Goal: Task Accomplishment & Management: Use online tool/utility

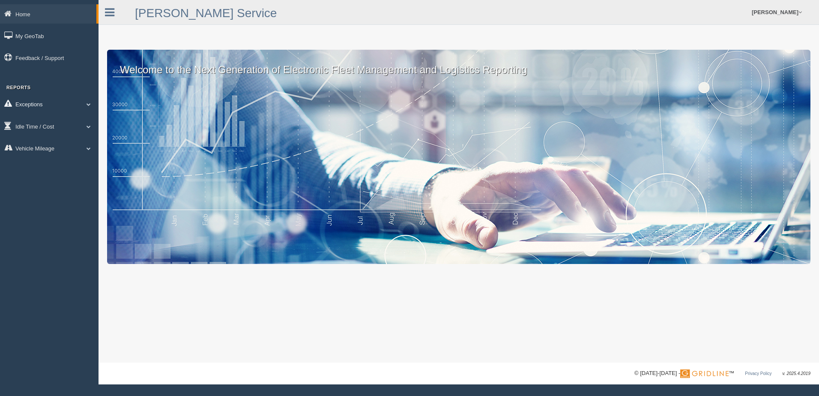
click at [69, 102] on link "Exceptions" at bounding box center [49, 103] width 99 height 19
click at [63, 152] on link "Safety Exceptions" at bounding box center [55, 154] width 81 height 15
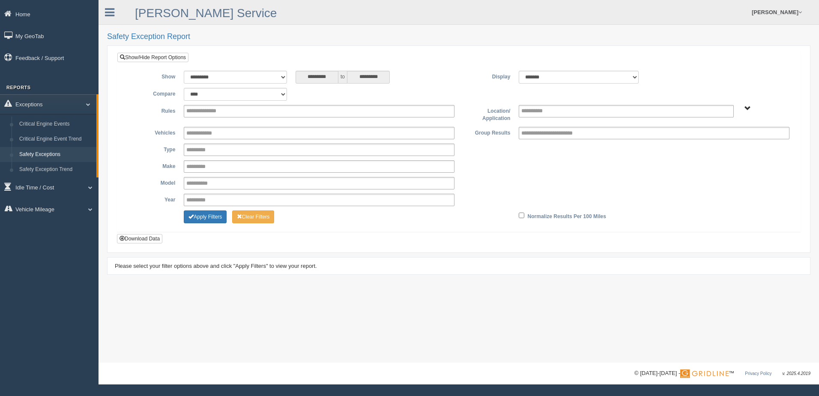
click at [747, 107] on span "B. Vehicle Class C. Emergency Response WTS-10-00 WTS-10-00 Mgr Vehicles WTS-15-…" at bounding box center [747, 108] width 6 height 6
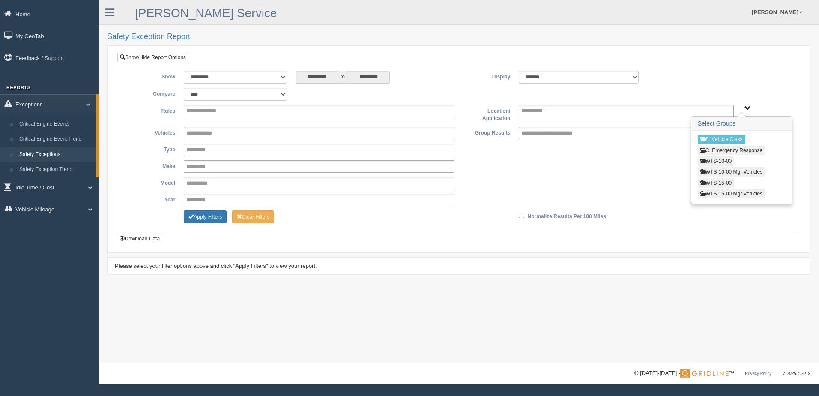
click at [624, 182] on div "**********" at bounding box center [459, 183] width 670 height 12
click at [747, 105] on span "B. Vehicle Class C. Emergency Response WTS-10-00 WTS-10-00 Mgr Vehicles WTS-15-…" at bounding box center [747, 108] width 6 height 6
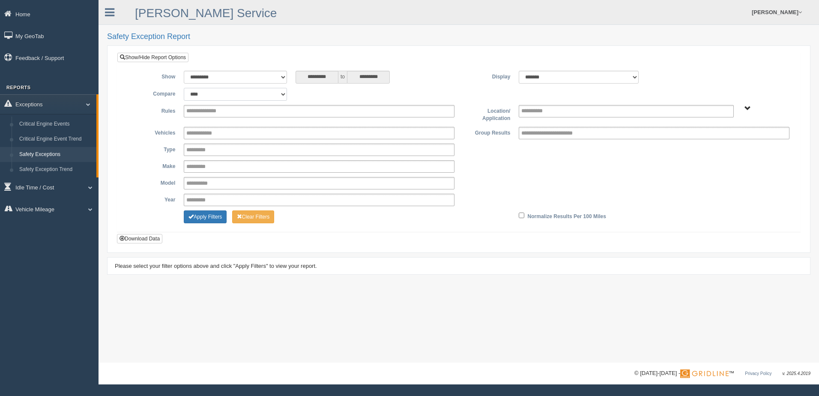
click at [281, 93] on select "**********" at bounding box center [235, 94] width 103 height 13
select select "**********"
click at [184, 88] on select "**********" at bounding box center [235, 94] width 103 height 13
type input "********"
type input "*********"
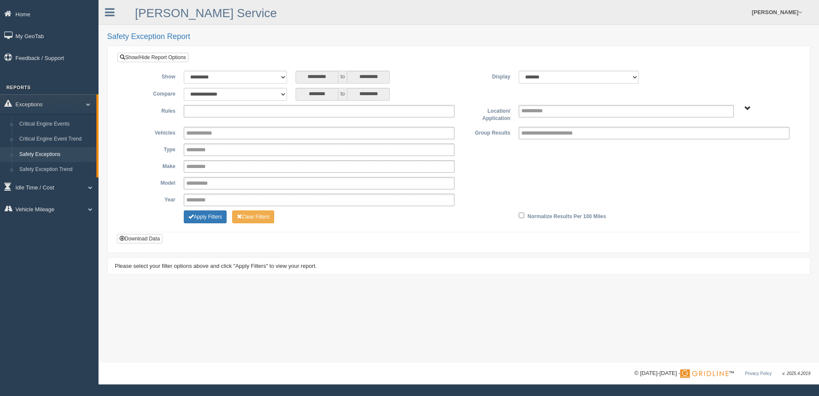
click at [330, 110] on ul at bounding box center [319, 111] width 271 height 12
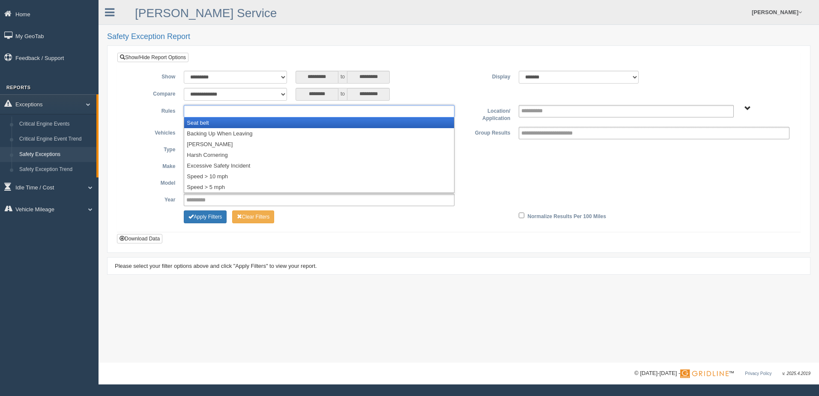
click at [431, 68] on div "**********" at bounding box center [458, 147] width 683 height 167
type input "**********"
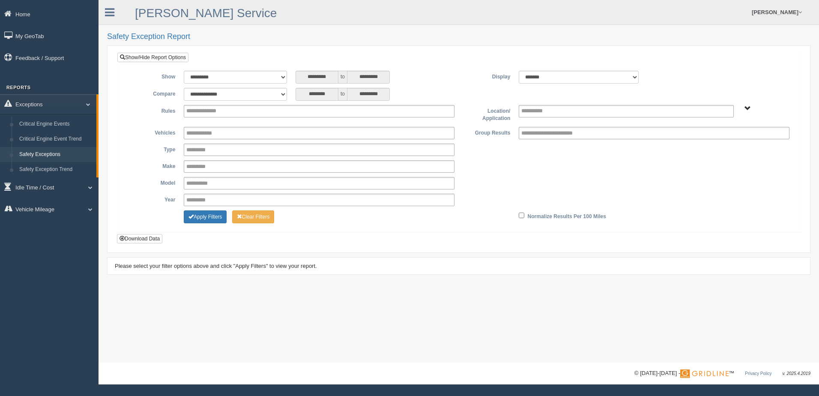
click at [746, 107] on span "B. Vehicle Class C. Emergency Response WTS-10-00 WTS-10-00 Mgr Vehicles WTS-15-…" at bounding box center [747, 108] width 6 height 6
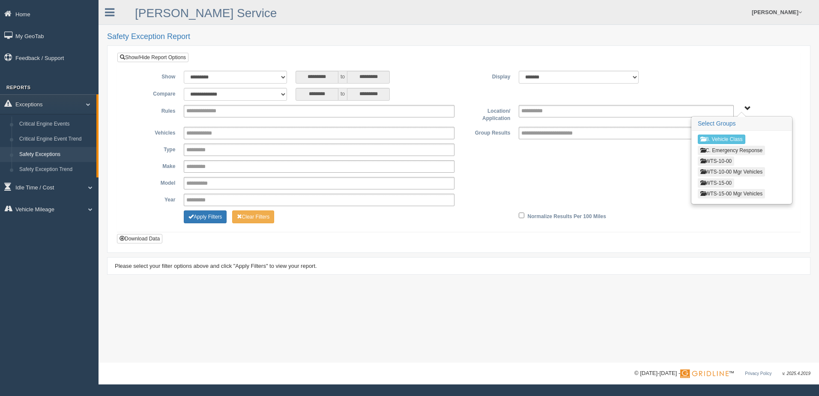
click at [724, 181] on button "WTS-15-00" at bounding box center [716, 182] width 36 height 9
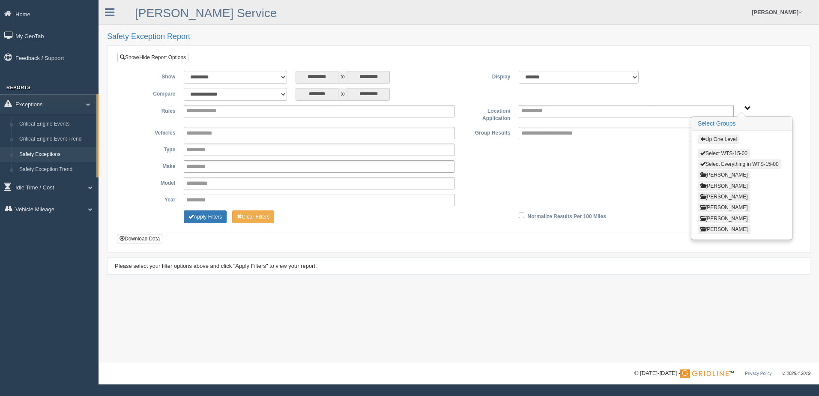
click at [711, 152] on button "Select WTS-15-00" at bounding box center [724, 153] width 52 height 9
click at [702, 153] on span "button" at bounding box center [702, 152] width 5 height 5
type input "**********"
click at [705, 165] on span "button" at bounding box center [702, 163] width 5 height 5
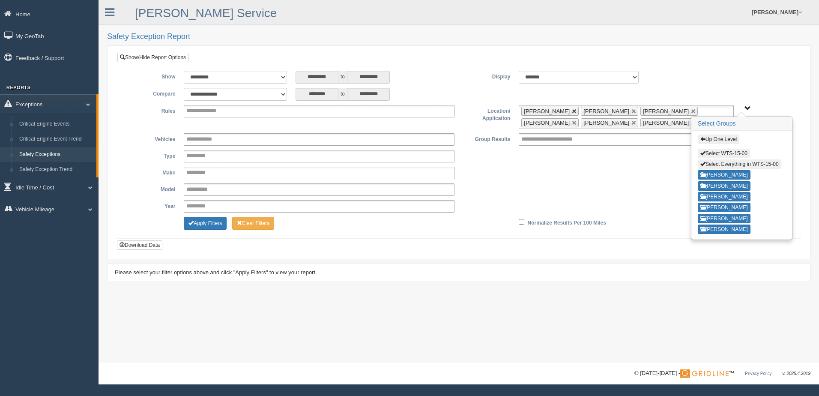
click at [577, 111] on link at bounding box center [574, 111] width 5 height 5
click at [572, 111] on link at bounding box center [574, 111] width 5 height 5
click at [631, 110] on link at bounding box center [633, 111] width 5 height 5
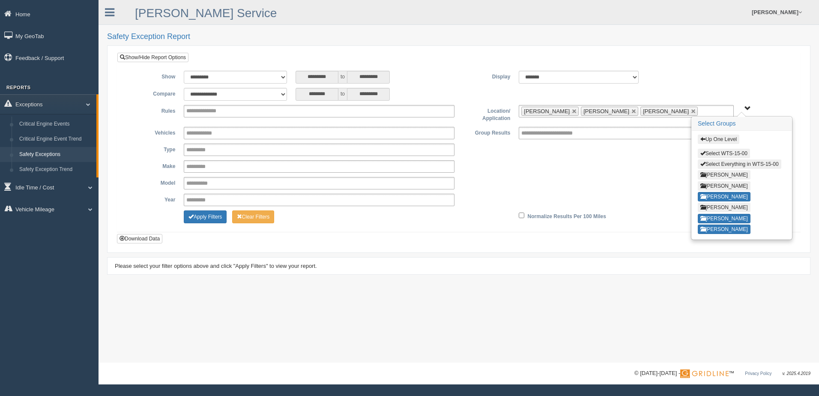
click at [632, 183] on div "**********" at bounding box center [459, 183] width 670 height 12
click at [749, 105] on span "Up One Level Select WTS-15-00 Select Everything in WTS-15-00 GREGORY WILLIAMS K…" at bounding box center [747, 108] width 6 height 6
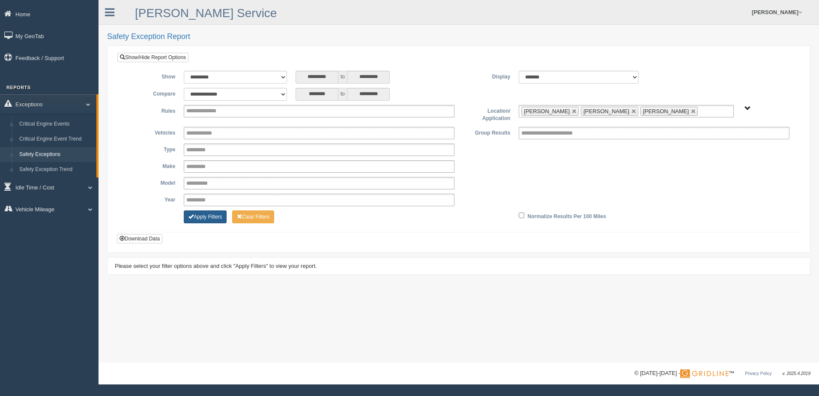
click at [219, 214] on button "Apply Filters" at bounding box center [205, 216] width 43 height 13
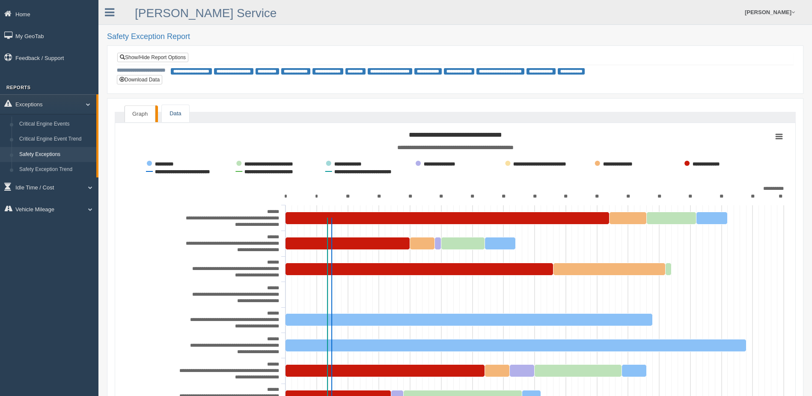
click at [178, 112] on link "Data" at bounding box center [175, 114] width 27 height 18
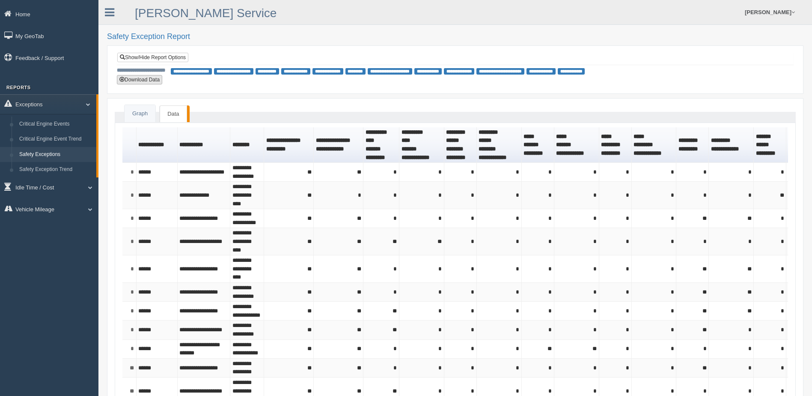
click at [142, 80] on button "Download Data" at bounding box center [139, 79] width 45 height 9
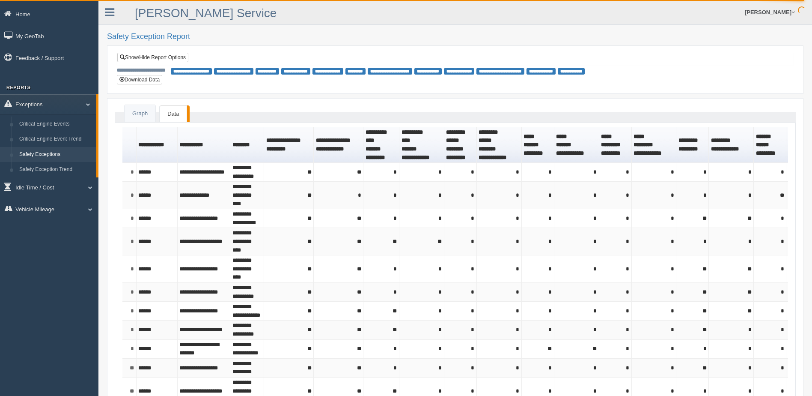
click at [230, 19] on div "Wright Service Jessica Campbell Feedback/Support Log Off" at bounding box center [456, 12] width 714 height 25
click at [160, 57] on link "Show/Hide Report Options" at bounding box center [152, 57] width 71 height 9
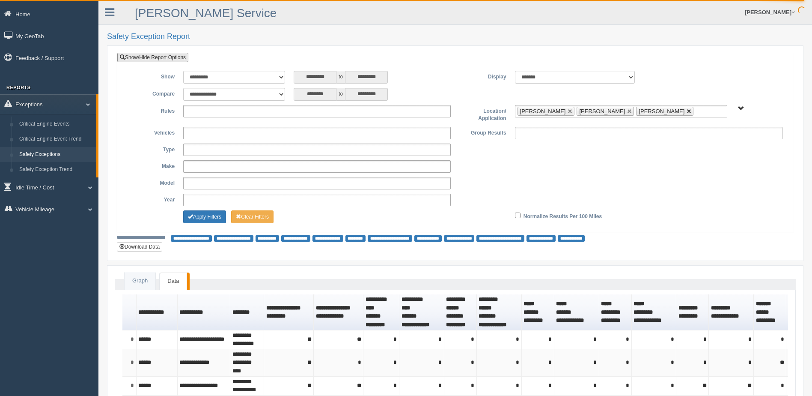
drag, startPoint x: 673, startPoint y: 112, endPoint x: 658, endPoint y: 112, distance: 15.4
click at [687, 112] on link at bounding box center [689, 111] width 5 height 5
click at [627, 112] on link at bounding box center [629, 111] width 5 height 5
click at [573, 113] on link at bounding box center [570, 111] width 5 height 5
type input "**********"
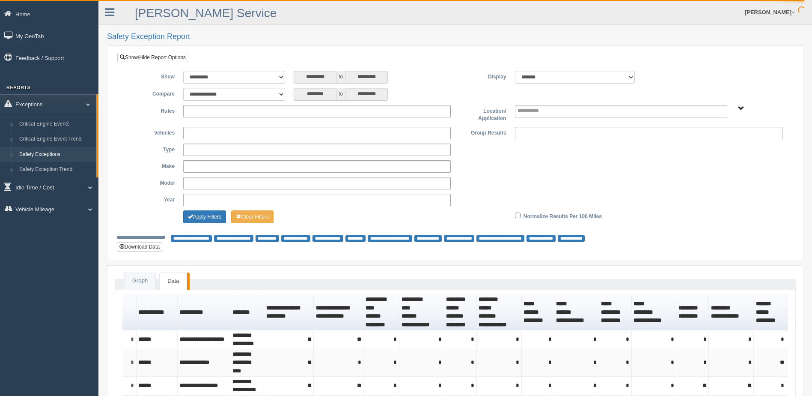
click at [739, 107] on span "B. Vehicle Class C. Emergency Response WTS-10-00 WTS-10-00 Mgr Vehicles WTS-15-…" at bounding box center [741, 108] width 6 height 6
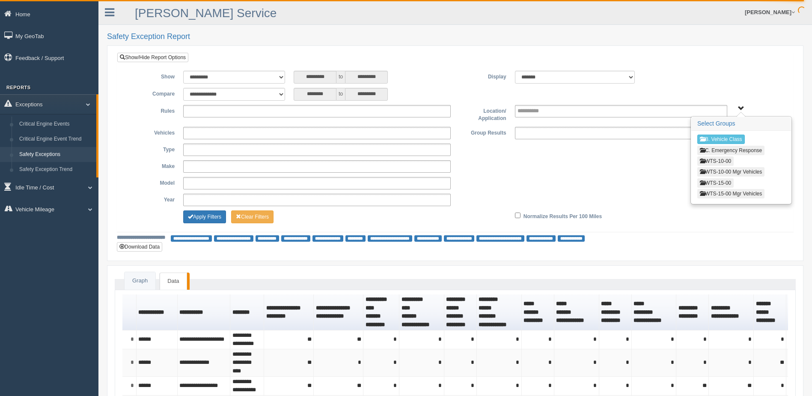
click at [720, 180] on button "WTS-15-00" at bounding box center [716, 182] width 36 height 9
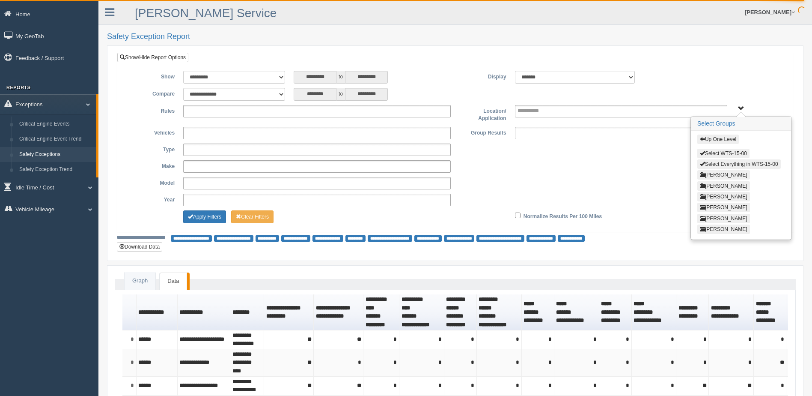
click at [721, 195] on button "[PERSON_NAME]" at bounding box center [724, 196] width 53 height 9
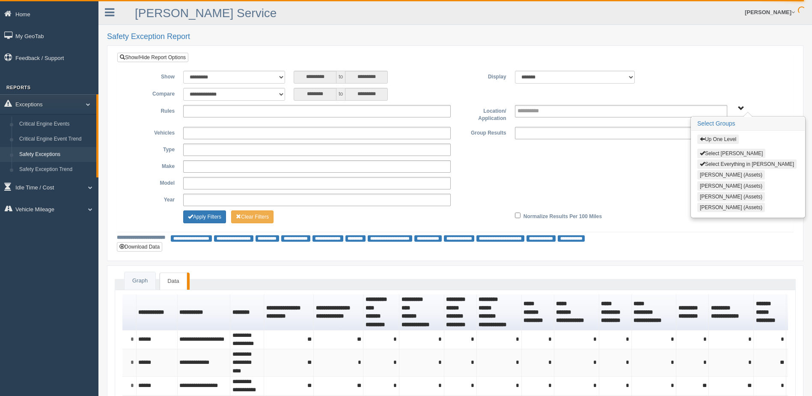
click at [703, 152] on span "button" at bounding box center [702, 152] width 5 height 5
type input "**********"
click at [703, 152] on span "button" at bounding box center [702, 152] width 5 height 5
click at [642, 156] on div "**********" at bounding box center [455, 169] width 663 height 84
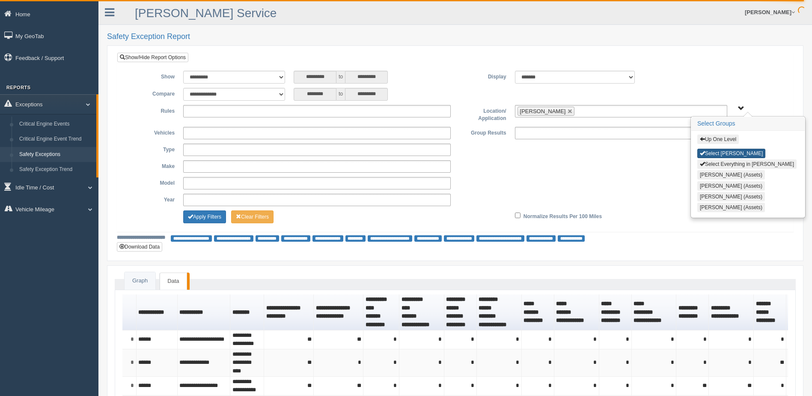
click at [704, 152] on span "button" at bounding box center [702, 152] width 5 height 5
type input "**********"
click at [704, 140] on span "button" at bounding box center [702, 138] width 5 height 5
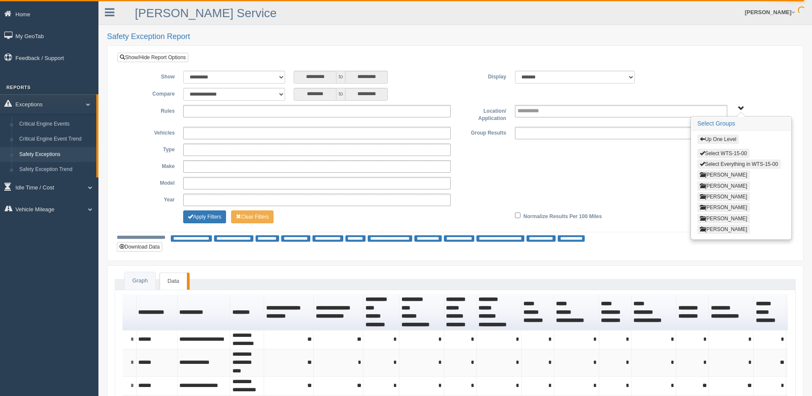
click at [704, 153] on span "button" at bounding box center [702, 152] width 5 height 5
click at [702, 153] on span "button" at bounding box center [702, 152] width 5 height 5
type input "**********"
click at [702, 162] on span "button" at bounding box center [702, 163] width 5 height 5
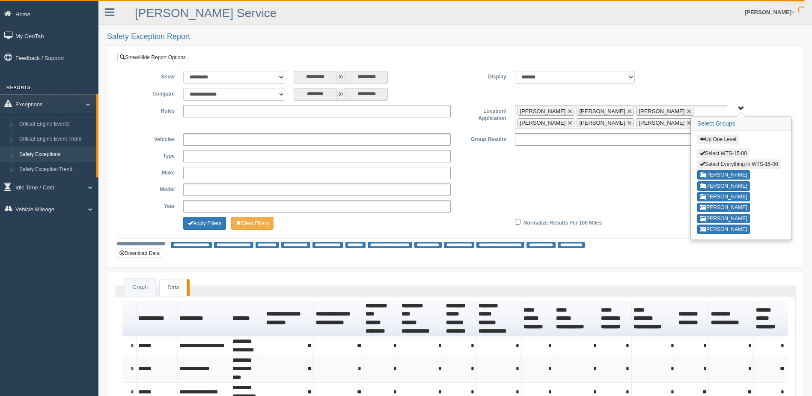
click at [702, 161] on span "button" at bounding box center [702, 163] width 5 height 5
type input "**********"
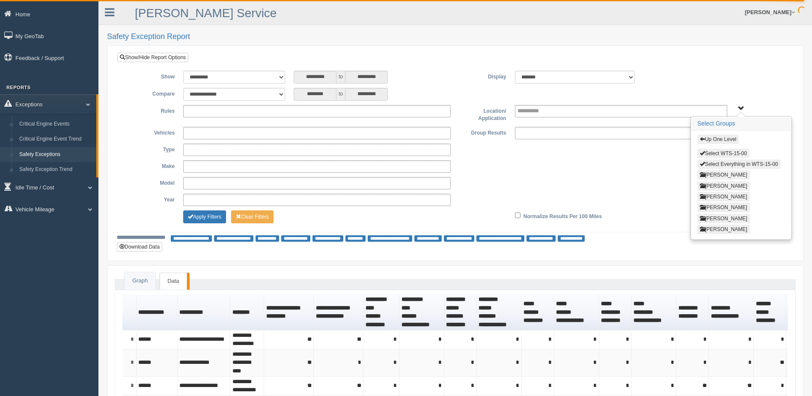
click at [710, 194] on button "[PERSON_NAME]" at bounding box center [724, 196] width 53 height 9
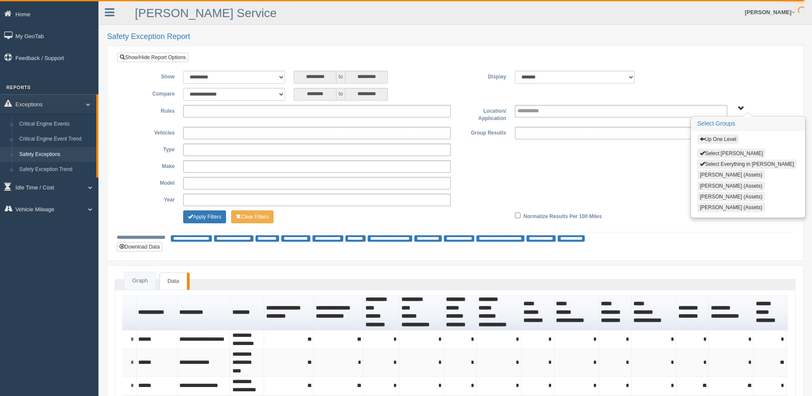
click at [712, 152] on button "Select [PERSON_NAME]" at bounding box center [732, 153] width 68 height 9
click at [709, 151] on button "Select [PERSON_NAME]" at bounding box center [732, 153] width 68 height 9
type input "**********"
click at [720, 208] on button "[PERSON_NAME] (Assets)" at bounding box center [732, 207] width 68 height 9
drag, startPoint x: 720, startPoint y: 206, endPoint x: 715, endPoint y: 180, distance: 25.7
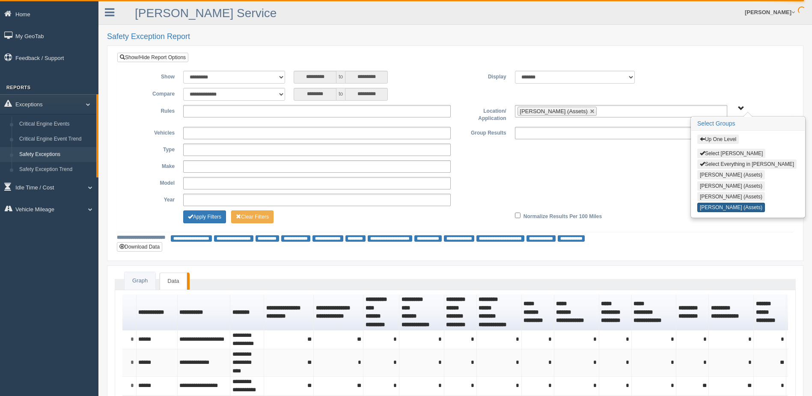
click at [720, 205] on button "[PERSON_NAME] (Assets)" at bounding box center [732, 207] width 68 height 9
type input "**********"
click at [707, 152] on button "Select [PERSON_NAME]" at bounding box center [732, 153] width 68 height 9
type input "**********"
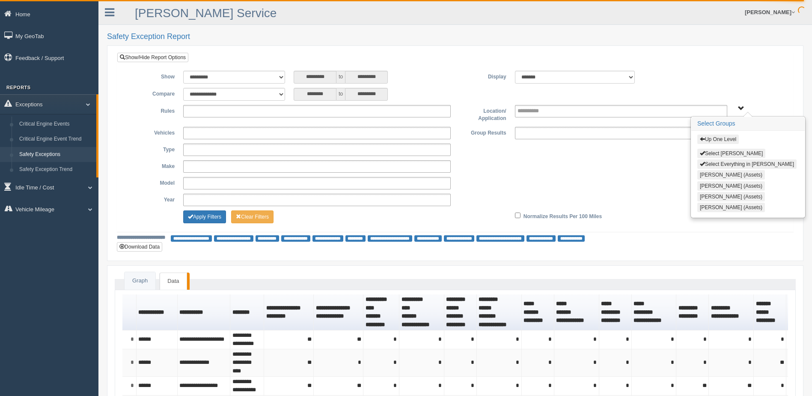
click at [708, 173] on button "[PERSON_NAME] (Assets)" at bounding box center [732, 174] width 68 height 9
click at [198, 216] on button "Apply Filters" at bounding box center [204, 216] width 43 height 13
click at [199, 216] on button "Apply Filters" at bounding box center [204, 216] width 43 height 13
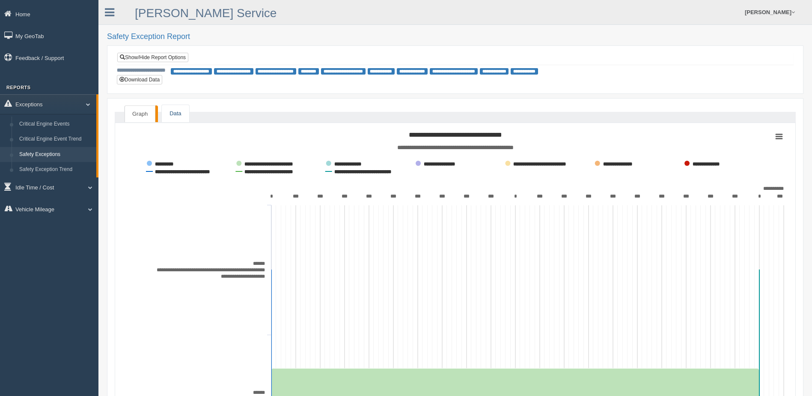
click at [171, 115] on link "Data" at bounding box center [175, 114] width 27 height 18
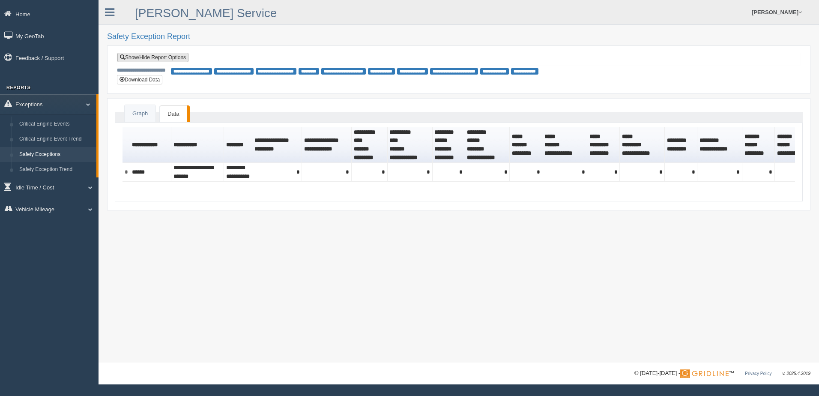
click at [156, 58] on link "Show/Hide Report Options" at bounding box center [152, 57] width 71 height 9
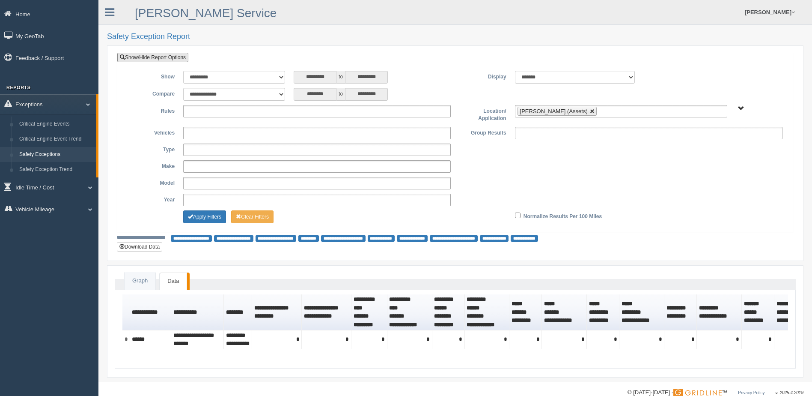
click at [590, 111] on link at bounding box center [592, 111] width 5 height 5
type input "**********"
click at [743, 108] on span "B. Vehicle Class C. Emergency Response WTS-10-00 WTS-10-00 Mgr Vehicles WTS-15-…" at bounding box center [741, 108] width 6 height 6
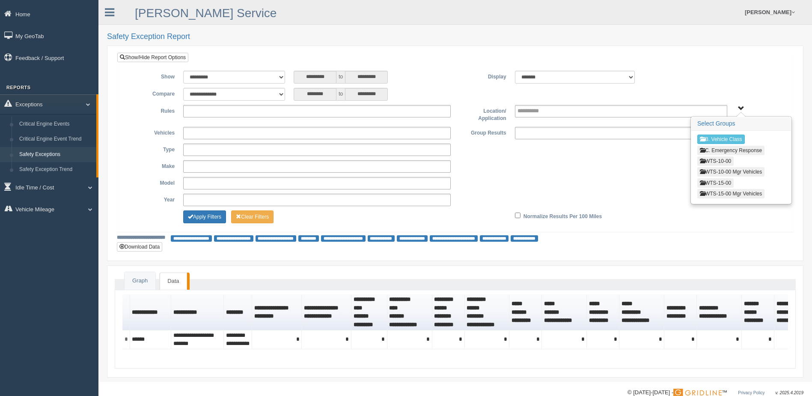
click at [717, 182] on button "WTS-15-00" at bounding box center [716, 182] width 36 height 9
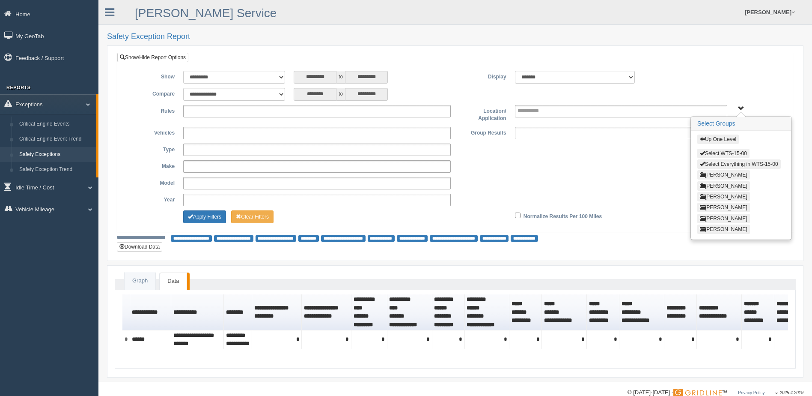
click at [718, 193] on button "[PERSON_NAME]" at bounding box center [724, 196] width 53 height 9
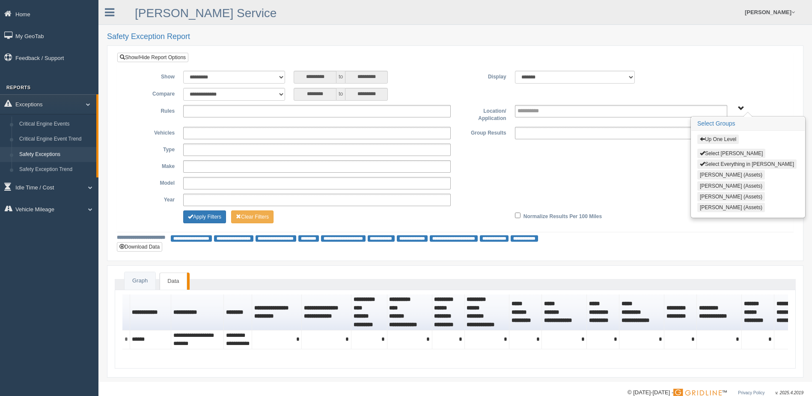
click at [705, 184] on button "Daniel Williams (Assets)" at bounding box center [732, 185] width 68 height 9
click at [203, 217] on button "Apply Filters" at bounding box center [204, 216] width 43 height 13
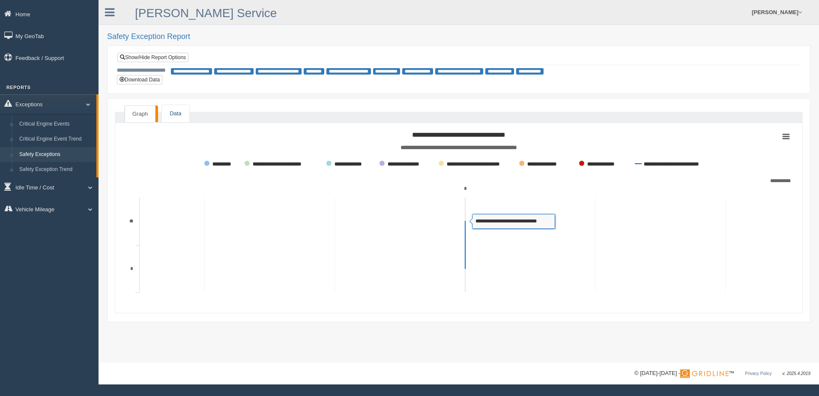
click at [178, 108] on link "Data" at bounding box center [175, 114] width 27 height 18
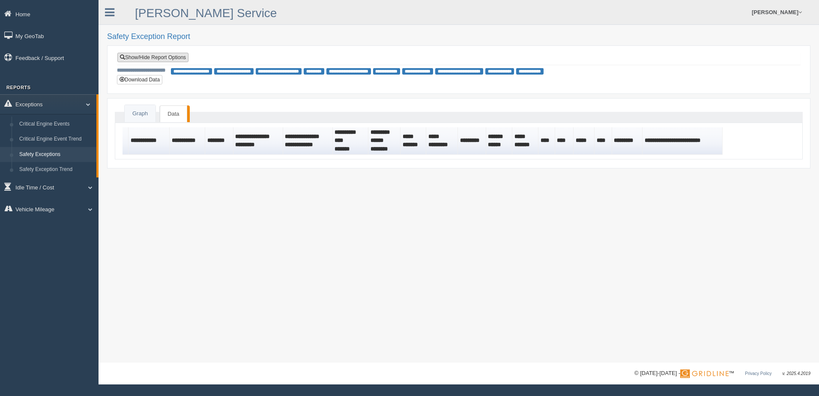
click at [150, 55] on link "Show/Hide Report Options" at bounding box center [152, 57] width 71 height 9
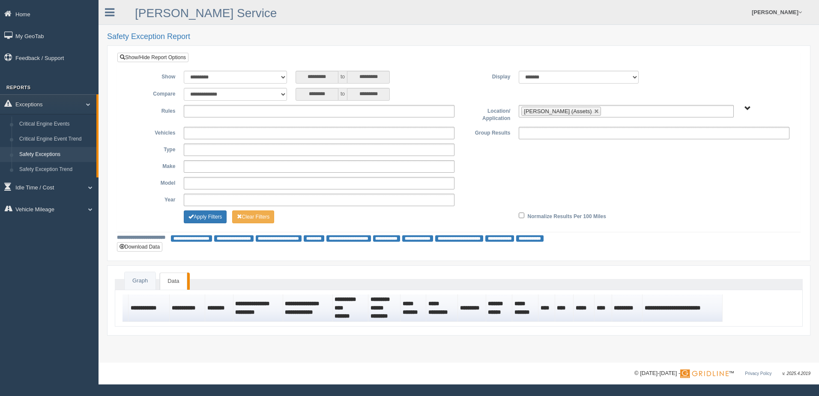
click at [745, 110] on span "B. Vehicle Class C. Emergency Response WTS-10-00 WTS-10-00 Mgr Vehicles WTS-15-…" at bounding box center [747, 108] width 6 height 6
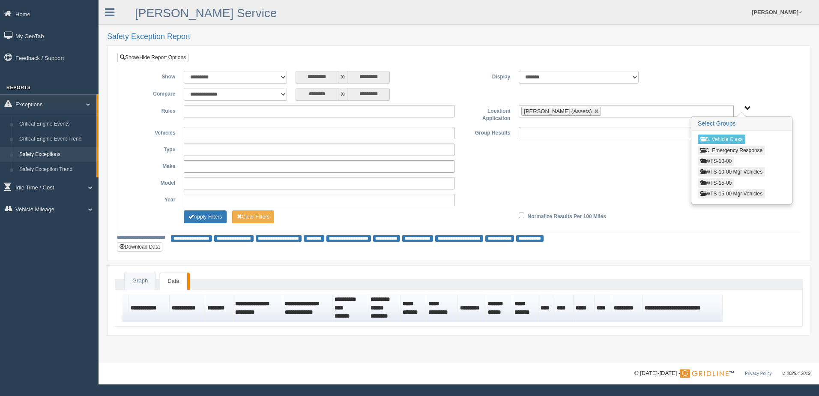
click at [722, 185] on button "WTS-15-00" at bounding box center [716, 182] width 36 height 9
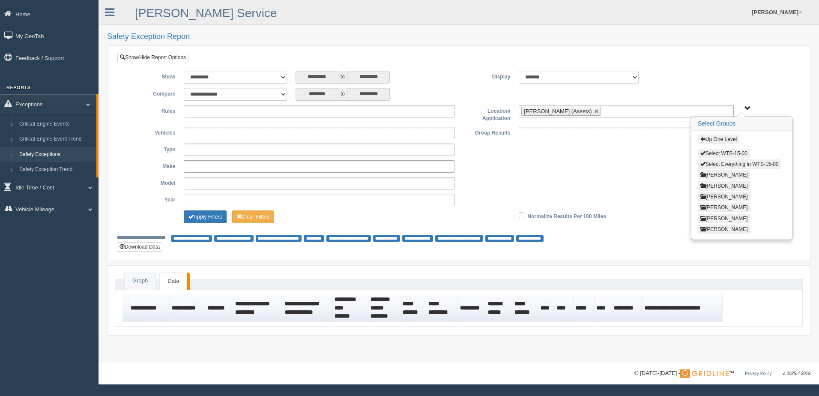
click at [716, 195] on button "[PERSON_NAME]" at bounding box center [724, 196] width 53 height 9
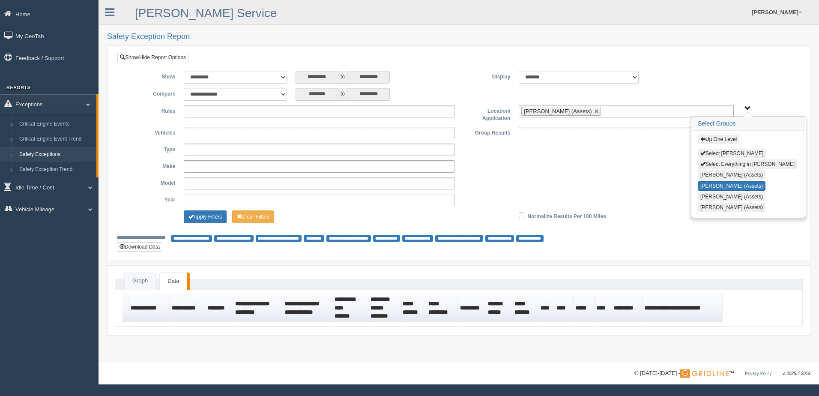
click at [712, 196] on button "[PERSON_NAME] (Assets)" at bounding box center [732, 196] width 68 height 9
click at [594, 109] on link at bounding box center [596, 111] width 5 height 5
click at [597, 155] on div "**********" at bounding box center [459, 149] width 670 height 12
click at [209, 216] on button "Apply Filters" at bounding box center [205, 216] width 43 height 13
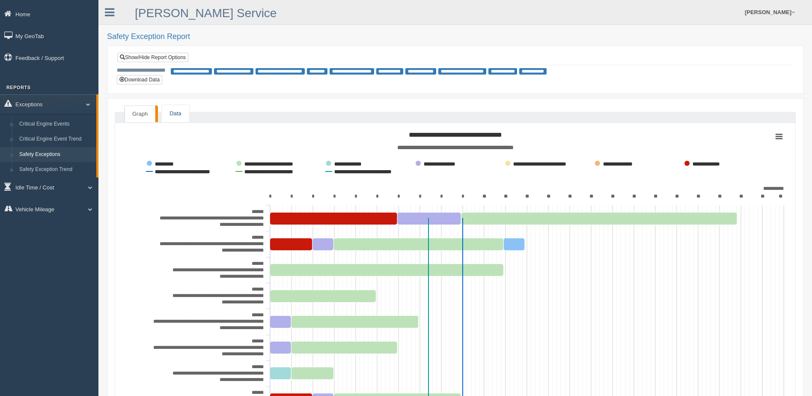
click at [173, 112] on link "Data" at bounding box center [175, 114] width 27 height 18
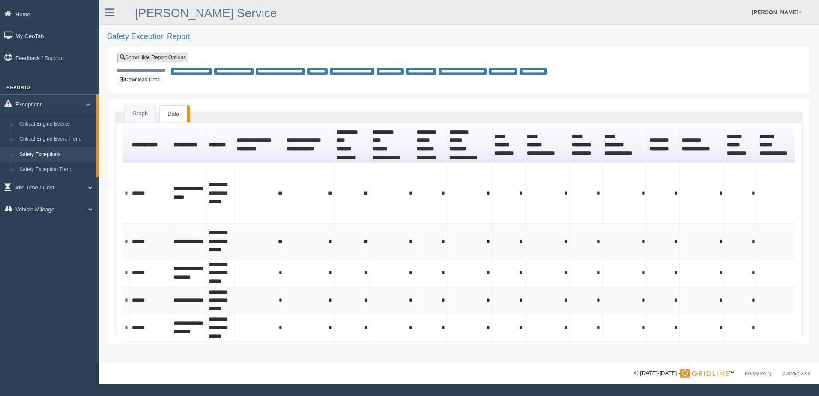
click at [150, 57] on link "Show/Hide Report Options" at bounding box center [152, 57] width 71 height 9
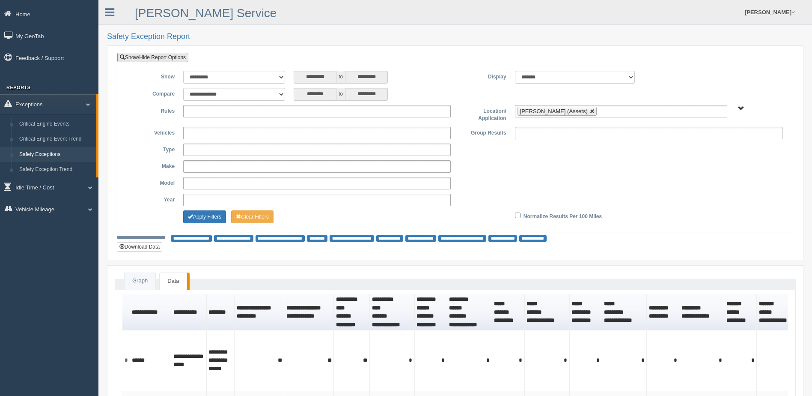
click at [590, 111] on link at bounding box center [592, 111] width 5 height 5
type input "**********"
click at [741, 109] on span "B. Vehicle Class C. Emergency Response WTS-10-00 WTS-10-00 Mgr Vehicles WTS-15-…" at bounding box center [741, 108] width 6 height 6
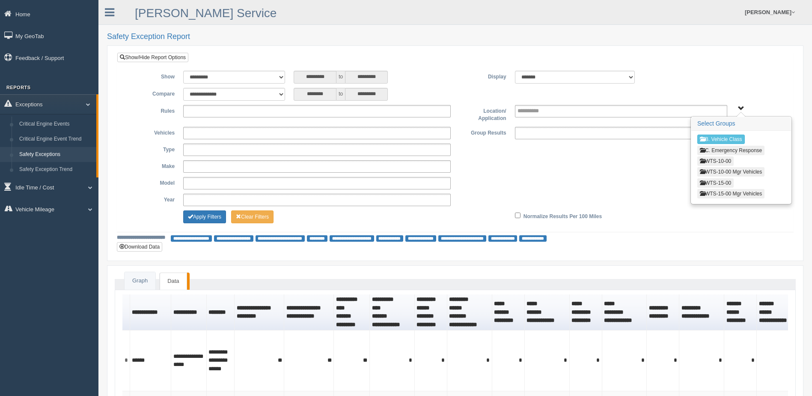
click at [715, 181] on button "WTS-15-00" at bounding box center [716, 182] width 36 height 9
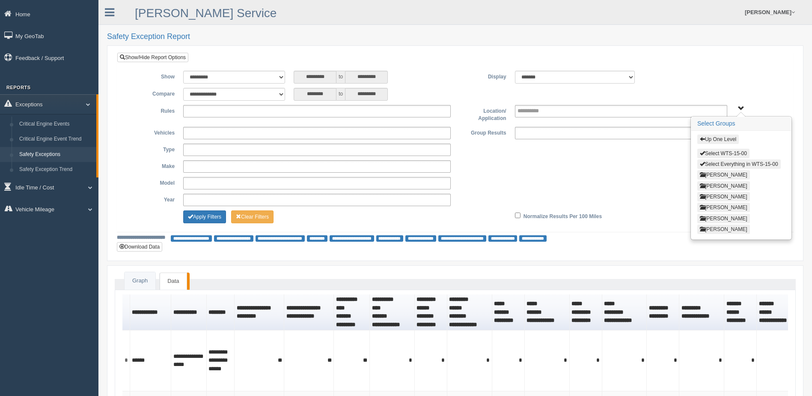
click at [714, 229] on button "[PERSON_NAME]" at bounding box center [724, 228] width 53 height 9
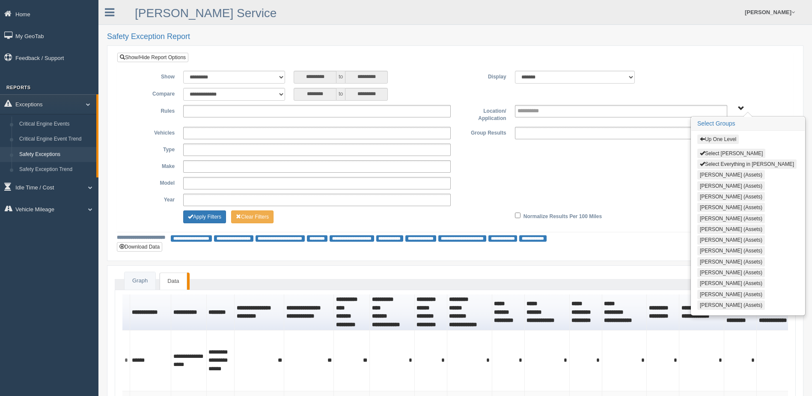
click at [702, 138] on span "button" at bounding box center [702, 138] width 5 height 5
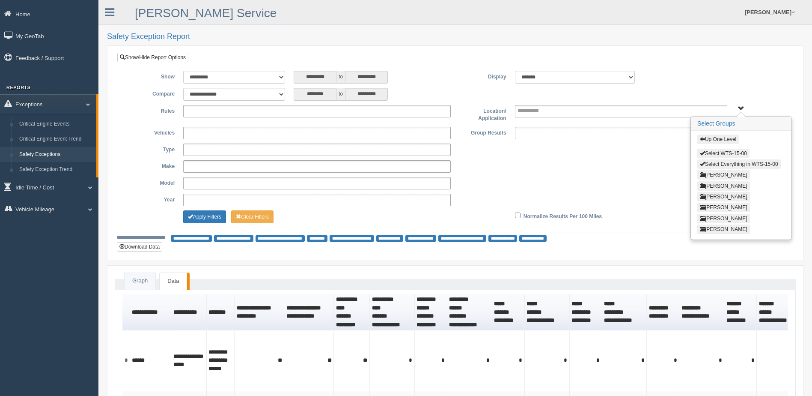
click at [722, 194] on button "[PERSON_NAME]" at bounding box center [724, 196] width 53 height 9
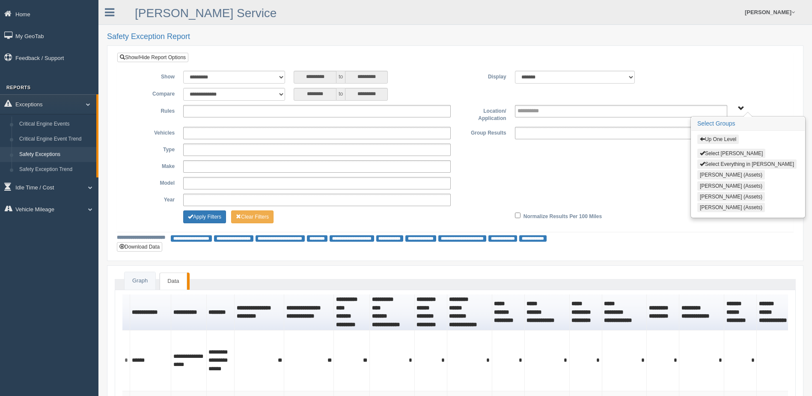
click at [716, 207] on button "[PERSON_NAME] (Assets)" at bounding box center [732, 207] width 68 height 9
click at [717, 206] on button "[PERSON_NAME] (Assets)" at bounding box center [732, 207] width 68 height 9
type input "**********"
drag, startPoint x: 713, startPoint y: 206, endPoint x: 691, endPoint y: 204, distance: 21.5
click at [712, 206] on button "[PERSON_NAME] (Assets)" at bounding box center [732, 207] width 68 height 9
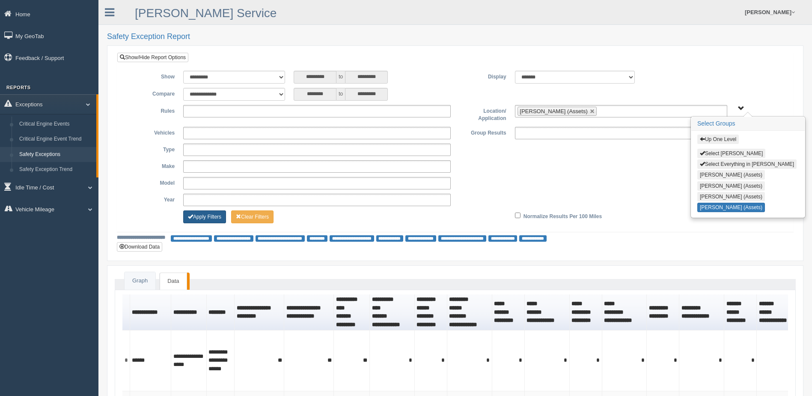
click at [209, 217] on button "Apply Filters" at bounding box center [204, 216] width 43 height 13
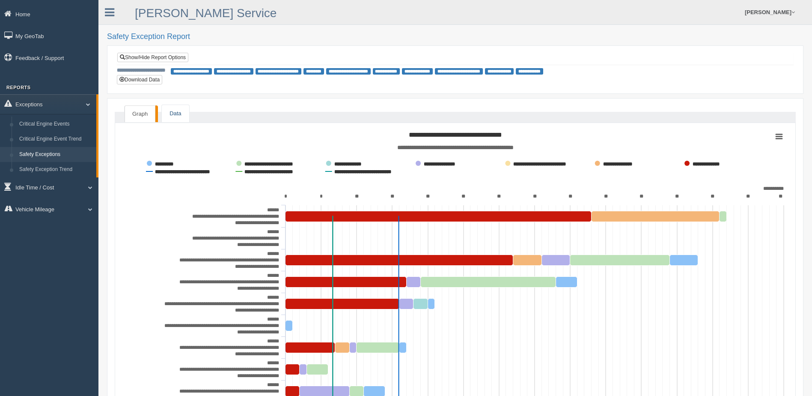
click at [169, 110] on link "Data" at bounding box center [175, 114] width 27 height 18
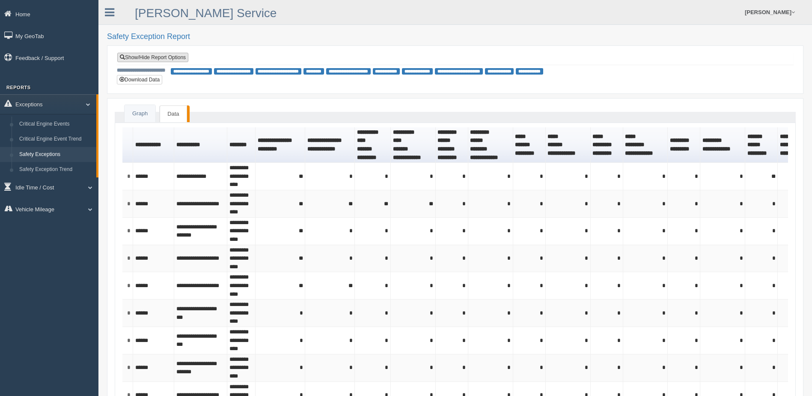
click at [161, 57] on link "Show/Hide Report Options" at bounding box center [152, 57] width 71 height 9
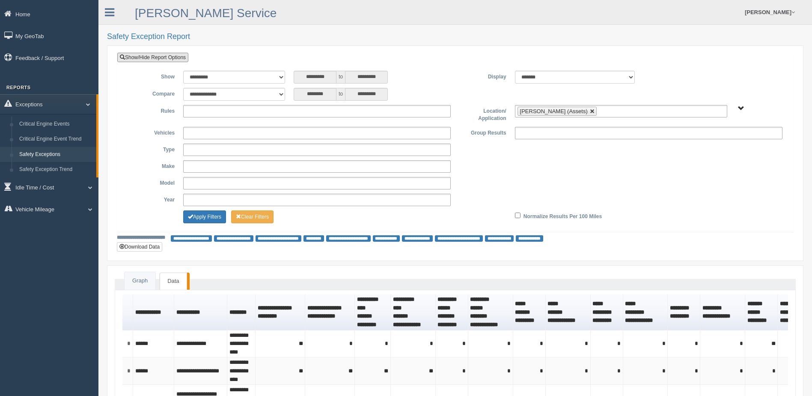
click at [590, 112] on link at bounding box center [592, 111] width 5 height 5
type input "**********"
click at [740, 110] on span "B. Vehicle Class C. Emergency Response WTS-10-00 WTS-10-00 Mgr Vehicles WTS-15-…" at bounding box center [741, 108] width 6 height 6
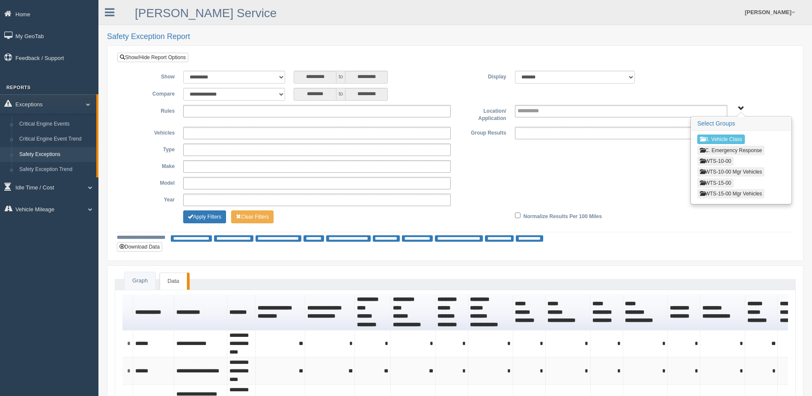
click at [725, 181] on button "WTS-15-00" at bounding box center [716, 182] width 36 height 9
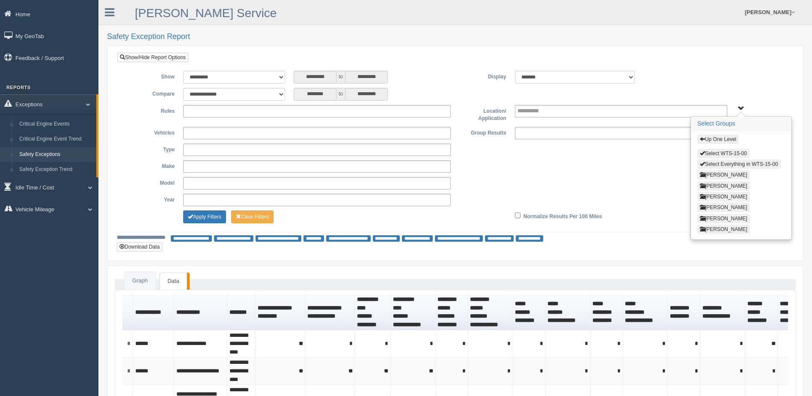
click at [702, 161] on span "button" at bounding box center [702, 163] width 5 height 5
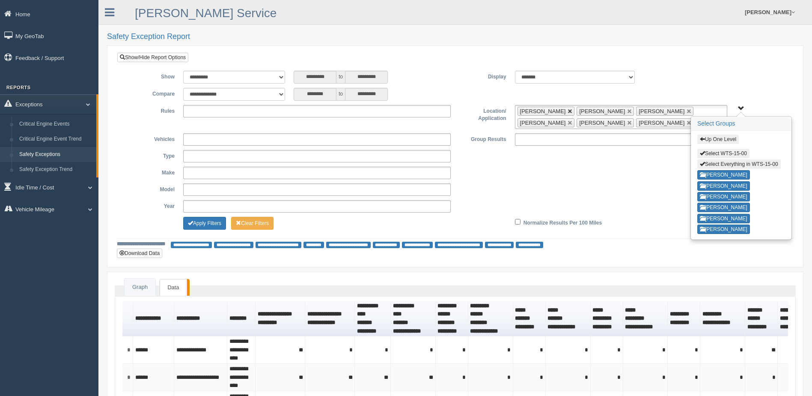
click at [573, 111] on link at bounding box center [570, 111] width 5 height 5
click at [579, 111] on span "[PERSON_NAME]" at bounding box center [602, 111] width 46 height 6
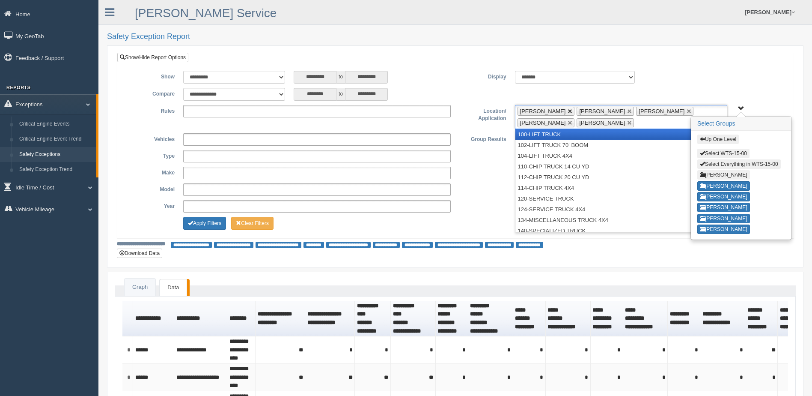
click at [568, 109] on link at bounding box center [570, 111] width 5 height 5
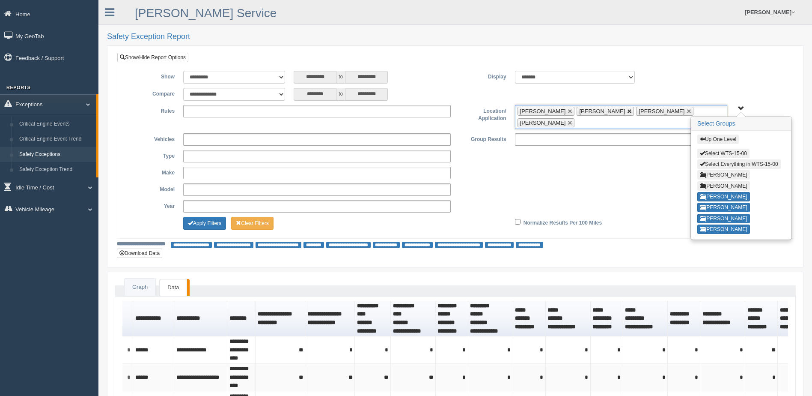
click at [627, 112] on link at bounding box center [629, 111] width 5 height 5
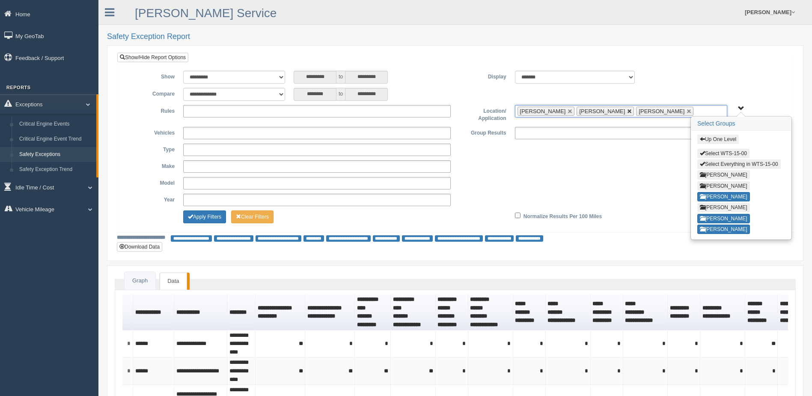
click at [627, 112] on link at bounding box center [629, 111] width 5 height 5
click at [630, 110] on link at bounding box center [629, 111] width 5 height 5
click at [681, 74] on div "**********" at bounding box center [455, 77] width 663 height 13
click at [662, 185] on div "**********" at bounding box center [455, 183] width 663 height 12
click at [723, 193] on button "[PERSON_NAME]" at bounding box center [724, 196] width 53 height 9
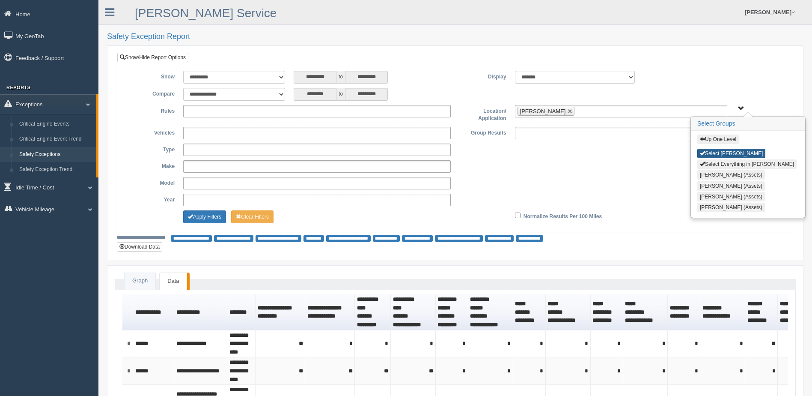
click at [702, 150] on span "button" at bounding box center [702, 152] width 5 height 5
type input "**********"
click at [704, 158] on div "Up One Level Select NATHANIEL DEMBY Select Everything in NATHANIEL DEMBY Blaine…" at bounding box center [748, 174] width 113 height 87
click at [703, 163] on span "button" at bounding box center [702, 163] width 5 height 5
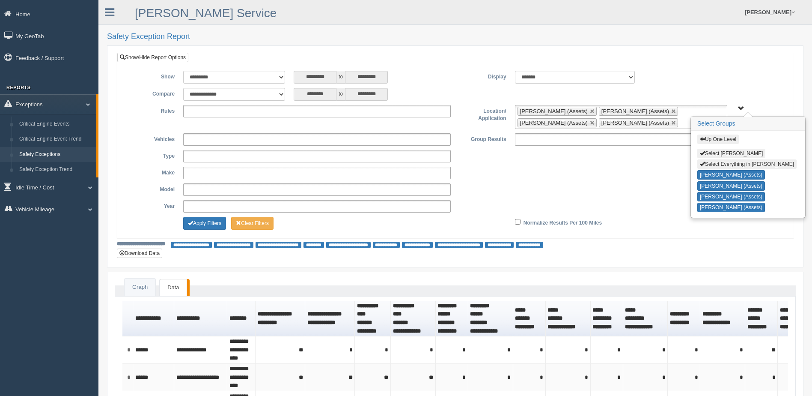
click at [705, 162] on button "Select Everything in NATHANIEL DEMBY" at bounding box center [747, 163] width 99 height 9
type input "**********"
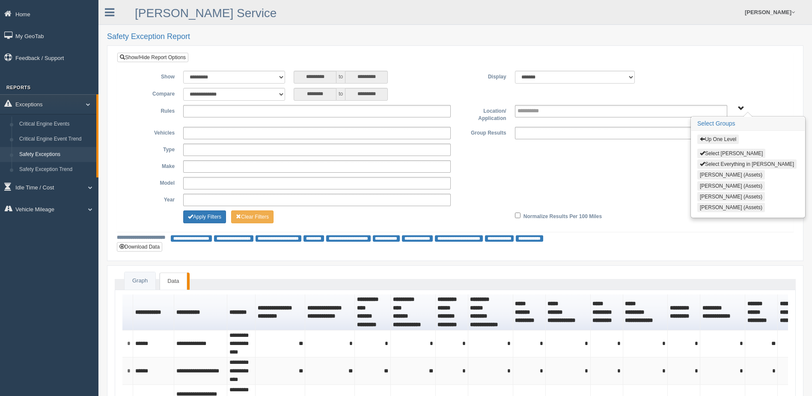
click at [664, 155] on div "**********" at bounding box center [455, 149] width 663 height 12
click at [740, 149] on button "Select NATHANIEL DEMBY" at bounding box center [732, 153] width 68 height 9
click at [701, 149] on button "Select NATHANIEL DEMBY" at bounding box center [732, 153] width 68 height 9
type input "**********"
click at [703, 163] on span "button" at bounding box center [702, 163] width 5 height 5
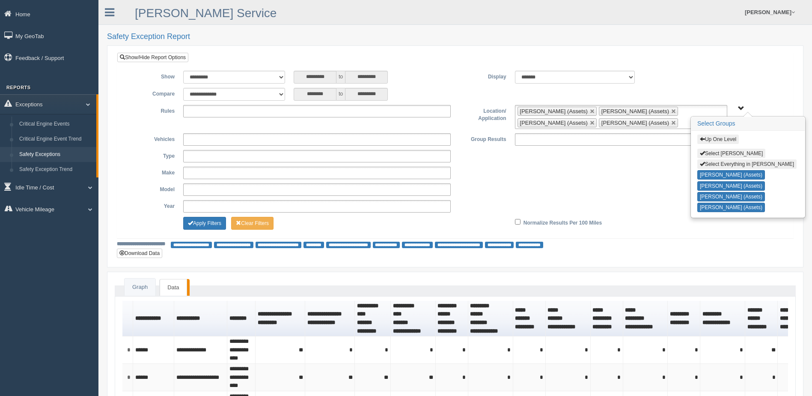
click at [703, 162] on span "button" at bounding box center [702, 163] width 5 height 5
type input "**********"
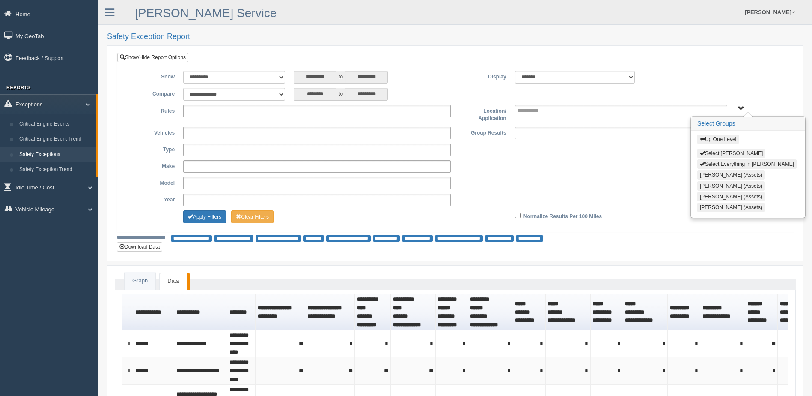
click at [703, 152] on span "button" at bounding box center [702, 152] width 5 height 5
click at [702, 152] on span "button" at bounding box center [702, 152] width 5 height 5
type input "**********"
click at [703, 164] on span "button" at bounding box center [702, 163] width 5 height 5
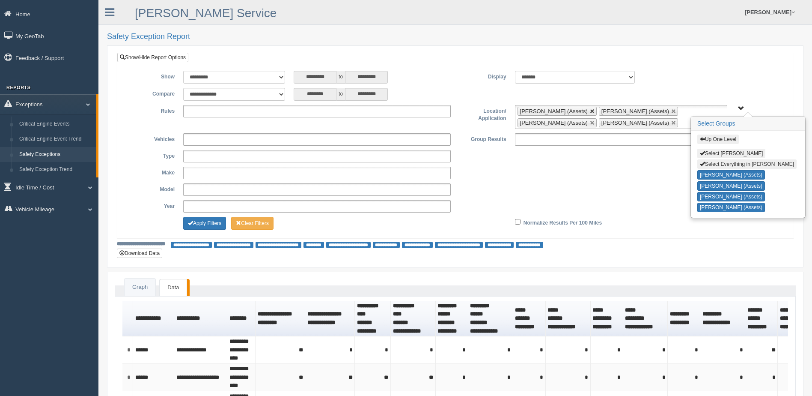
click at [590, 111] on link at bounding box center [592, 111] width 5 height 5
click at [590, 110] on link at bounding box center [592, 111] width 5 height 5
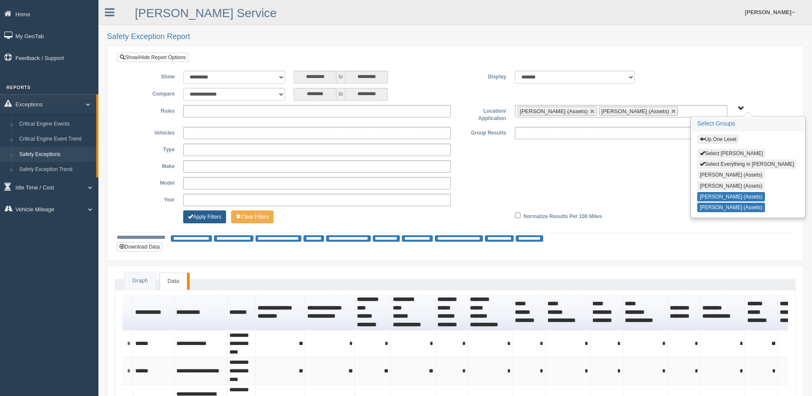
click at [203, 215] on button "Apply Filters" at bounding box center [204, 216] width 43 height 13
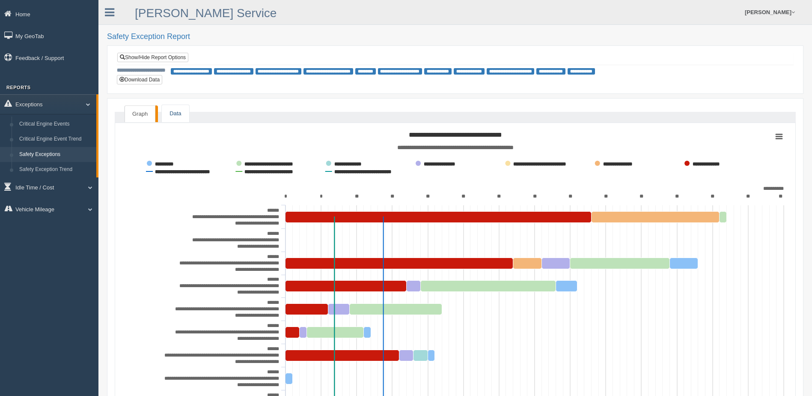
click at [182, 113] on link "Data" at bounding box center [175, 114] width 27 height 18
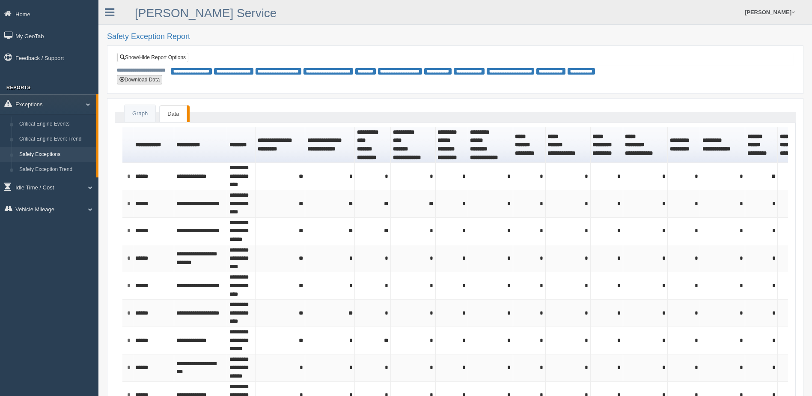
click at [146, 80] on button "Download Data" at bounding box center [139, 79] width 45 height 9
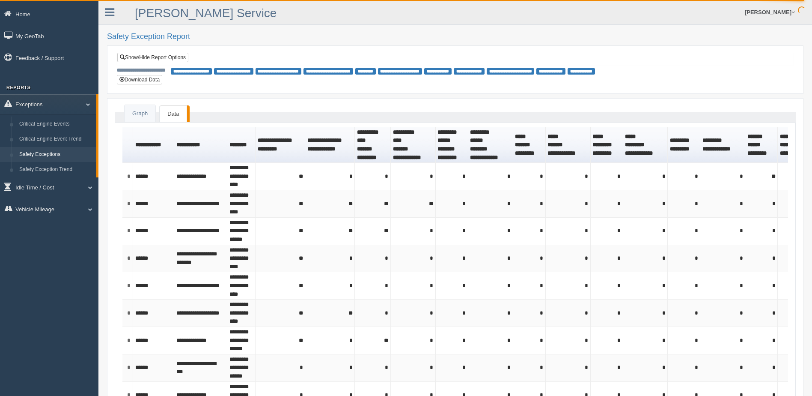
click at [330, 39] on h2 "Safety Exception Report" at bounding box center [455, 37] width 697 height 9
click at [158, 58] on link "Show/Hide Report Options" at bounding box center [152, 57] width 71 height 9
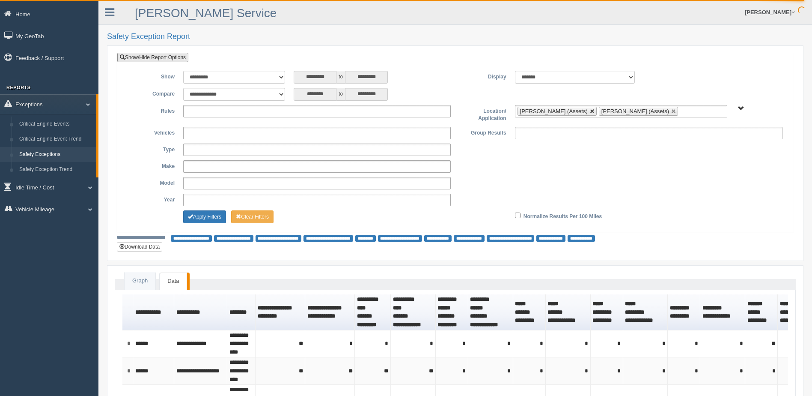
click at [590, 110] on link at bounding box center [592, 111] width 5 height 5
type input "**********"
click at [286, 113] on ul at bounding box center [317, 111] width 268 height 12
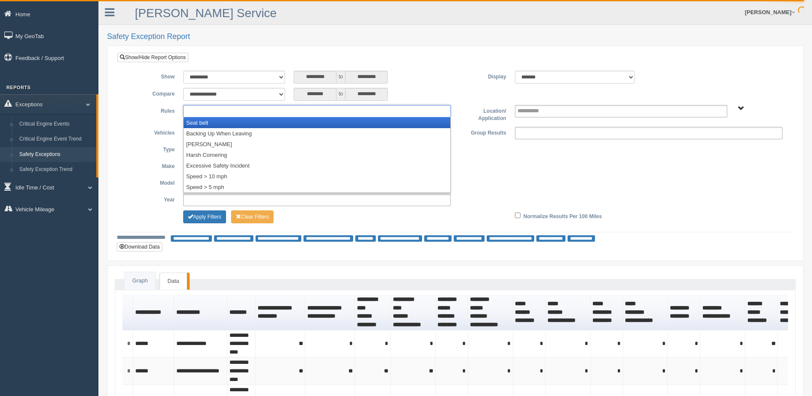
click at [286, 113] on ul at bounding box center [317, 111] width 268 height 12
click at [415, 67] on div "**********" at bounding box center [455, 147] width 676 height 167
type input "**********"
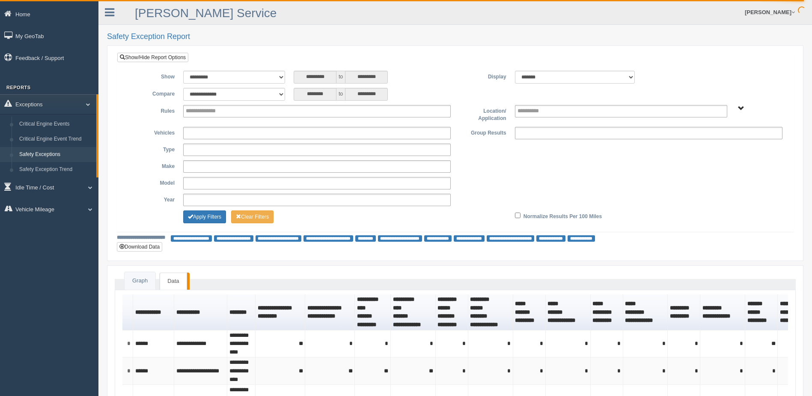
click at [741, 108] on span "B. Vehicle Class C. Emergency Response WTS-10-00 WTS-10-00 Mgr Vehicles WTS-15-…" at bounding box center [741, 108] width 6 height 6
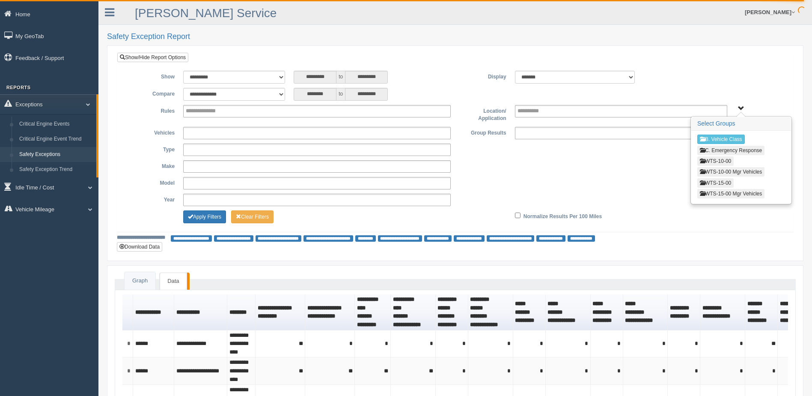
click at [725, 182] on button "WTS-15-00" at bounding box center [716, 182] width 36 height 9
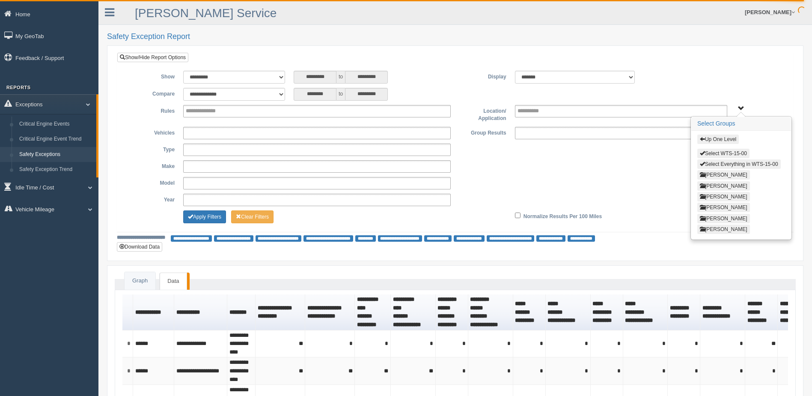
click at [717, 229] on button "[PERSON_NAME]" at bounding box center [724, 228] width 53 height 9
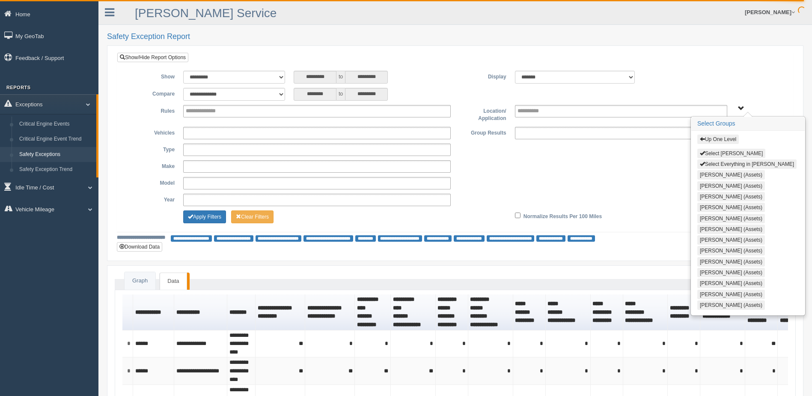
click at [704, 152] on span "button" at bounding box center [702, 152] width 5 height 5
click at [633, 154] on div "**********" at bounding box center [455, 149] width 663 height 12
click at [705, 138] on span "button" at bounding box center [702, 138] width 5 height 5
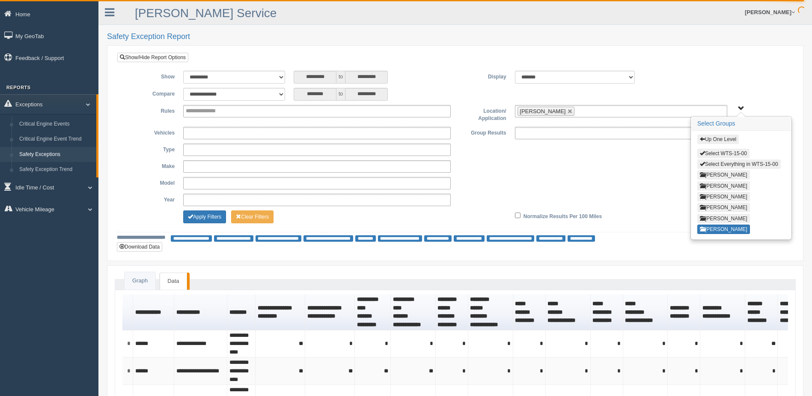
click at [723, 84] on div "**********" at bounding box center [455, 148] width 663 height 154
click at [739, 108] on span "Up One Level Select WTS-15-00 Select Everything in WTS-15-00 [PERSON_NAME] [PER…" at bounding box center [741, 108] width 6 height 6
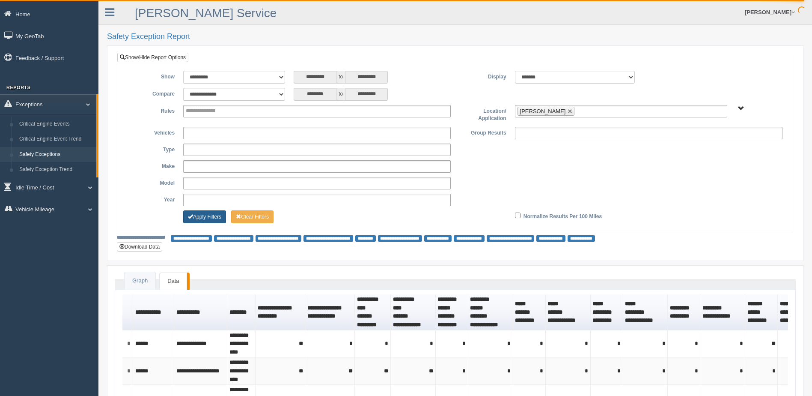
click at [209, 214] on button "Apply Filters" at bounding box center [204, 216] width 43 height 13
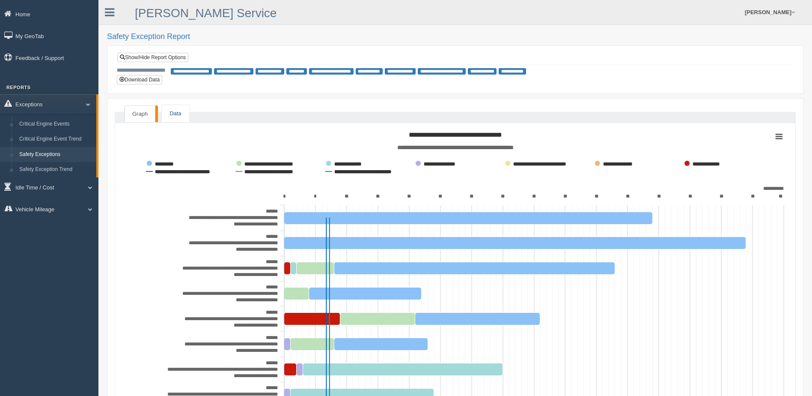
click at [181, 109] on link "Data" at bounding box center [175, 114] width 27 height 18
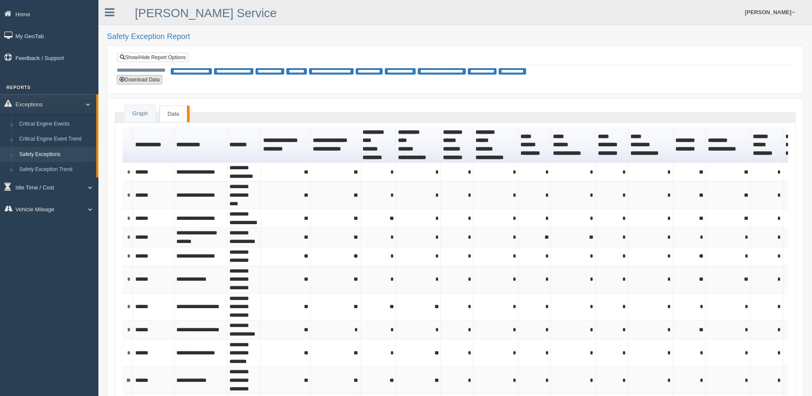
click at [155, 79] on button "Download Data" at bounding box center [139, 79] width 45 height 9
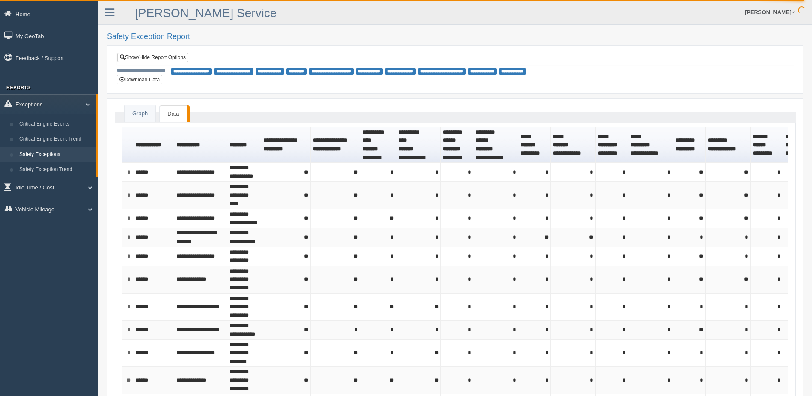
click at [486, 10] on ul "Jessica Campbell Feedback/Support Log Off" at bounding box center [625, 12] width 350 height 24
click at [153, 57] on link "Show/Hide Report Options" at bounding box center [152, 57] width 71 height 9
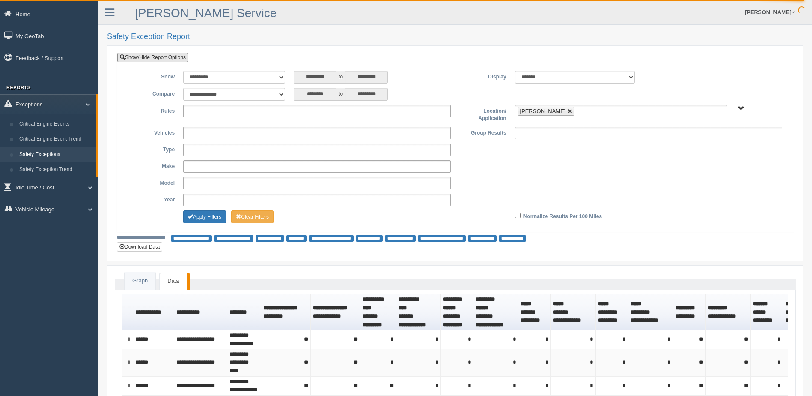
click at [568, 109] on link at bounding box center [570, 111] width 5 height 5
type input "**********"
click at [740, 107] on span "B. Vehicle Class C. Emergency Response WTS-10-00 WTS-10-00 Mgr Vehicles WTS-15-…" at bounding box center [741, 108] width 6 height 6
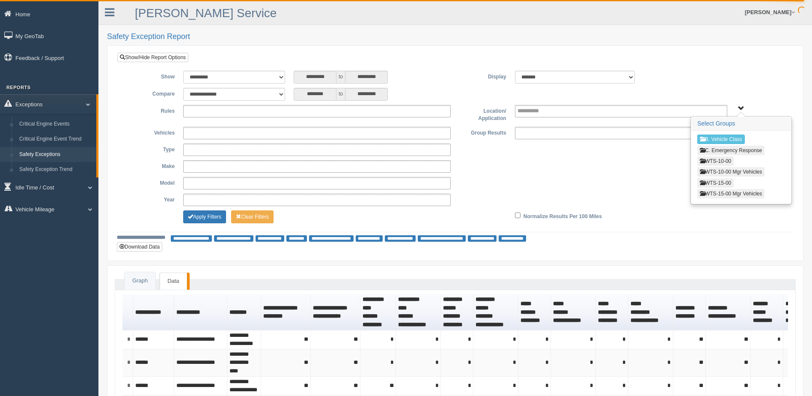
click at [728, 179] on button "WTS-15-00" at bounding box center [716, 182] width 36 height 9
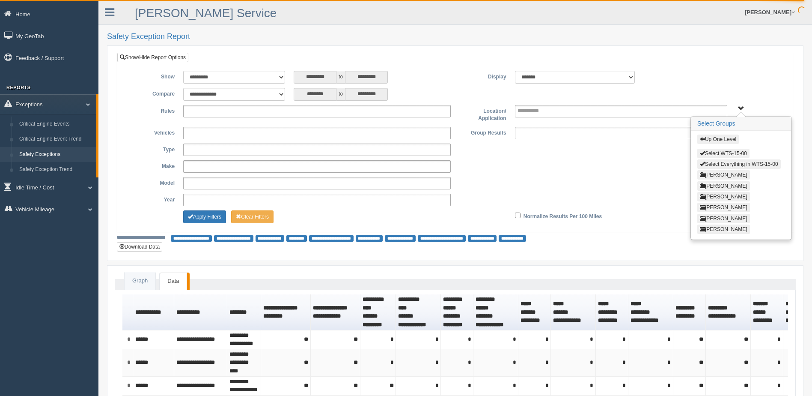
click at [717, 214] on button "[PERSON_NAME]" at bounding box center [724, 218] width 53 height 9
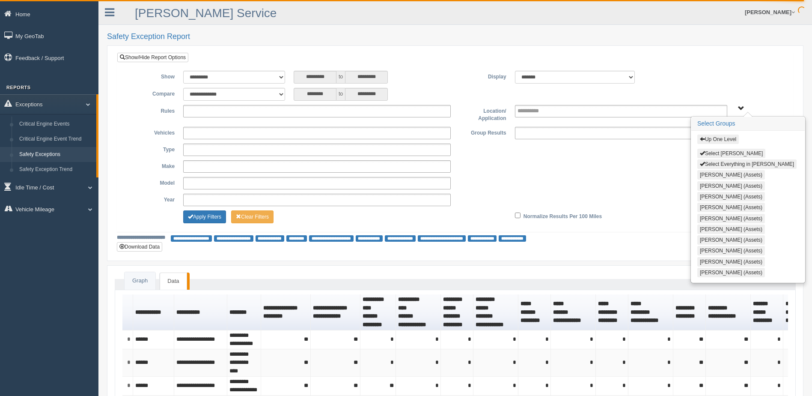
click at [707, 153] on button "Select Steve Olson" at bounding box center [732, 153] width 68 height 9
click at [626, 155] on div "**********" at bounding box center [455, 149] width 663 height 12
click at [741, 107] on span "Up One Level Select Steve Olson Select Everything in Steve Olson Chance Jenkins…" at bounding box center [741, 108] width 6 height 6
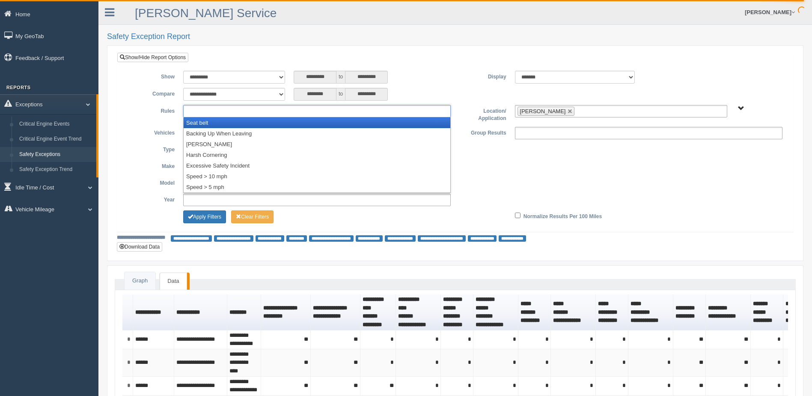
click at [370, 105] on ul at bounding box center [317, 111] width 268 height 12
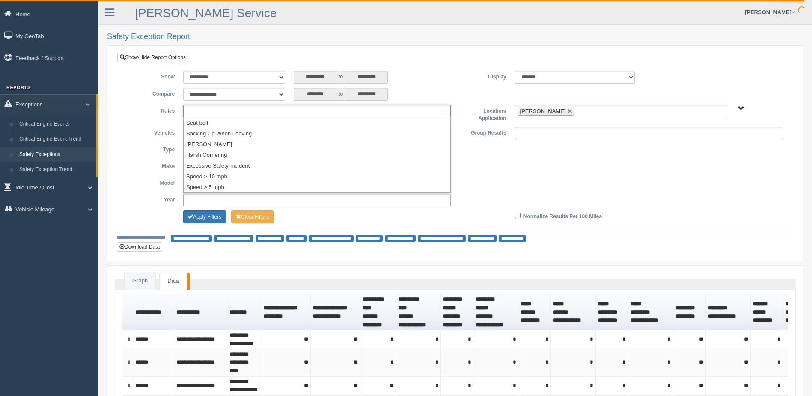
click at [450, 84] on div "**********" at bounding box center [455, 148] width 663 height 154
type input "**********"
click at [200, 215] on button "Apply Filters" at bounding box center [204, 216] width 43 height 13
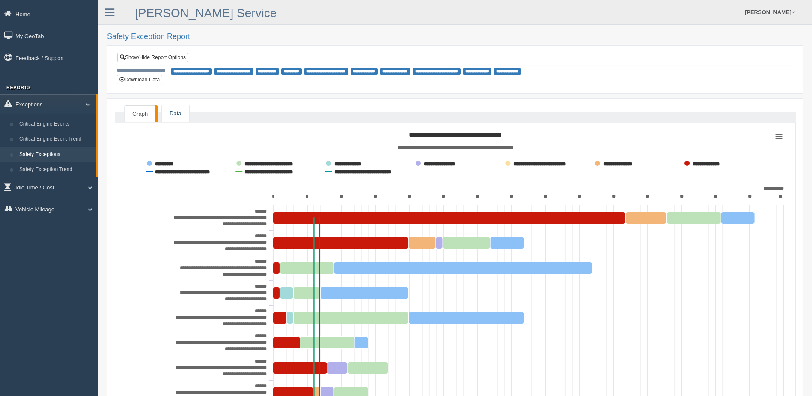
click at [173, 113] on link "Data" at bounding box center [175, 114] width 27 height 18
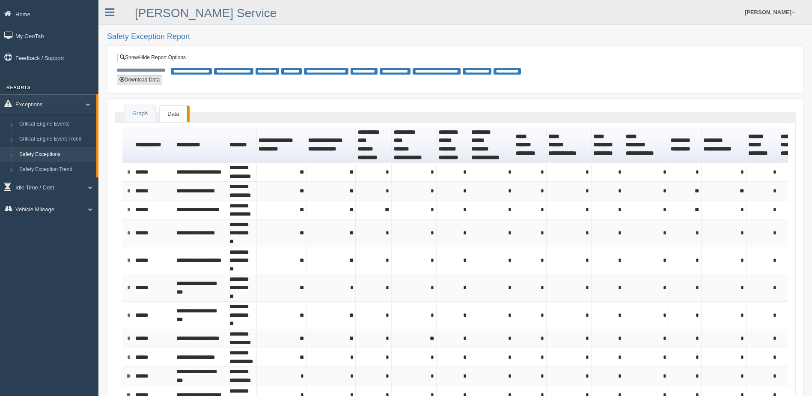
click at [153, 78] on button "Download Data" at bounding box center [139, 79] width 45 height 9
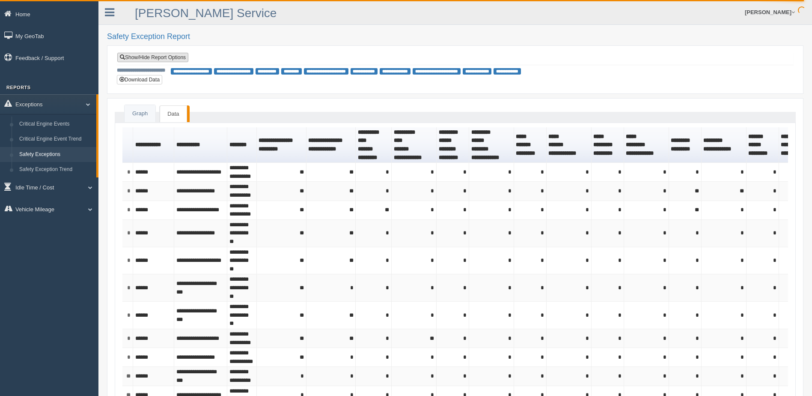
click at [157, 57] on link "Show/Hide Report Options" at bounding box center [152, 57] width 71 height 9
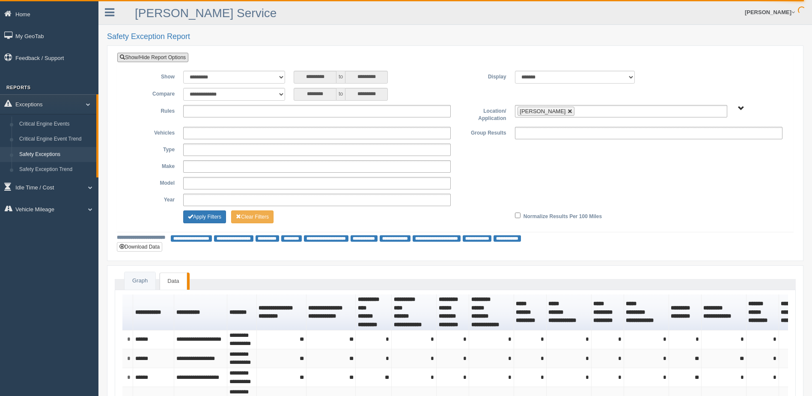
click at [568, 111] on link at bounding box center [570, 111] width 5 height 5
type input "**********"
click at [448, 77] on div "********* to *********" at bounding box center [372, 77] width 157 height 13
click at [152, 55] on link "Show/Hide Report Options" at bounding box center [152, 57] width 71 height 9
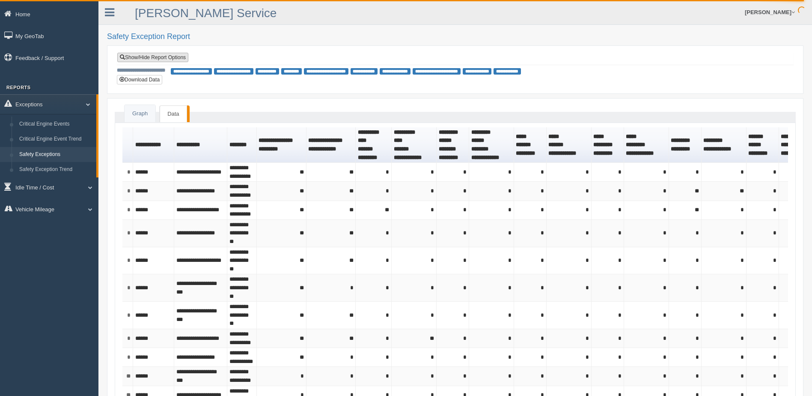
click at [152, 55] on link "Show/Hide Report Options" at bounding box center [152, 57] width 71 height 9
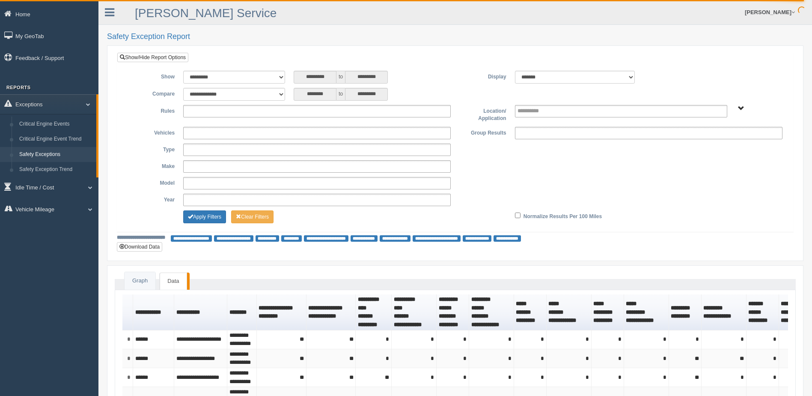
click at [370, 111] on ul at bounding box center [317, 111] width 268 height 12
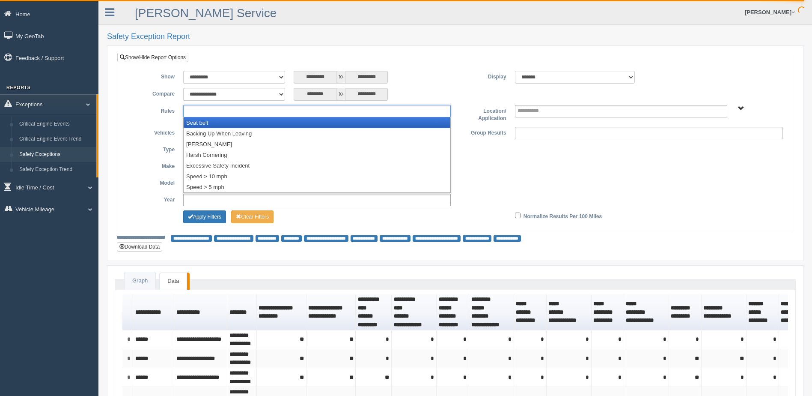
click at [361, 122] on li "Seat belt" at bounding box center [317, 122] width 267 height 11
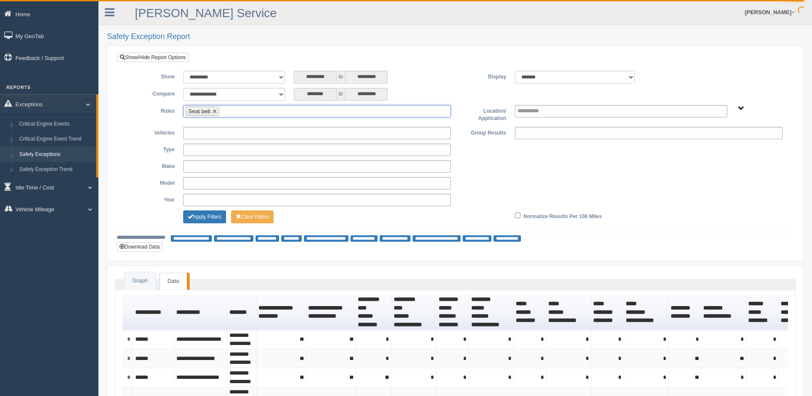
click at [373, 113] on ul "Seat belt" at bounding box center [317, 111] width 268 height 12
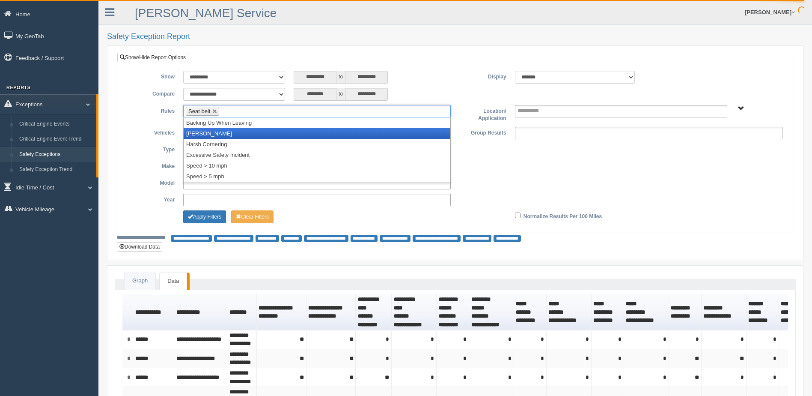
click at [338, 134] on li "[PERSON_NAME]" at bounding box center [317, 133] width 267 height 11
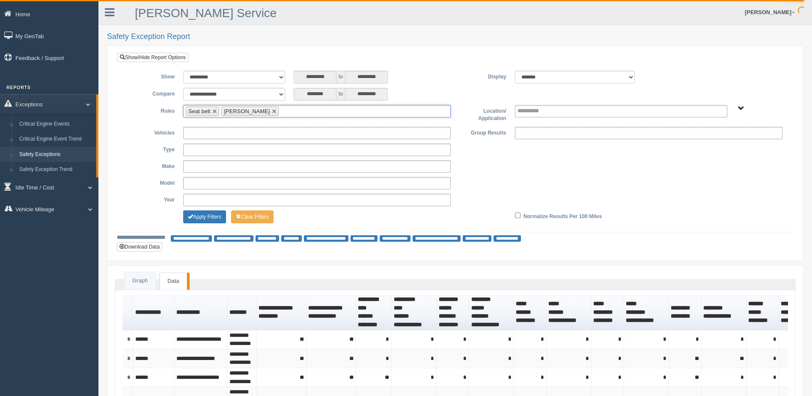
click at [353, 112] on ul "Seat belt [PERSON_NAME]" at bounding box center [317, 111] width 268 height 12
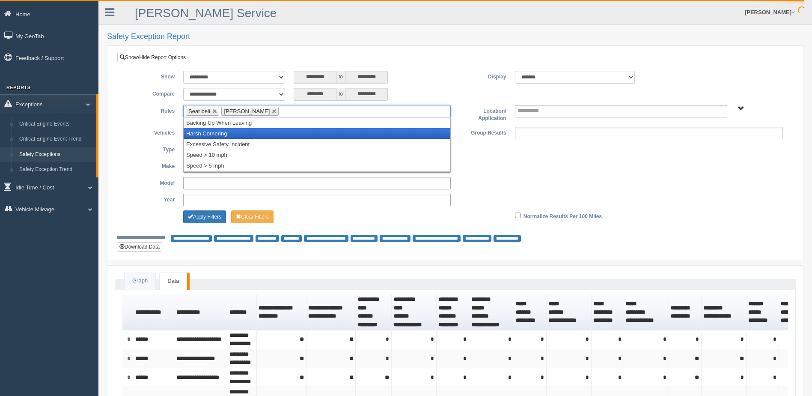
click at [343, 131] on li "Harsh Cornering" at bounding box center [317, 133] width 267 height 11
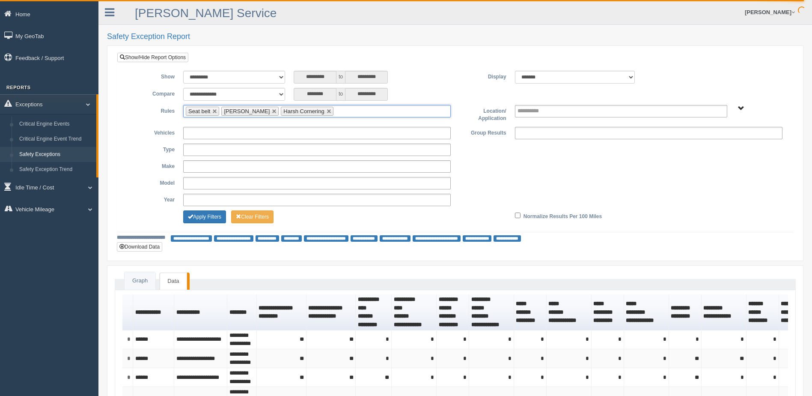
click at [352, 111] on ul "Seat belt Harsh Braking Harsh Cornering" at bounding box center [317, 111] width 268 height 12
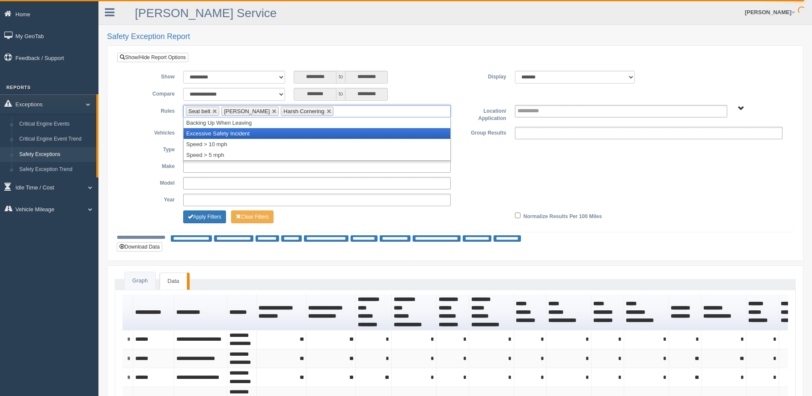
click at [337, 131] on li "Excessive Safety Incident" at bounding box center [317, 133] width 267 height 11
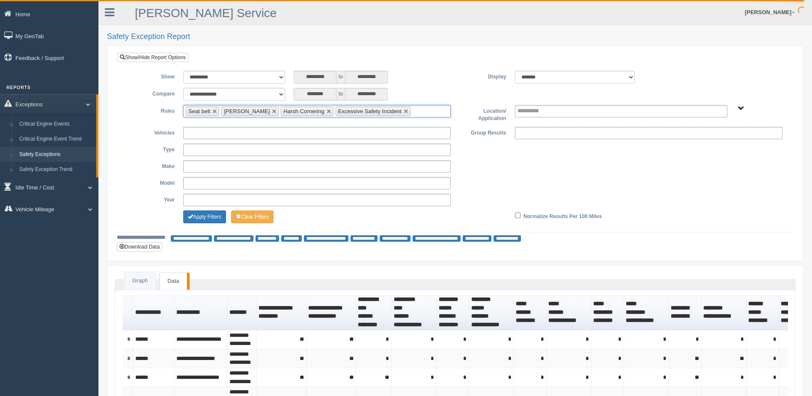
click at [413, 109] on input "text" at bounding box center [418, 111] width 11 height 11
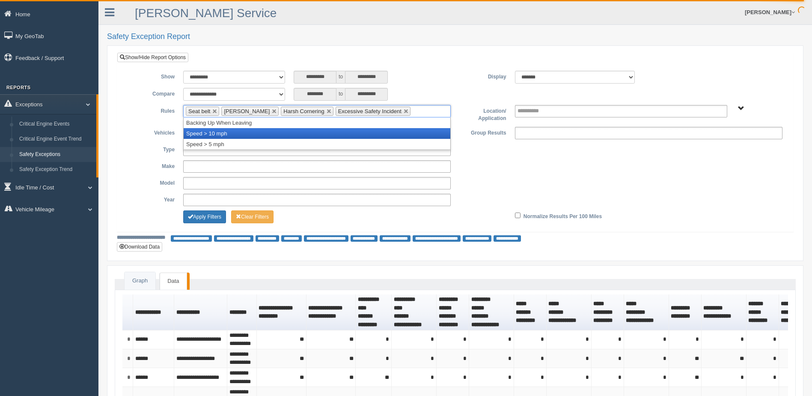
click at [379, 131] on li "Speed > 10 mph" at bounding box center [317, 133] width 267 height 11
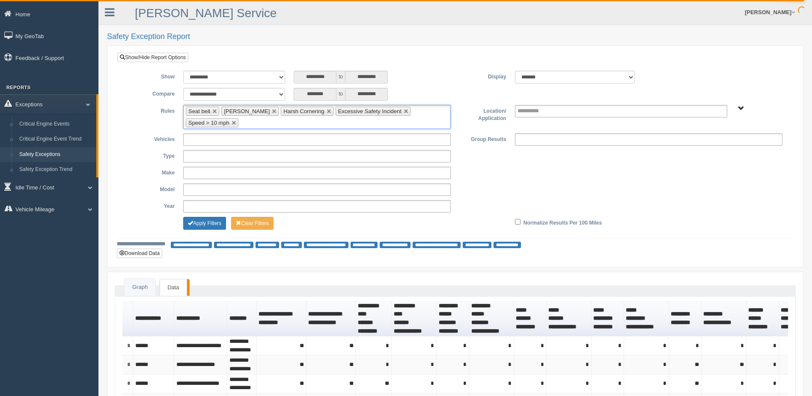
click at [406, 123] on ul "Seat belt Harsh Braking Harsh Cornering Excessive Safety Incident Speed > 10 mph" at bounding box center [317, 117] width 268 height 24
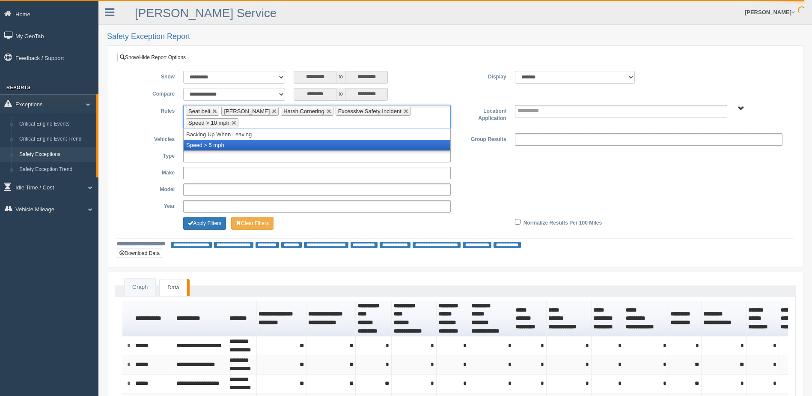
click at [333, 142] on li "Speed > 5 mph" at bounding box center [317, 145] width 267 height 11
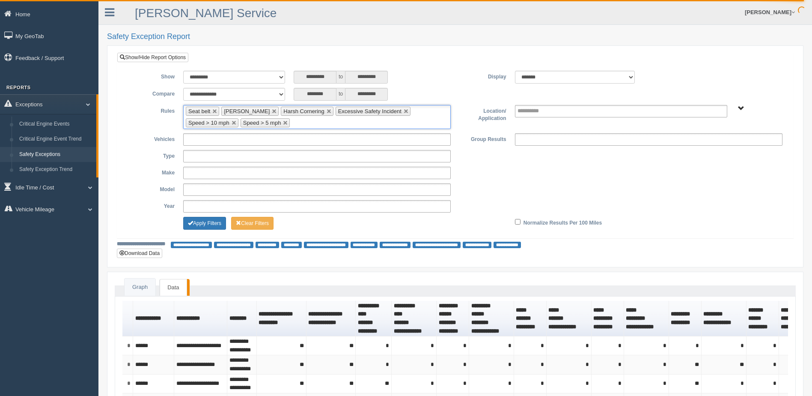
click at [460, 72] on label "Display" at bounding box center [482, 76] width 55 height 10
click at [739, 107] on span "B. Vehicle Class C. Emergency Response WTS-10-00 WTS-10-00 Mgr Vehicles WTS-15-…" at bounding box center [741, 108] width 6 height 6
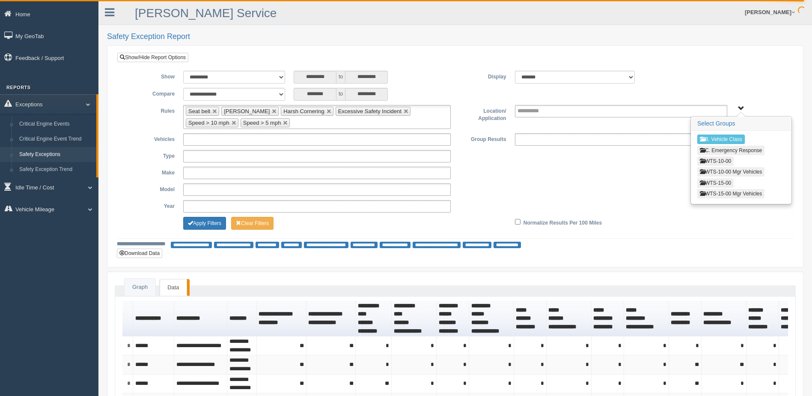
click at [718, 183] on button "WTS-15-00" at bounding box center [716, 182] width 36 height 9
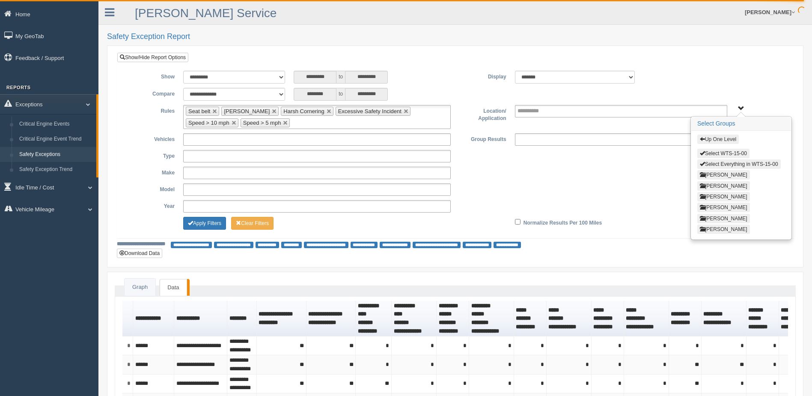
click at [703, 139] on span "button" at bounding box center [702, 138] width 5 height 5
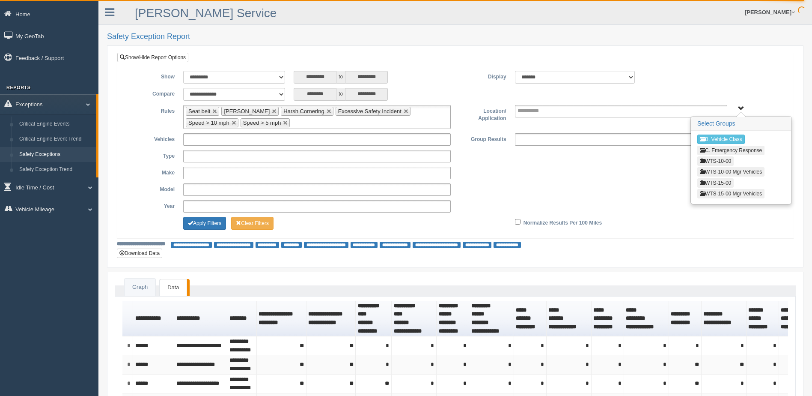
click at [712, 183] on button "WTS-15-00" at bounding box center [716, 182] width 36 height 9
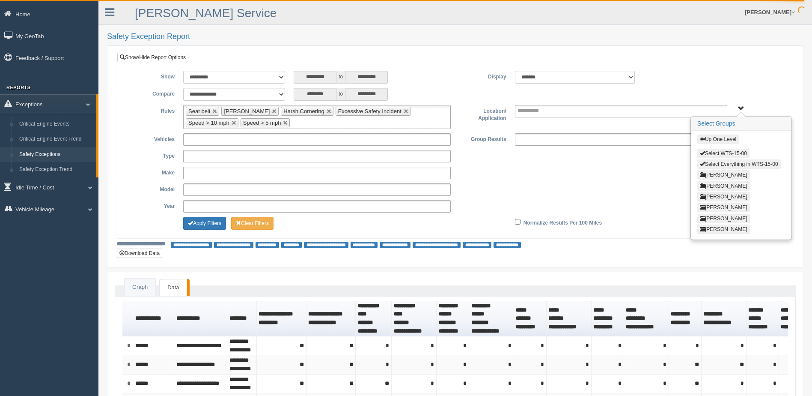
click at [703, 154] on span "button" at bounding box center [702, 152] width 5 height 5
type input "**********"
click at [703, 162] on span "button" at bounding box center [702, 163] width 5 height 5
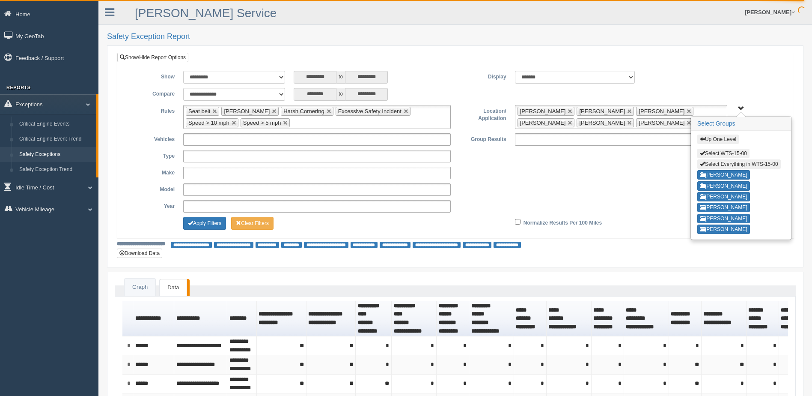
click at [703, 162] on span "button" at bounding box center [702, 163] width 5 height 5
type input "**********"
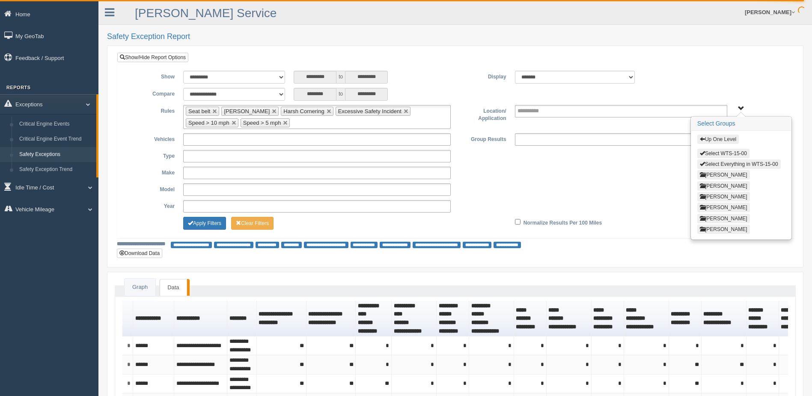
click at [702, 138] on span "button" at bounding box center [702, 138] width 5 height 5
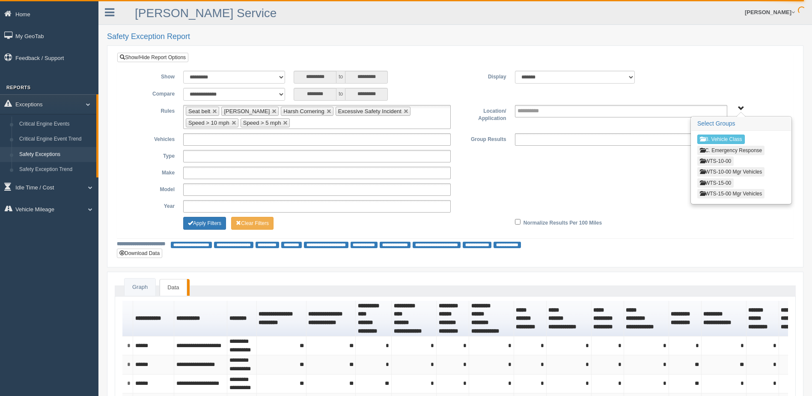
click at [703, 161] on span "button" at bounding box center [702, 160] width 5 height 5
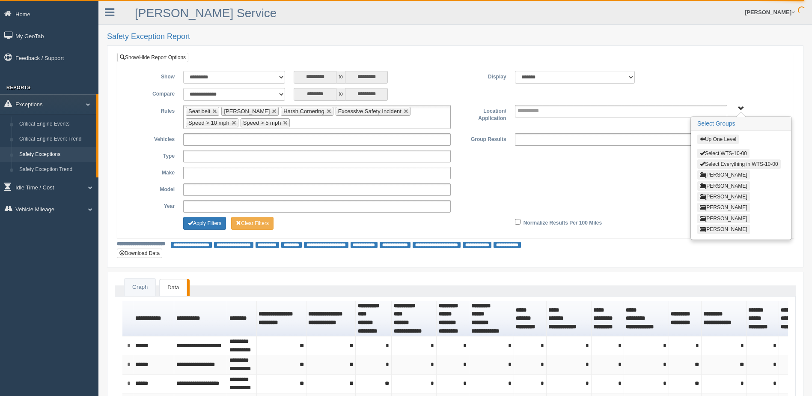
click at [702, 140] on span "button" at bounding box center [702, 138] width 5 height 5
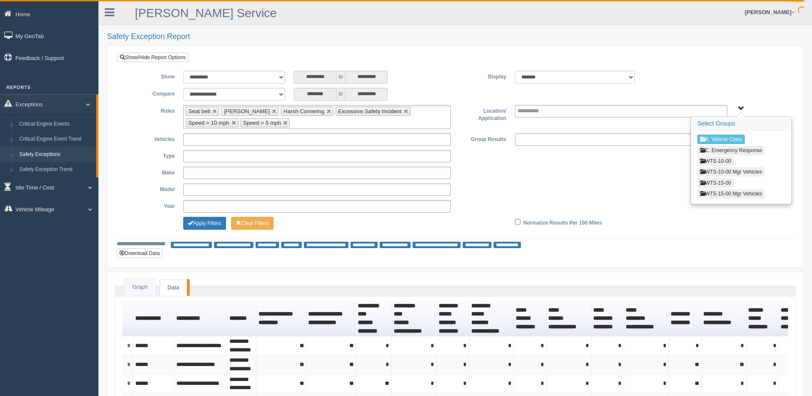
click at [707, 181] on button "WTS-15-00" at bounding box center [716, 182] width 36 height 9
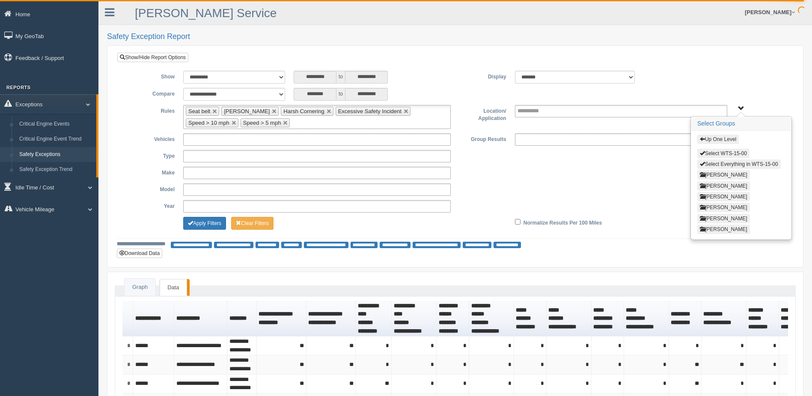
click at [703, 140] on span "button" at bounding box center [702, 138] width 5 height 5
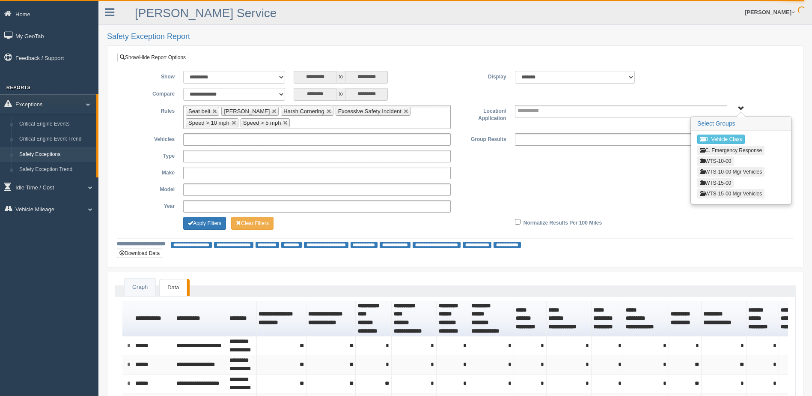
click at [709, 182] on button "WTS-15-00" at bounding box center [716, 182] width 36 height 9
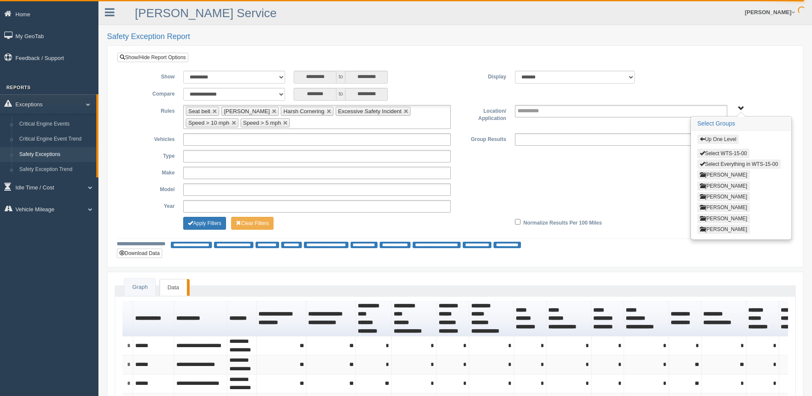
click at [703, 140] on span "button" at bounding box center [702, 138] width 5 height 5
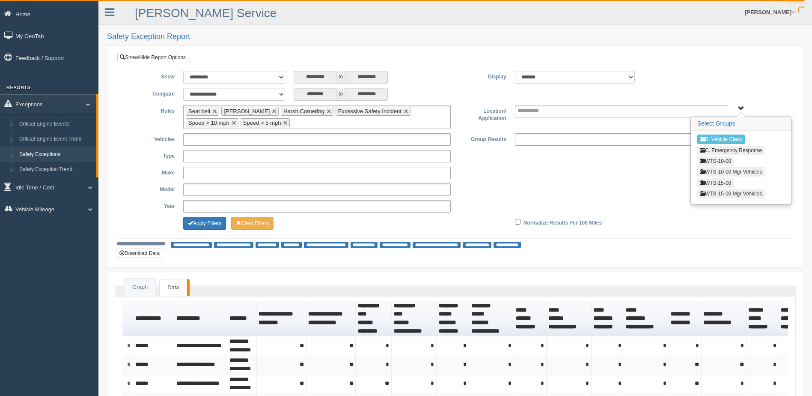
click at [649, 173] on div "**********" at bounding box center [455, 173] width 663 height 12
click at [723, 181] on button "WTS-15-00" at bounding box center [716, 182] width 36 height 9
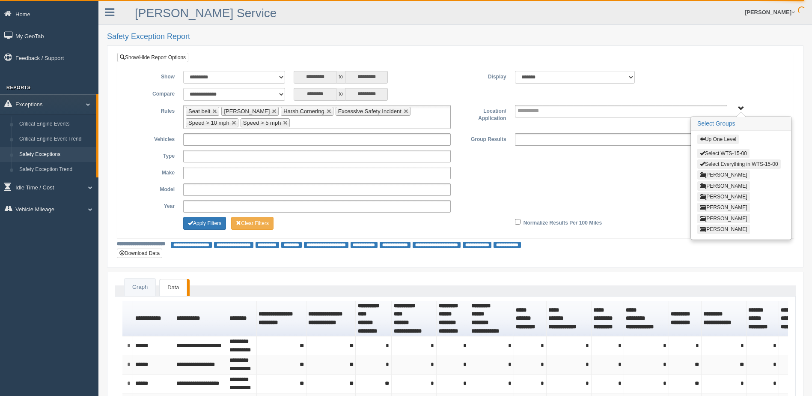
click at [724, 183] on button "Kevin Hough" at bounding box center [724, 185] width 53 height 9
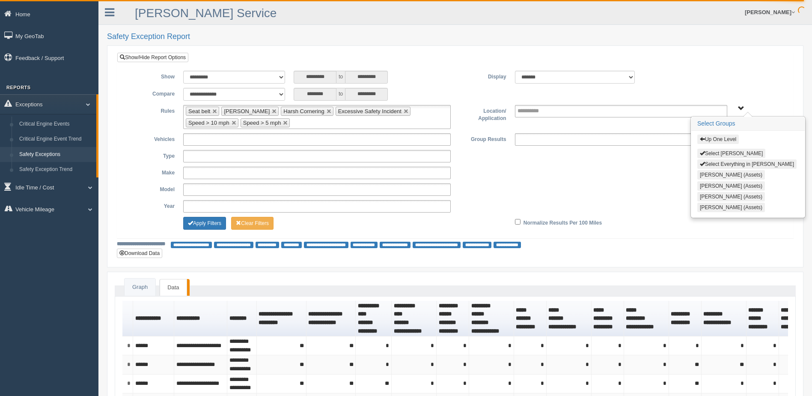
click at [701, 150] on span "button" at bounding box center [702, 152] width 5 height 5
click at [703, 164] on span "button" at bounding box center [702, 163] width 5 height 5
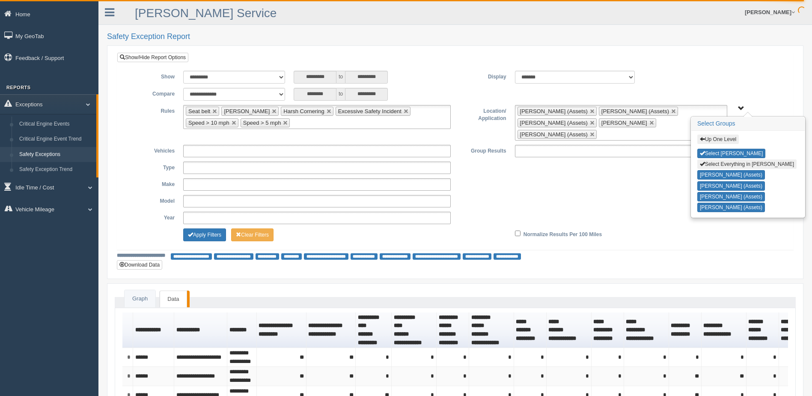
click at [701, 162] on span "button" at bounding box center [702, 163] width 5 height 5
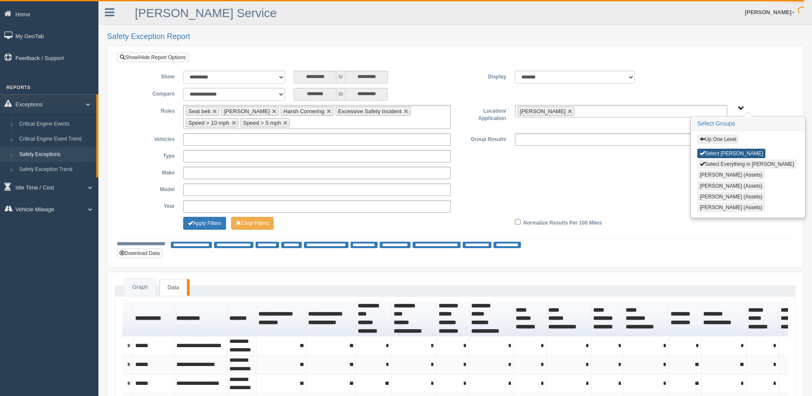
click at [703, 152] on span "button" at bounding box center [702, 152] width 5 height 5
type input "**********"
click at [701, 140] on span "button" at bounding box center [702, 138] width 5 height 5
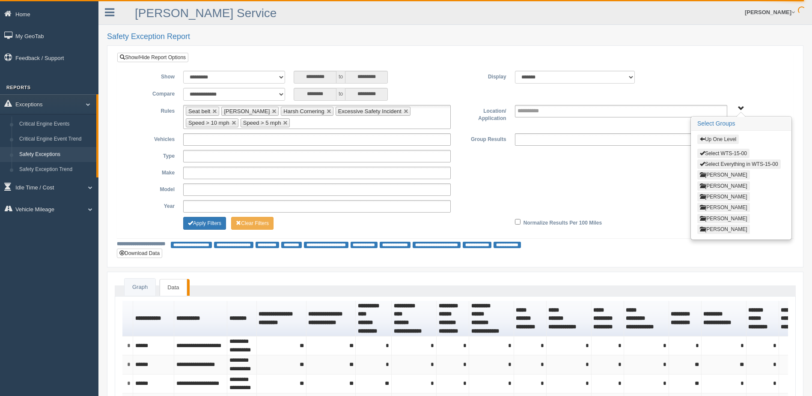
click at [719, 208] on button "Rob Mitchell" at bounding box center [724, 207] width 53 height 9
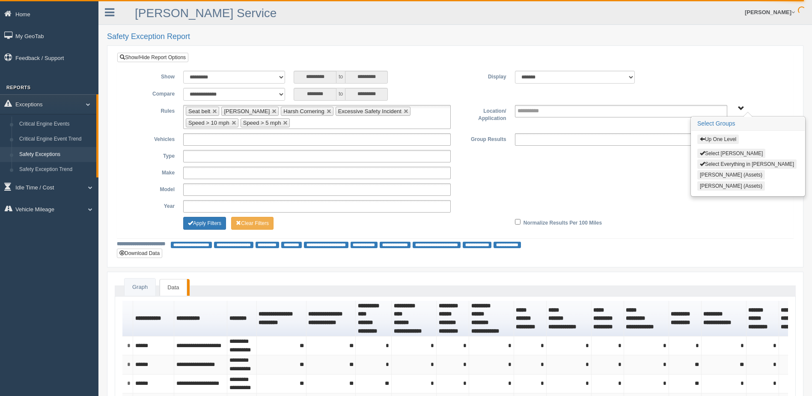
click at [703, 153] on span "button" at bounding box center [702, 152] width 5 height 5
click at [703, 138] on span "button" at bounding box center [702, 138] width 5 height 5
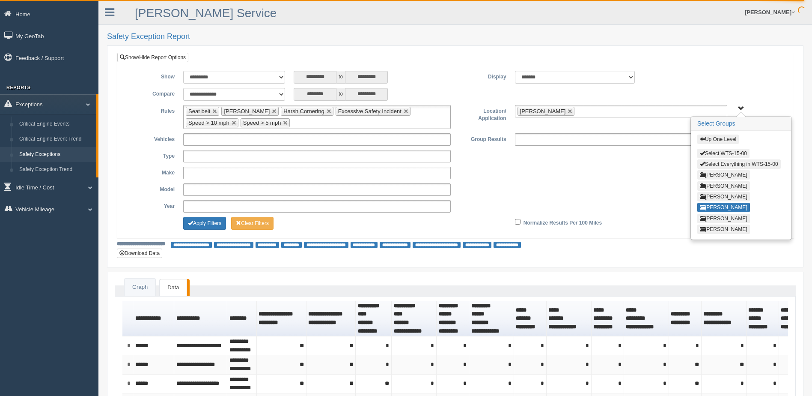
click at [719, 183] on button "Kevin Hough" at bounding box center [724, 185] width 53 height 9
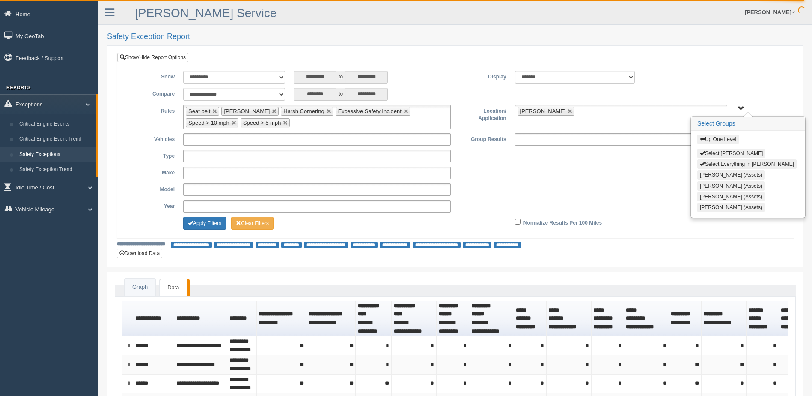
click at [702, 153] on span "button" at bounding box center [702, 152] width 5 height 5
click at [650, 179] on div "**********" at bounding box center [455, 175] width 663 height 84
click at [740, 107] on span "Up One Level Select Kevin Hough Select Everything in Kevin Hough Dakota Nixon (…" at bounding box center [741, 108] width 6 height 6
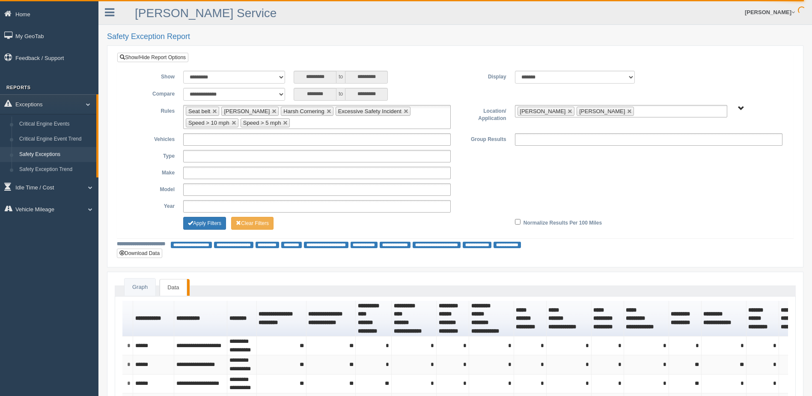
click at [739, 107] on span "Up One Level Select Kevin Hough Select Everything in Kevin Hough Dakota Nixon (…" at bounding box center [741, 108] width 6 height 6
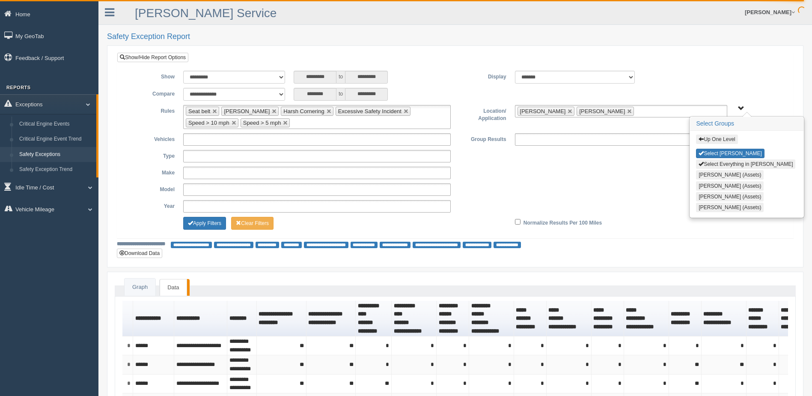
click at [702, 137] on span "button" at bounding box center [701, 138] width 5 height 5
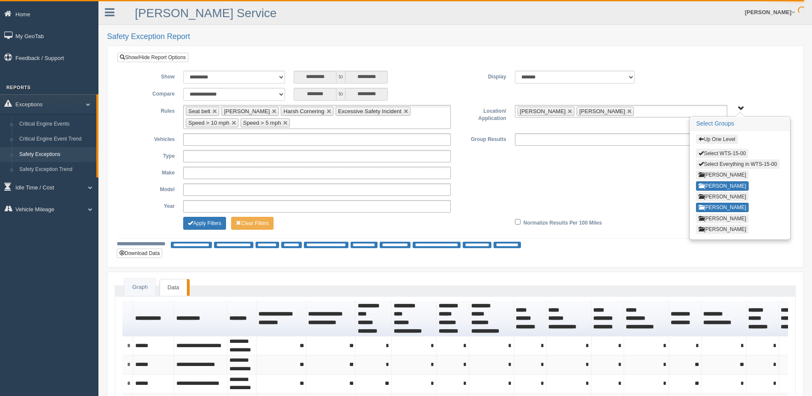
click at [702, 152] on span "button" at bounding box center [701, 152] width 5 height 5
click at [704, 164] on span "button" at bounding box center [701, 163] width 5 height 5
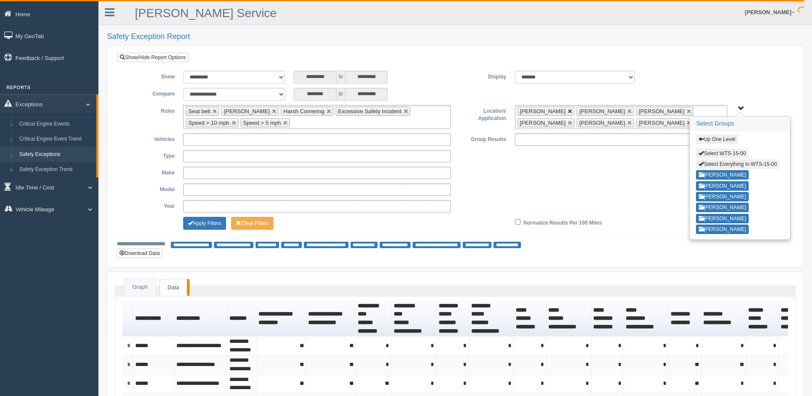
click at [573, 111] on link at bounding box center [570, 111] width 5 height 5
click at [627, 111] on link at bounding box center [629, 111] width 5 height 5
click at [687, 109] on link at bounding box center [689, 111] width 5 height 5
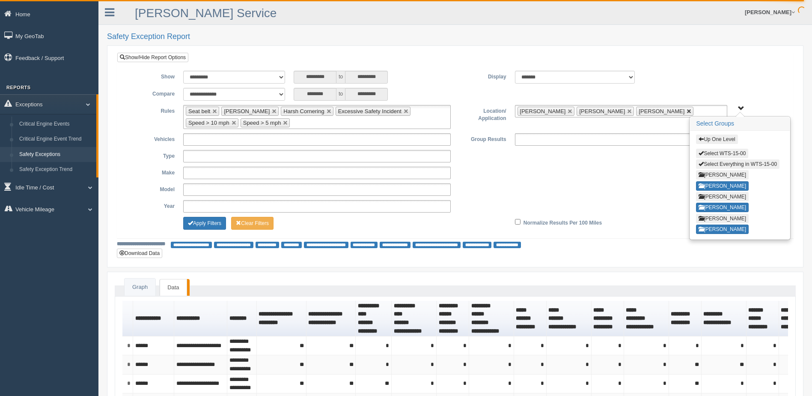
click at [687, 111] on link at bounding box center [689, 111] width 5 height 5
click at [659, 81] on div "******* ******" at bounding box center [594, 77] width 166 height 13
drag, startPoint x: 610, startPoint y: 174, endPoint x: 630, endPoint y: 150, distance: 31.9
click at [611, 174] on div "**********" at bounding box center [455, 173] width 663 height 12
click at [739, 106] on span "Up One Level Select WTS-15-00 Select Everything in WTS-15-00 GREGORY WILLIAMS K…" at bounding box center [741, 108] width 6 height 6
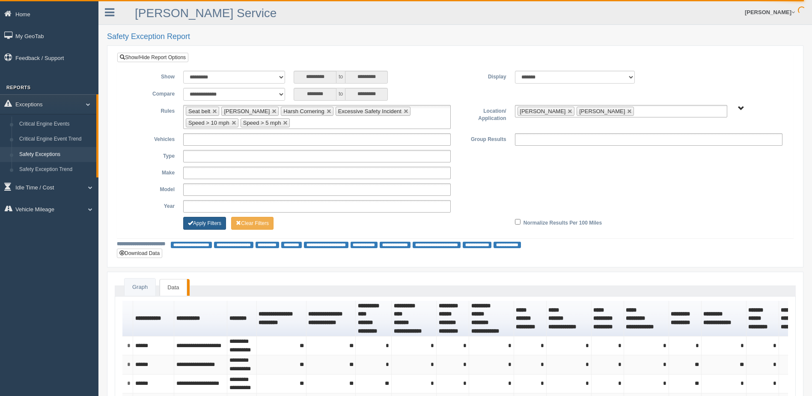
click at [214, 222] on button "Apply Filters" at bounding box center [204, 223] width 43 height 13
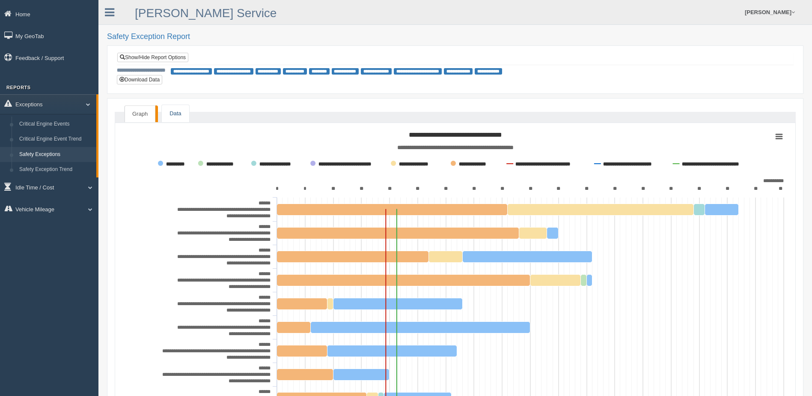
click at [174, 115] on link "Data" at bounding box center [175, 114] width 27 height 18
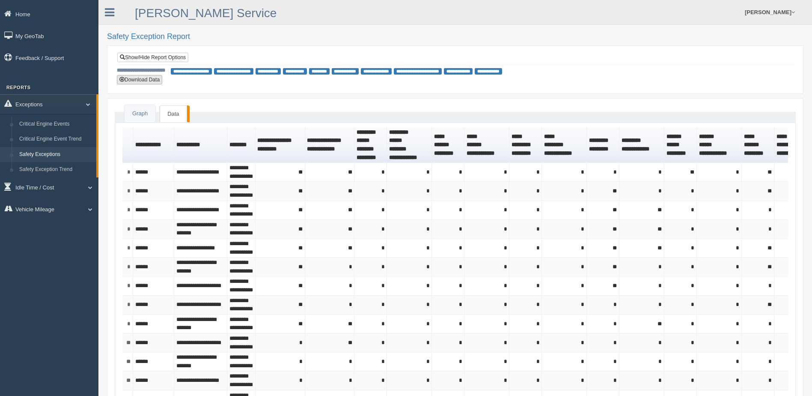
click at [153, 82] on button "Download Data" at bounding box center [139, 79] width 45 height 9
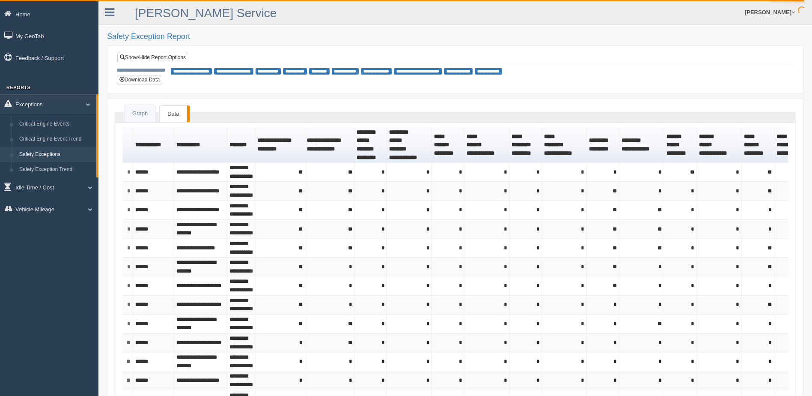
click at [506, 17] on ul "[PERSON_NAME] Feedback/Support Log Off" at bounding box center [625, 12] width 350 height 24
click at [172, 55] on link "Show/Hide Report Options" at bounding box center [152, 57] width 71 height 9
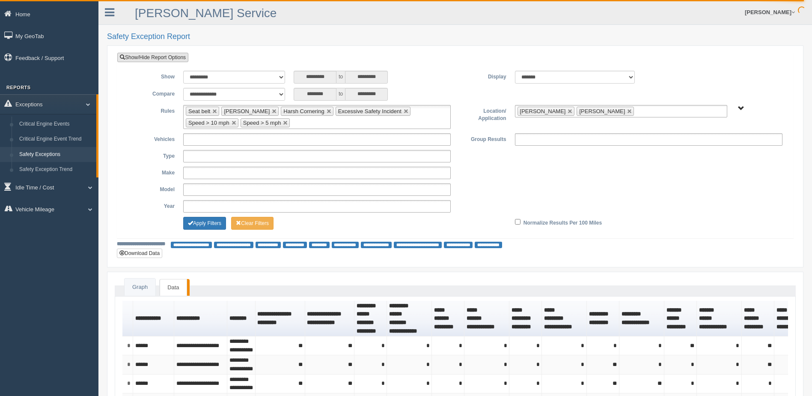
drag, startPoint x: 159, startPoint y: 55, endPoint x: 172, endPoint y: 60, distance: 13.8
click at [159, 55] on link "Show/Hide Report Options" at bounding box center [152, 57] width 71 height 9
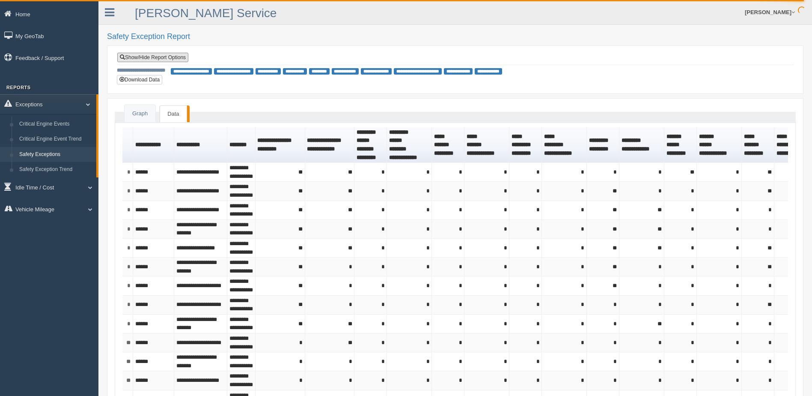
drag, startPoint x: 147, startPoint y: 55, endPoint x: 244, endPoint y: 83, distance: 100.7
click at [147, 55] on link "Show/Hide Report Options" at bounding box center [152, 57] width 71 height 9
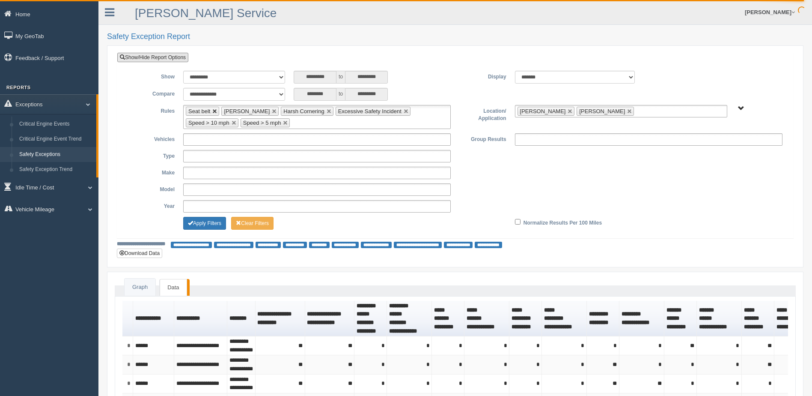
click at [217, 110] on link at bounding box center [214, 111] width 5 height 5
click at [236, 110] on link at bounding box center [238, 111] width 5 height 5
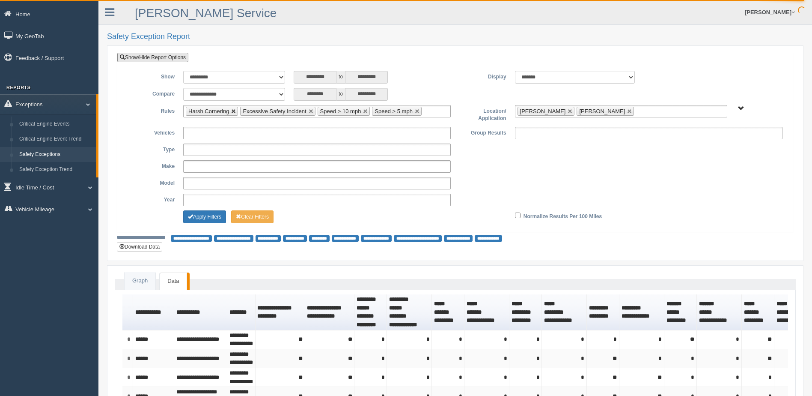
click at [232, 112] on link at bounding box center [233, 111] width 5 height 5
click at [255, 110] on link at bounding box center [256, 111] width 5 height 5
drag, startPoint x: 283, startPoint y: 112, endPoint x: 250, endPoint y: 110, distance: 33.0
click at [283, 112] on link at bounding box center [285, 111] width 5 height 5
drag, startPoint x: 233, startPoint y: 111, endPoint x: 376, endPoint y: 106, distance: 144.0
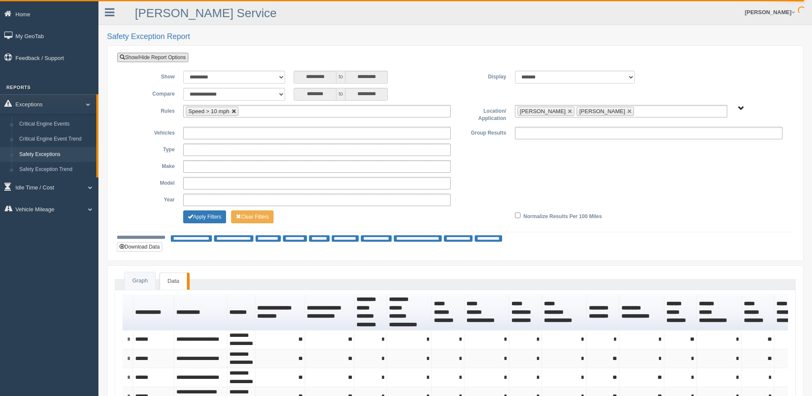
click at [233, 110] on link at bounding box center [234, 111] width 5 height 5
type input "**********"
click at [568, 111] on link at bounding box center [570, 111] width 5 height 5
click at [568, 110] on link at bounding box center [570, 111] width 5 height 5
type input "**********"
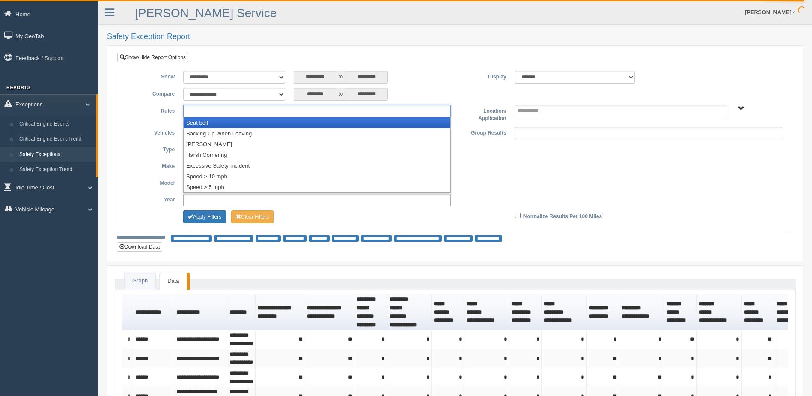
click at [317, 113] on ul at bounding box center [317, 111] width 268 height 12
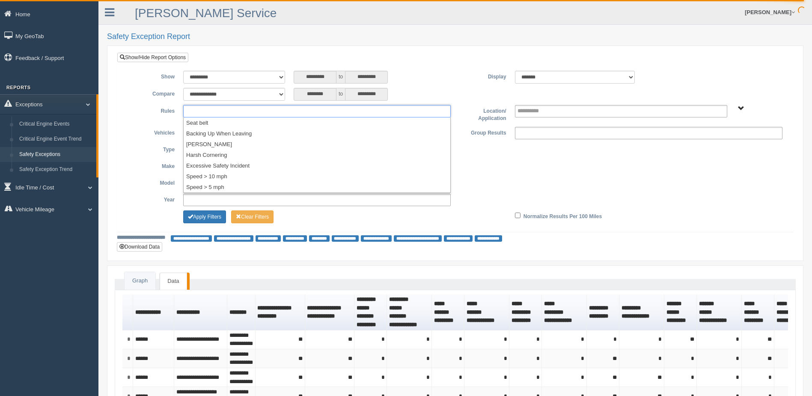
type input "**********"
click at [302, 112] on ul at bounding box center [317, 111] width 268 height 12
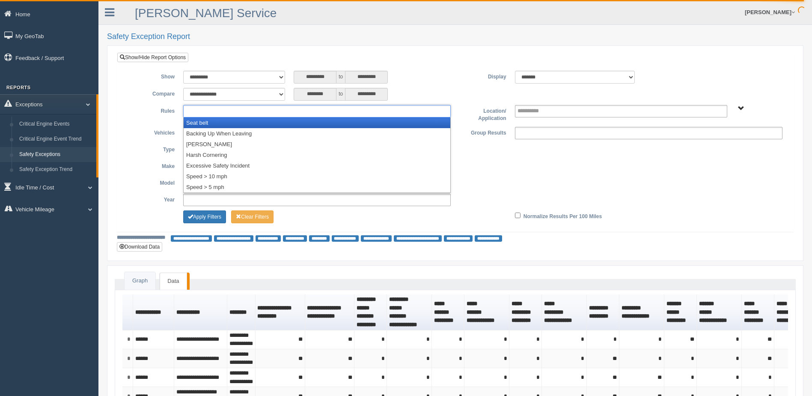
click at [293, 119] on li "Seat belt" at bounding box center [317, 122] width 267 height 11
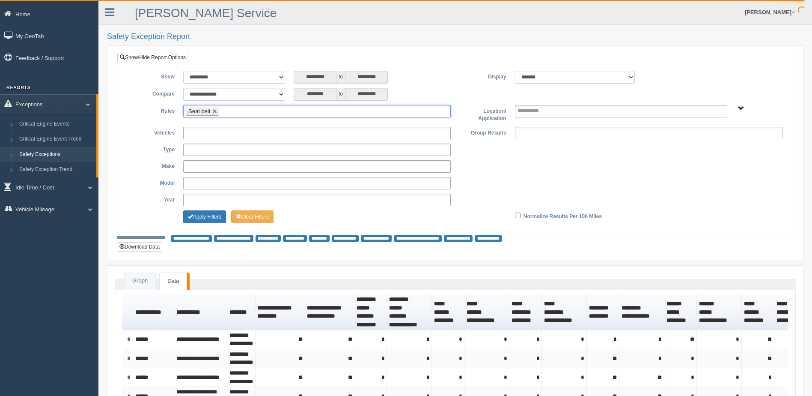
click at [293, 112] on ul "Seat belt" at bounding box center [317, 111] width 268 height 12
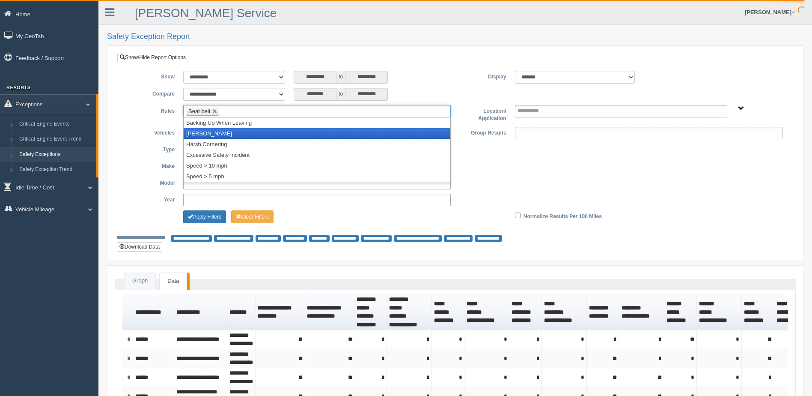
click at [273, 131] on li "[PERSON_NAME]" at bounding box center [317, 133] width 267 height 11
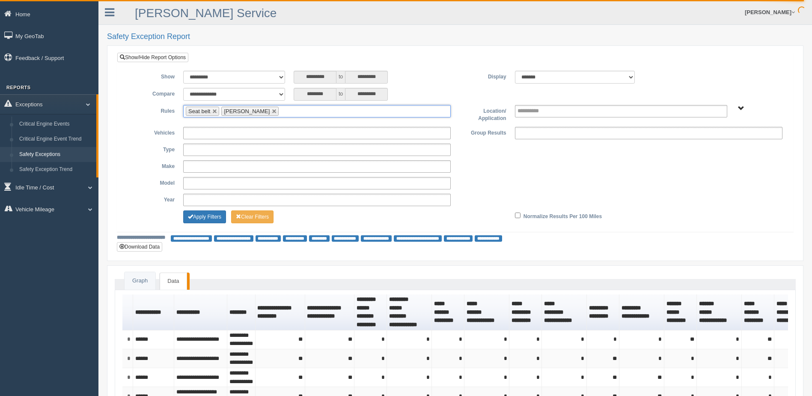
click at [284, 110] on ul "Seat belt Harsh Braking" at bounding box center [317, 111] width 268 height 12
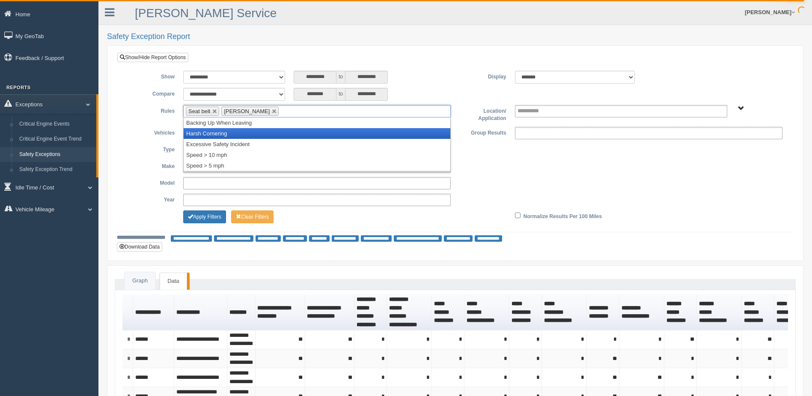
click at [272, 135] on li "Harsh Cornering" at bounding box center [317, 133] width 267 height 11
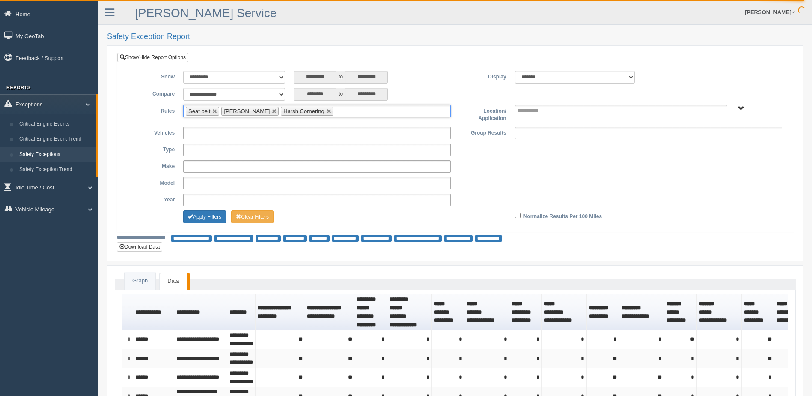
click at [336, 111] on input "text" at bounding box center [341, 111] width 11 height 11
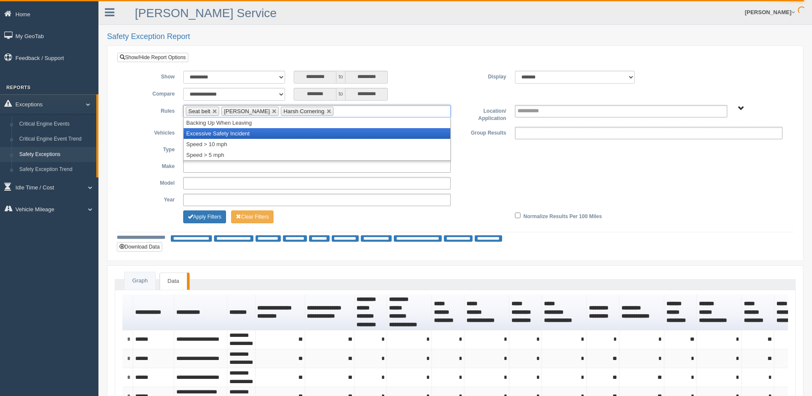
click at [307, 135] on li "Excessive Safety Incident" at bounding box center [317, 133] width 267 height 11
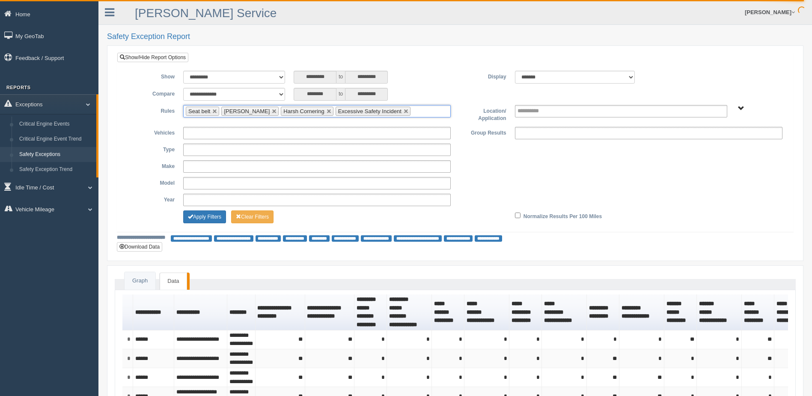
click at [413, 109] on input "text" at bounding box center [418, 111] width 11 height 11
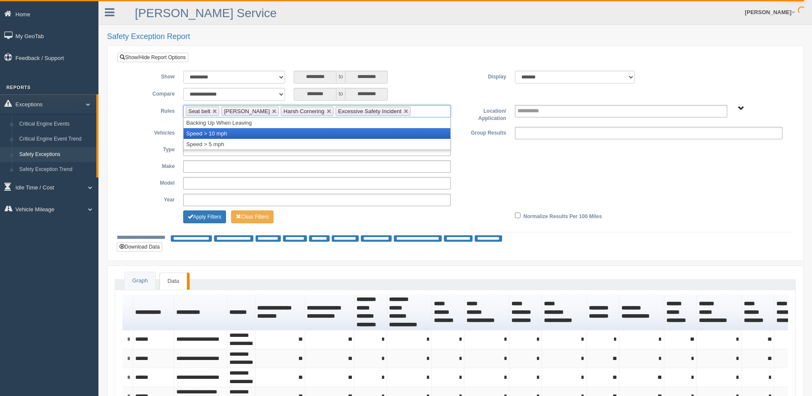
click at [359, 131] on li "Speed > 10 mph" at bounding box center [317, 133] width 267 height 11
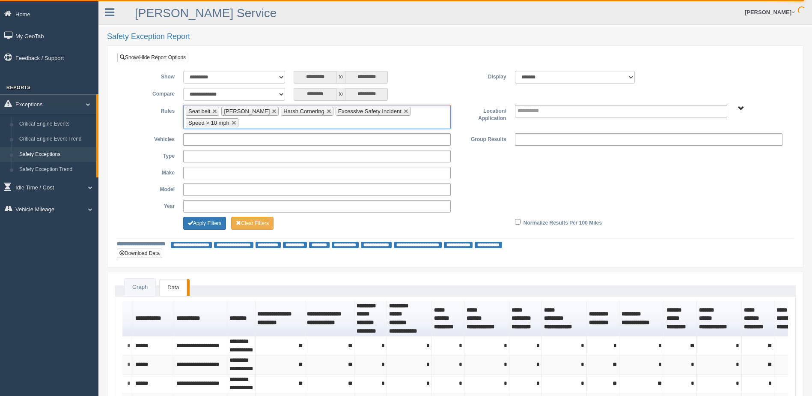
click at [407, 114] on ul "Seat belt Harsh Braking Harsh Cornering Excessive Safety Incident Speed > 10 mph" at bounding box center [317, 117] width 268 height 24
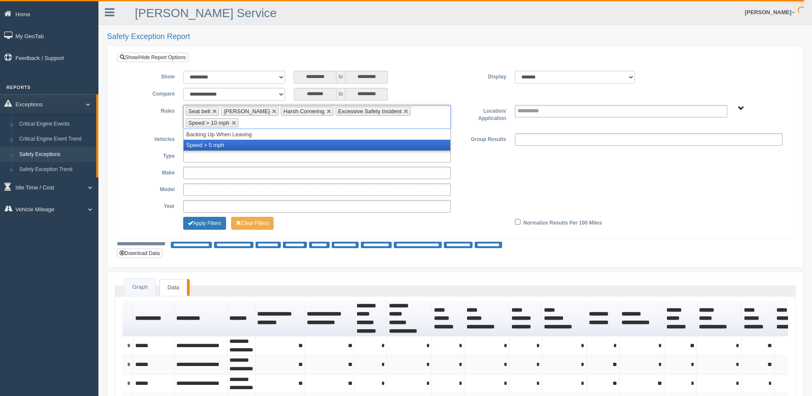
click at [358, 141] on li "Speed > 5 mph" at bounding box center [317, 145] width 267 height 11
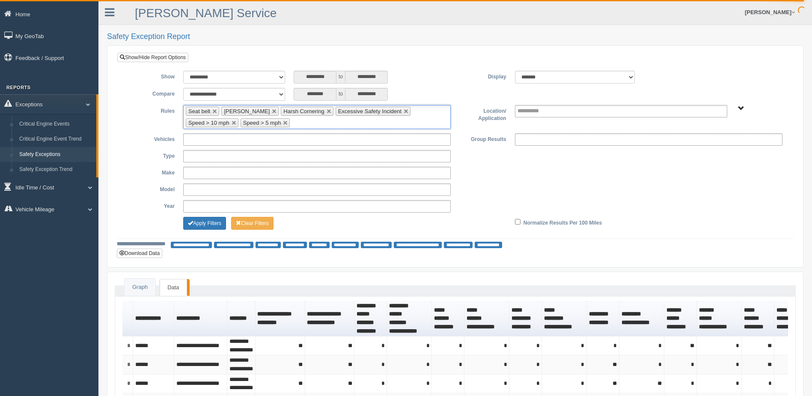
click at [463, 135] on label "Group Results" at bounding box center [482, 138] width 55 height 10
click at [740, 110] on span "B. Vehicle Class C. Emergency Response WTS-10-00 WTS-10-00 Mgr Vehicles WTS-15-…" at bounding box center [741, 108] width 6 height 6
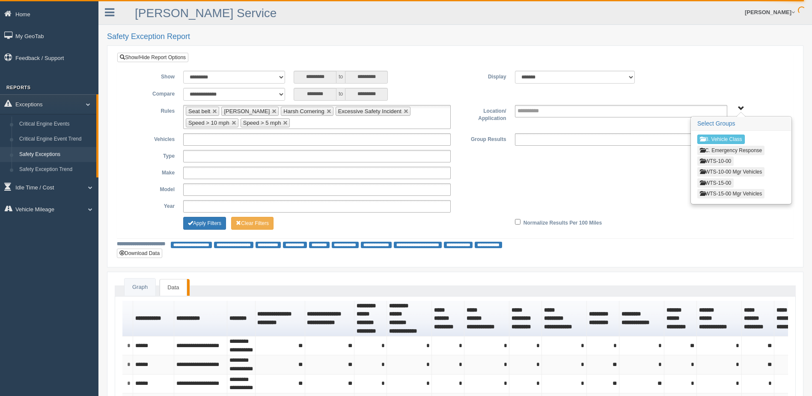
click at [704, 160] on span "button" at bounding box center [702, 160] width 5 height 5
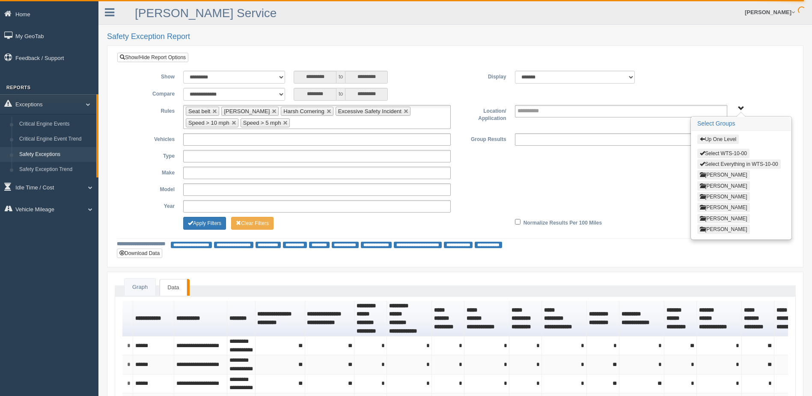
click at [708, 164] on button "Select Everything in WTS-10-00" at bounding box center [740, 163] width 84 height 9
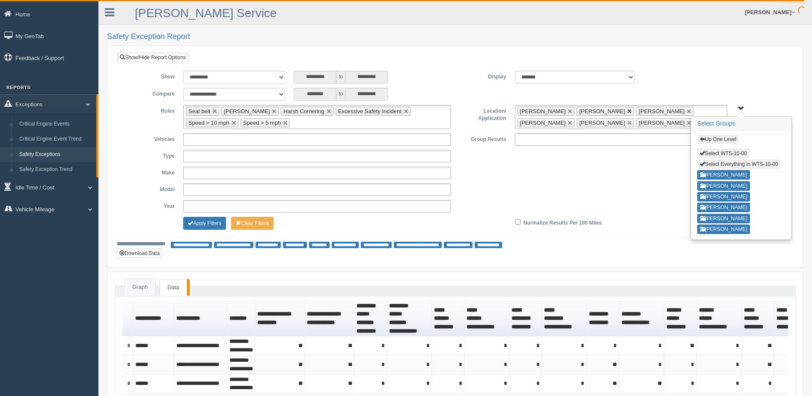
click at [627, 110] on link at bounding box center [629, 111] width 5 height 5
click at [627, 124] on link at bounding box center [629, 122] width 5 height 5
click at [600, 171] on div "**********" at bounding box center [455, 173] width 663 height 12
click at [703, 139] on span "button" at bounding box center [702, 138] width 5 height 5
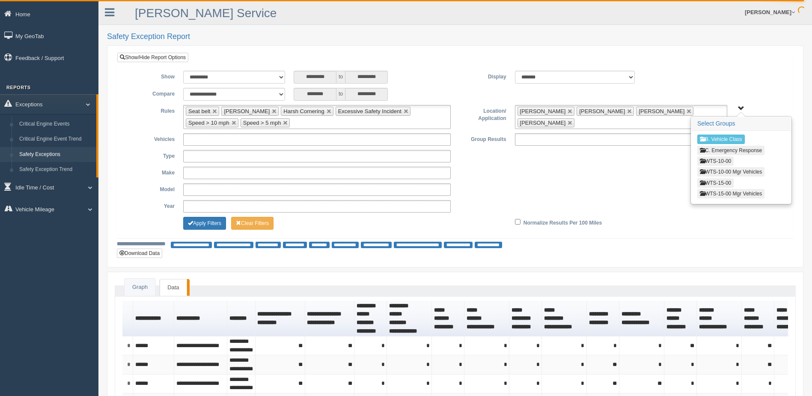
click at [741, 107] on span "B. Vehicle Class C. Emergency Response WTS-10-00 WTS-10-00 Mgr Vehicles WTS-15-…" at bounding box center [741, 108] width 6 height 6
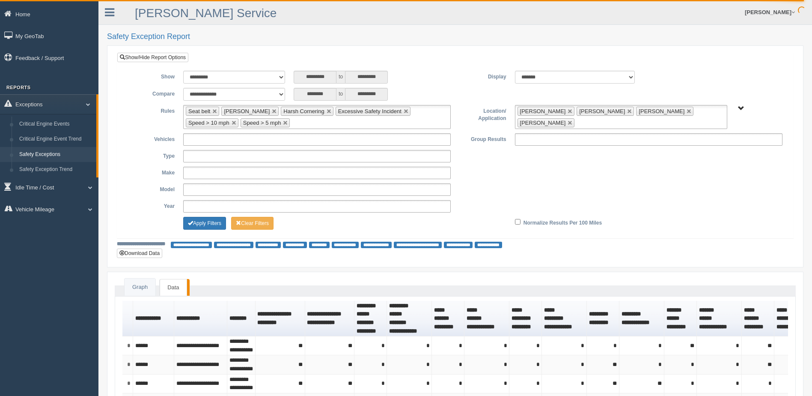
click at [734, 79] on div "**********" at bounding box center [455, 77] width 663 height 13
click at [746, 106] on div "B. Vehicle Class C. Emergency Response WTS-10-00 WTS-10-00 Mgr Vehicles WTS-15-…" at bounding box center [759, 108] width 47 height 6
click at [742, 106] on span "B. Vehicle Class C. Emergency Response WTS-10-00 WTS-10-00 Mgr Vehicles WTS-15-…" at bounding box center [741, 108] width 6 height 6
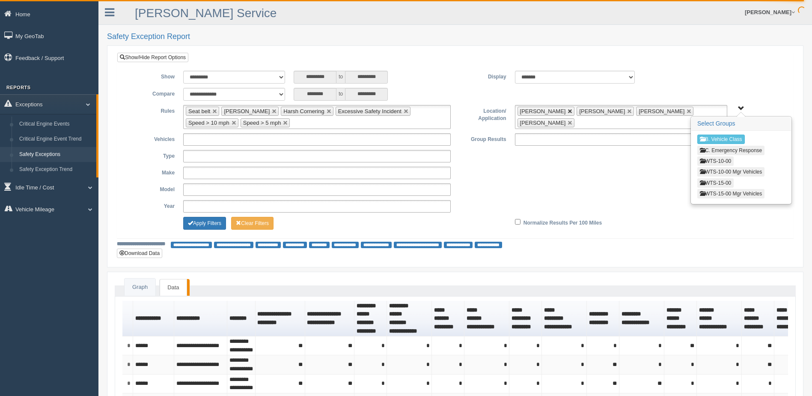
click at [568, 111] on link at bounding box center [570, 111] width 5 height 5
click at [568, 110] on link at bounding box center [570, 111] width 5 height 5
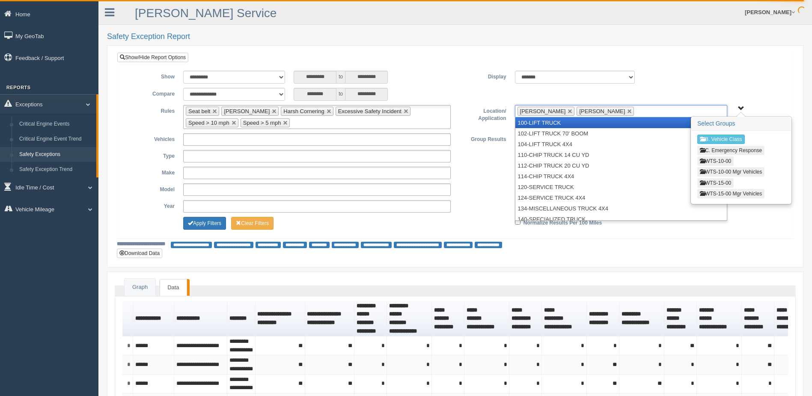
click at [554, 110] on li "[PERSON_NAME]" at bounding box center [546, 111] width 57 height 9
click at [568, 110] on link at bounding box center [570, 111] width 5 height 5
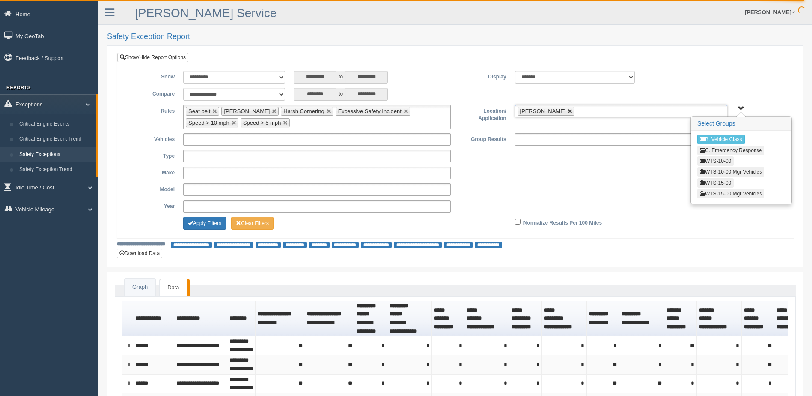
click at [570, 110] on link at bounding box center [570, 111] width 5 height 5
click at [708, 158] on button "WTS-10-00" at bounding box center [716, 160] width 36 height 9
type input "**********"
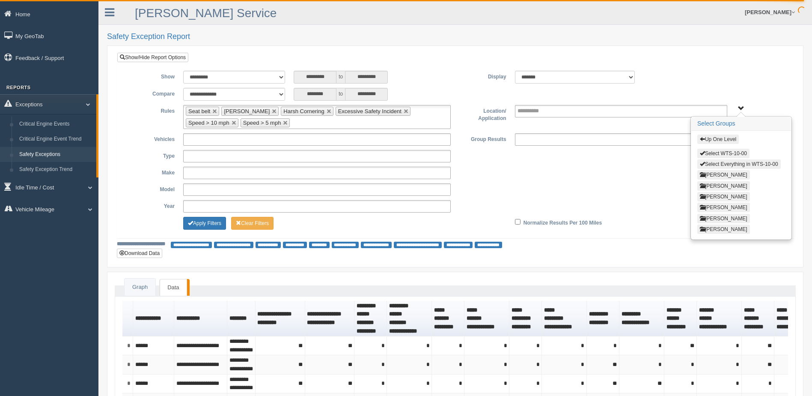
click at [706, 162] on button "Select Everything in WTS-10-00" at bounding box center [740, 163] width 84 height 9
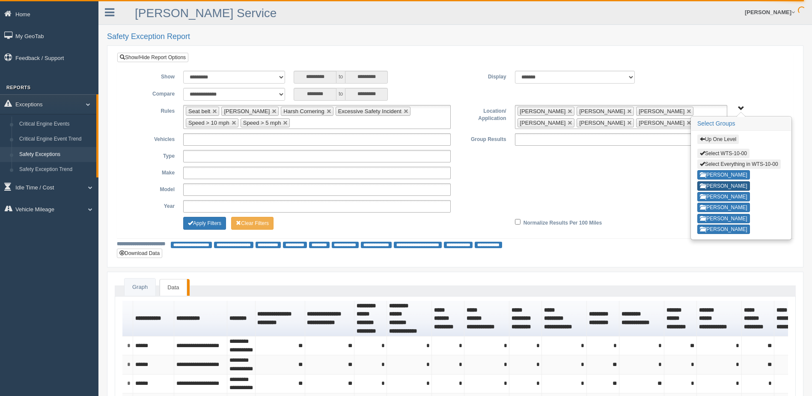
click at [707, 187] on button "[PERSON_NAME]" at bounding box center [724, 185] width 53 height 9
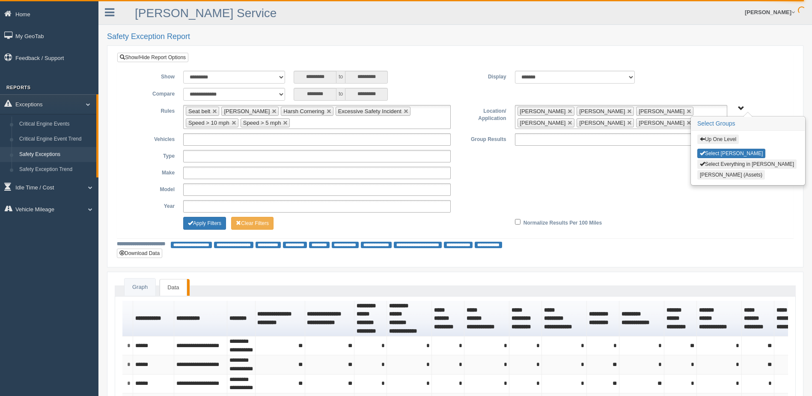
click at [702, 139] on span "button" at bounding box center [702, 138] width 5 height 5
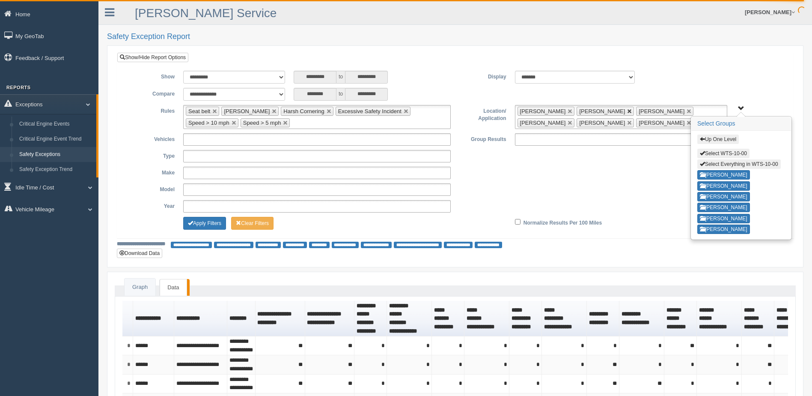
click at [627, 110] on link at bounding box center [629, 111] width 5 height 5
click at [627, 122] on link at bounding box center [629, 122] width 5 height 5
click at [626, 178] on div "**********" at bounding box center [455, 173] width 663 height 12
click at [742, 107] on span "Up One Level Select WTS-10-00 Select Everything in WTS-10-00 Cory Edwards Grego…" at bounding box center [741, 108] width 6 height 6
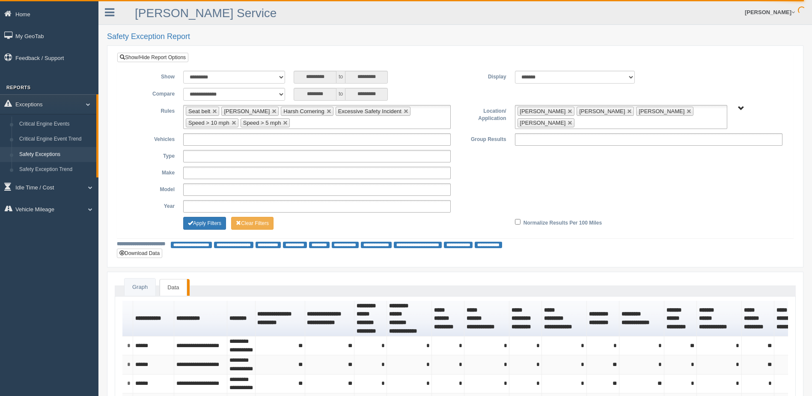
click at [743, 81] on div "**********" at bounding box center [455, 77] width 663 height 13
click at [197, 223] on button "Apply Filters" at bounding box center [204, 223] width 43 height 13
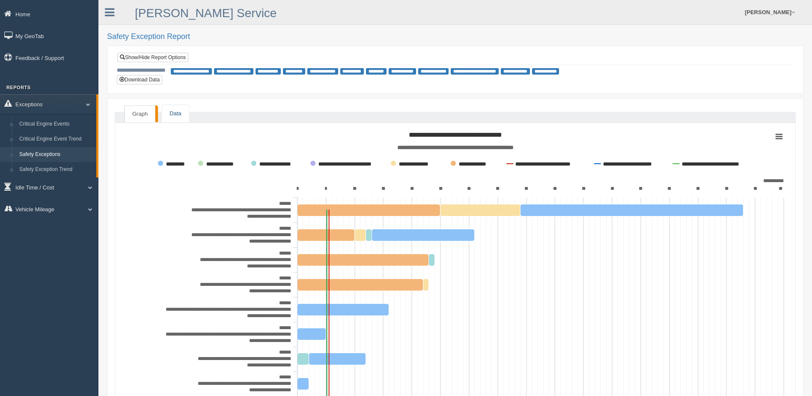
click at [183, 110] on link "Data" at bounding box center [175, 114] width 27 height 18
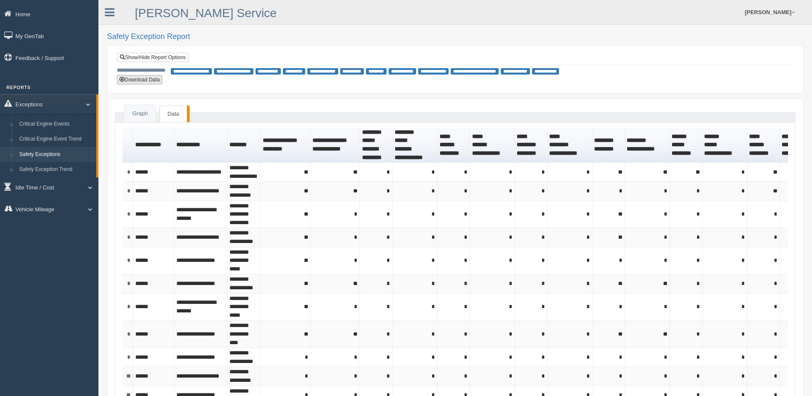
click at [147, 78] on button "Download Data" at bounding box center [139, 79] width 45 height 9
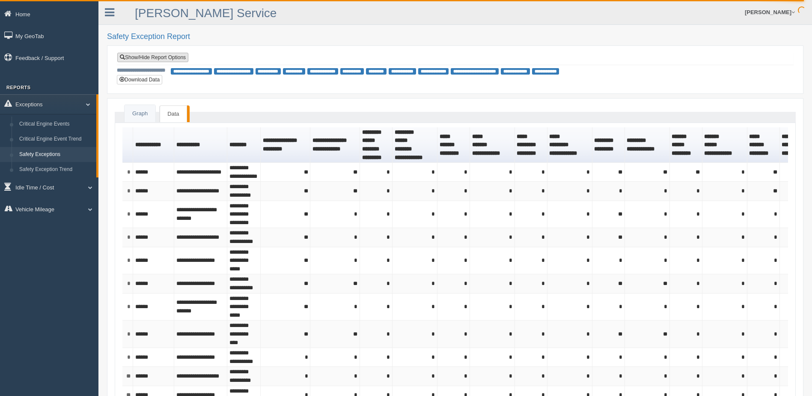
click at [152, 55] on link "Show/Hide Report Options" at bounding box center [152, 57] width 71 height 9
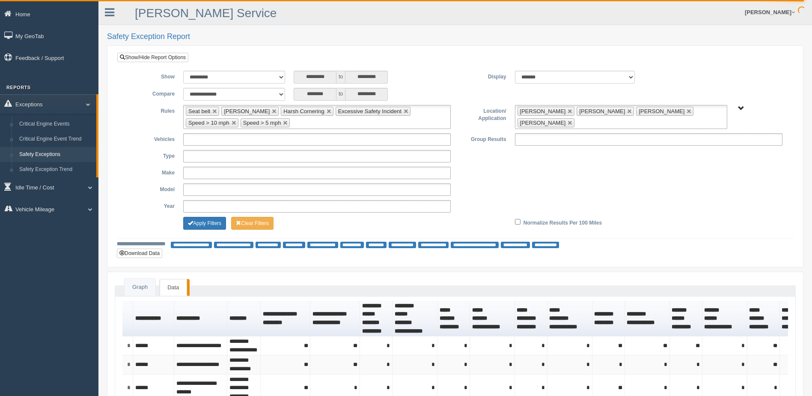
click at [740, 107] on span "B. Vehicle Class C. Emergency Response WTS-10-00 WTS-10-00 Mgr Vehicles WTS-15-…" at bounding box center [741, 108] width 6 height 6
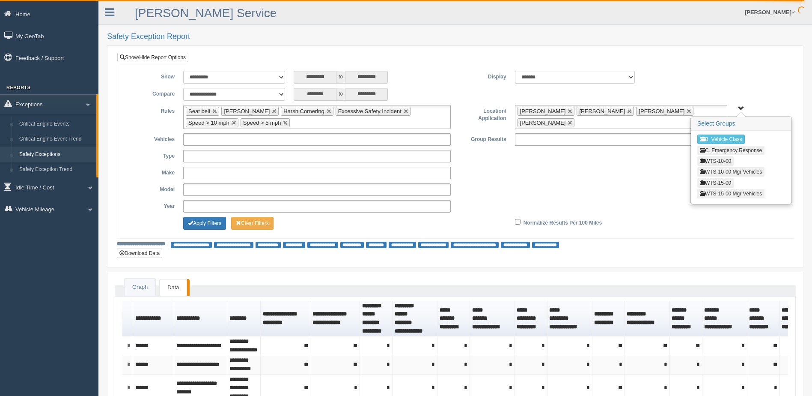
click at [716, 168] on button "WTS-10-00 Mgr Vehicles" at bounding box center [731, 171] width 67 height 9
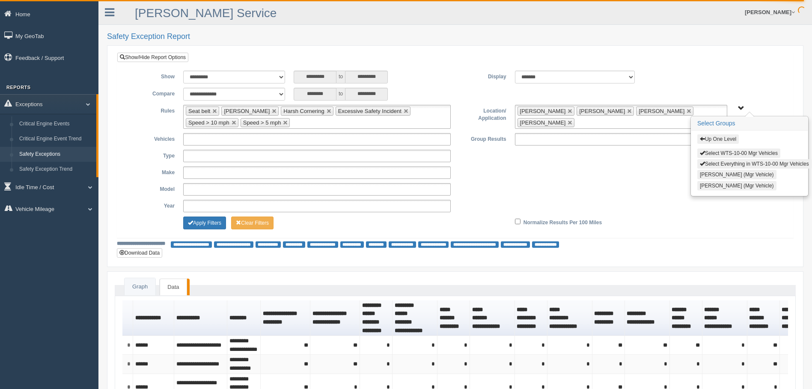
click at [704, 137] on span "button" at bounding box center [702, 138] width 5 height 5
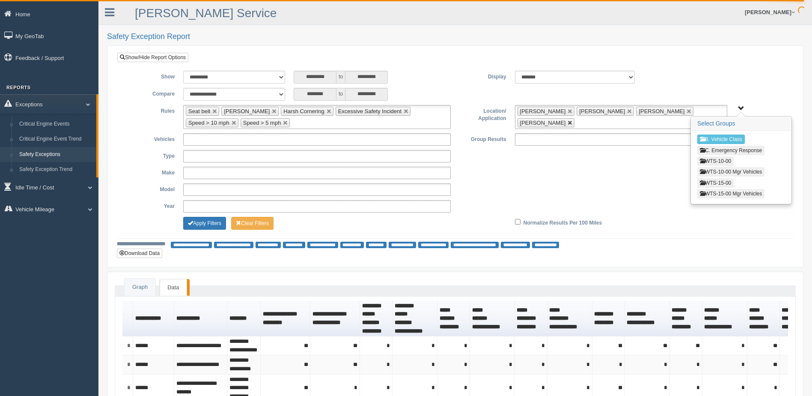
click at [573, 120] on link at bounding box center [570, 122] width 5 height 5
click at [687, 110] on link at bounding box center [689, 111] width 5 height 5
click at [627, 112] on link at bounding box center [629, 111] width 5 height 5
click at [568, 110] on link at bounding box center [570, 111] width 5 height 5
type input "**********"
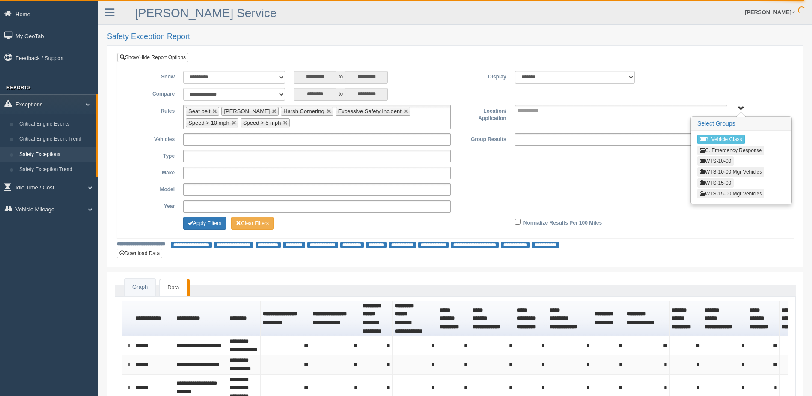
click at [325, 125] on ul "Seat belt Harsh Braking Harsh Cornering Excessive Safety Incident Speed > 10 mp…" at bounding box center [317, 117] width 268 height 24
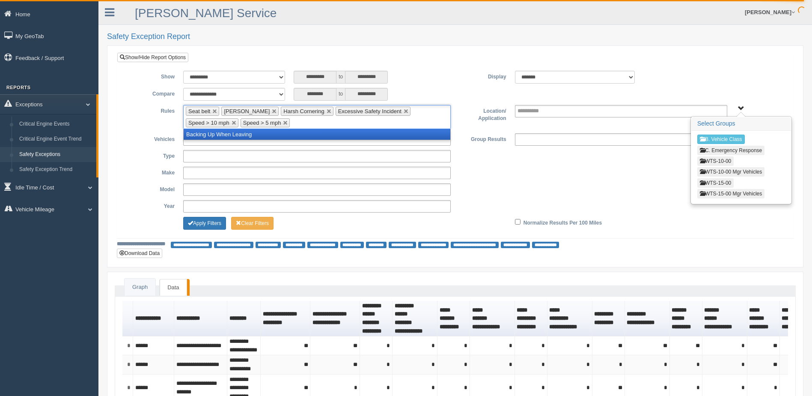
drag, startPoint x: 570, startPoint y: 169, endPoint x: 650, endPoint y: 164, distance: 79.4
click at [571, 169] on div "**********" at bounding box center [455, 173] width 663 height 12
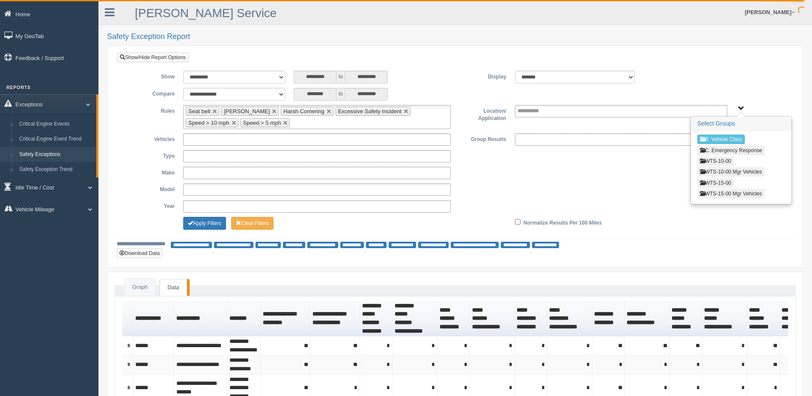
click at [713, 161] on button "WTS-10-00" at bounding box center [716, 160] width 36 height 9
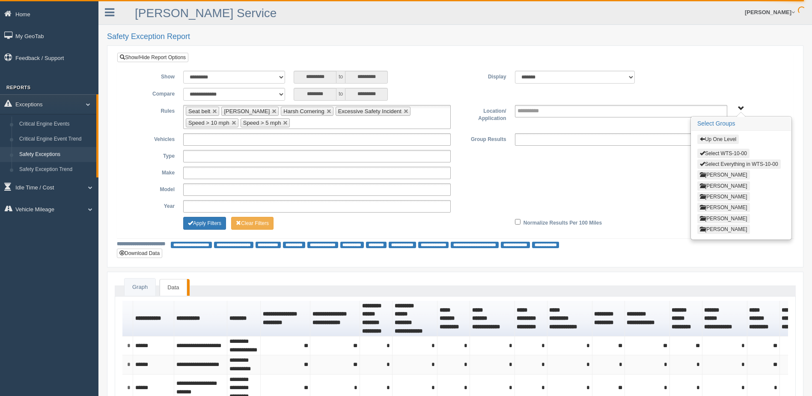
click at [714, 162] on button "Select Everything in WTS-10-00" at bounding box center [740, 163] width 84 height 9
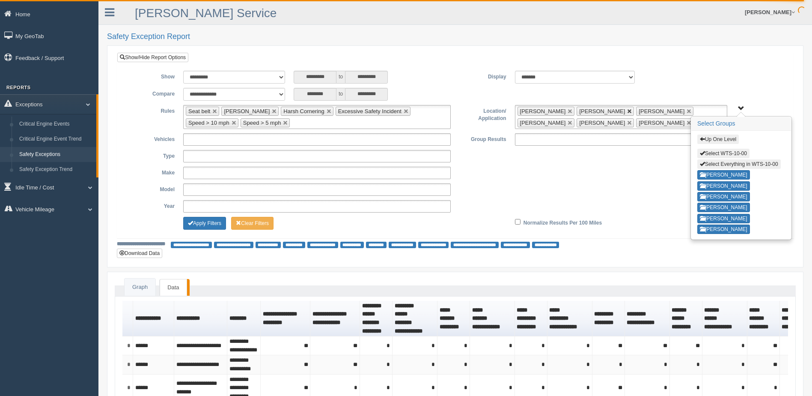
click at [627, 112] on link at bounding box center [629, 111] width 5 height 5
click at [627, 123] on link at bounding box center [629, 122] width 5 height 5
click at [740, 107] on span "Up One Level Select WTS-10-00 Select Everything in WTS-10-00 Cory Edwards Grego…" at bounding box center [741, 108] width 6 height 6
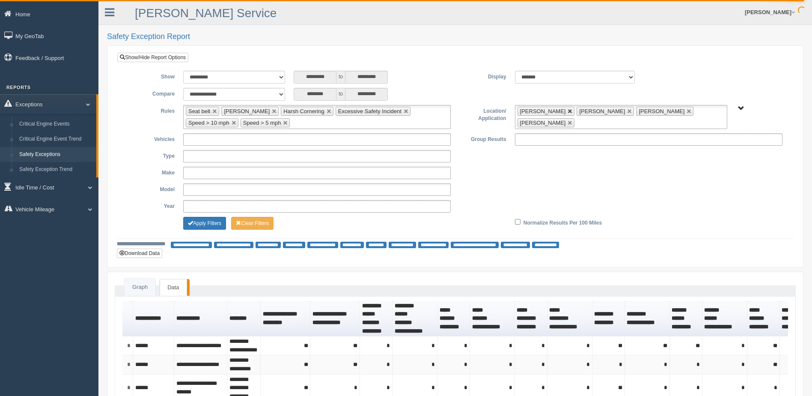
click at [568, 112] on link at bounding box center [570, 111] width 5 height 5
click at [568, 110] on link at bounding box center [570, 111] width 5 height 5
click at [571, 110] on link at bounding box center [570, 111] width 5 height 5
type input "**********"
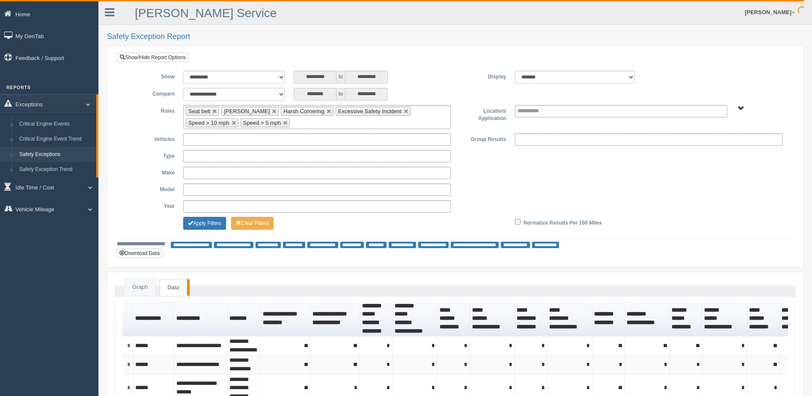
click at [743, 107] on span "Up One Level Select WTS-10-00 Select Everything in WTS-10-00 Cory Edwards Grego…" at bounding box center [741, 108] width 6 height 6
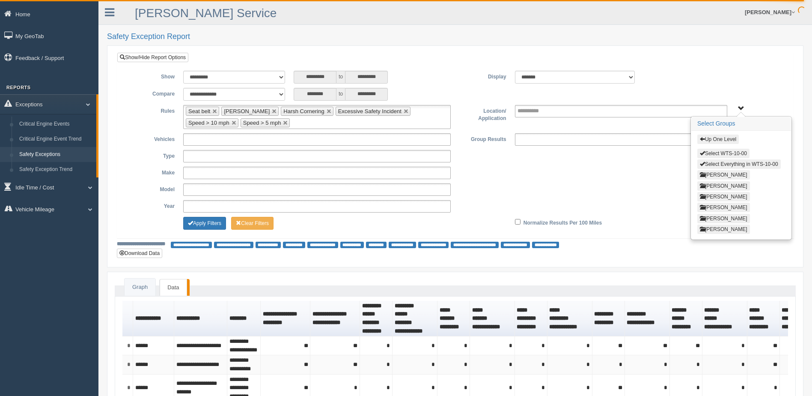
click at [705, 151] on span "button" at bounding box center [702, 152] width 5 height 5
click at [703, 151] on span "button" at bounding box center [702, 152] width 5 height 5
type input "**********"
click at [709, 176] on button "Cory Edwards" at bounding box center [724, 174] width 53 height 9
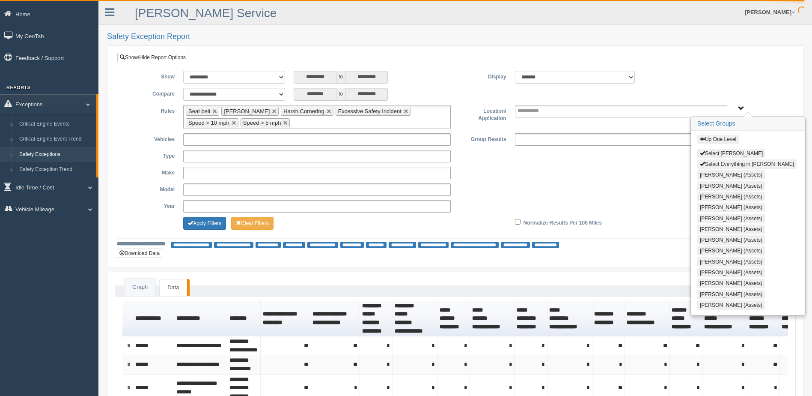
click at [703, 140] on span "button" at bounding box center [702, 138] width 5 height 5
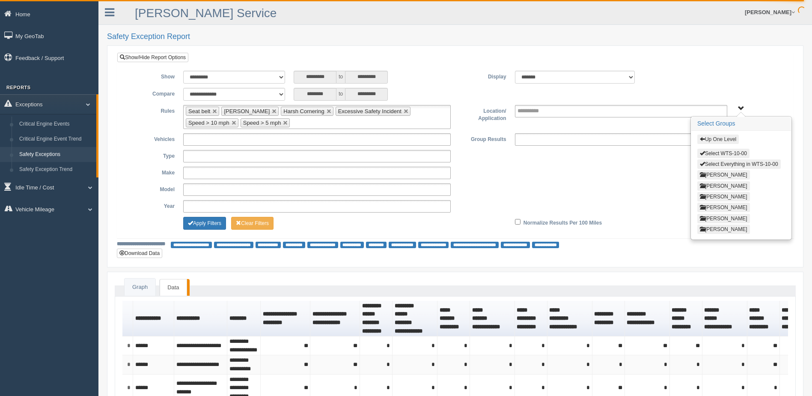
click at [703, 140] on span "button" at bounding box center [702, 138] width 5 height 5
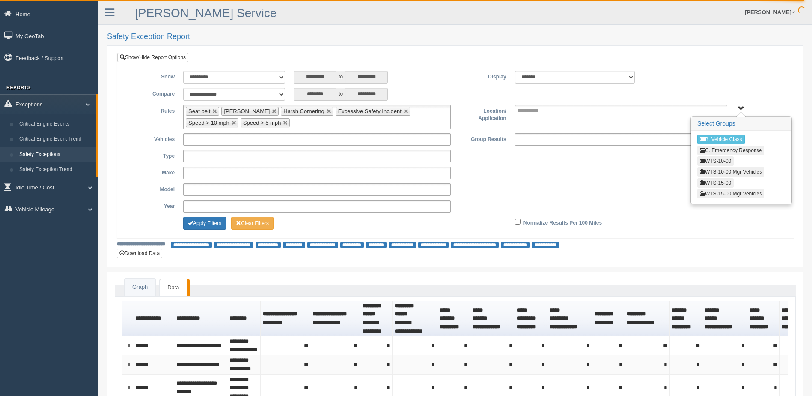
click at [708, 161] on button "WTS-10-00" at bounding box center [716, 160] width 36 height 9
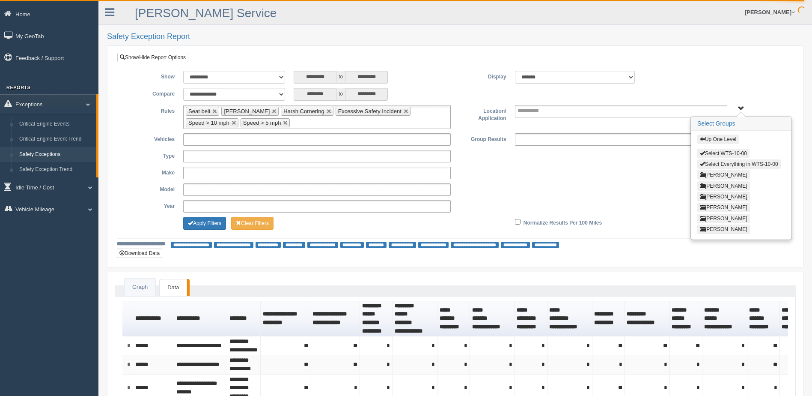
click at [704, 140] on span "button" at bounding box center [702, 138] width 5 height 5
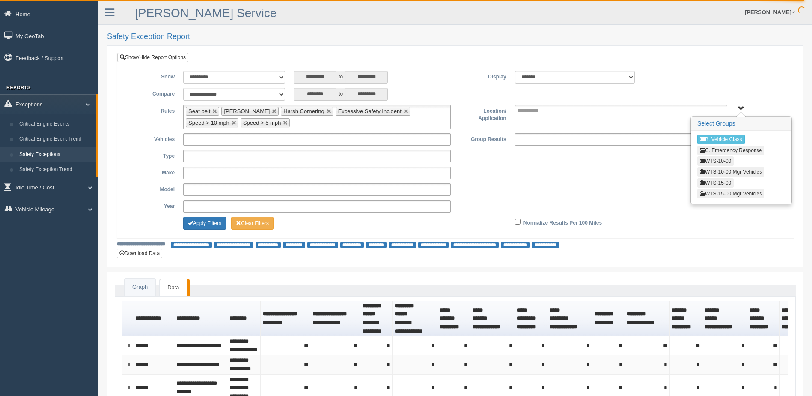
click at [708, 158] on button "WTS-10-00" at bounding box center [716, 160] width 36 height 9
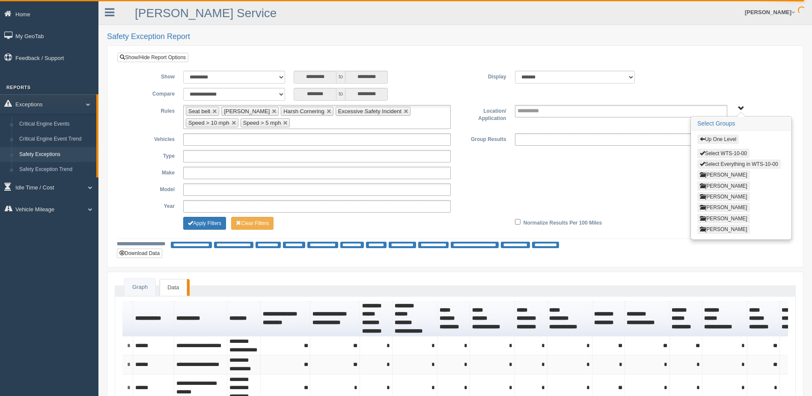
click at [703, 163] on span "button" at bounding box center [702, 163] width 5 height 5
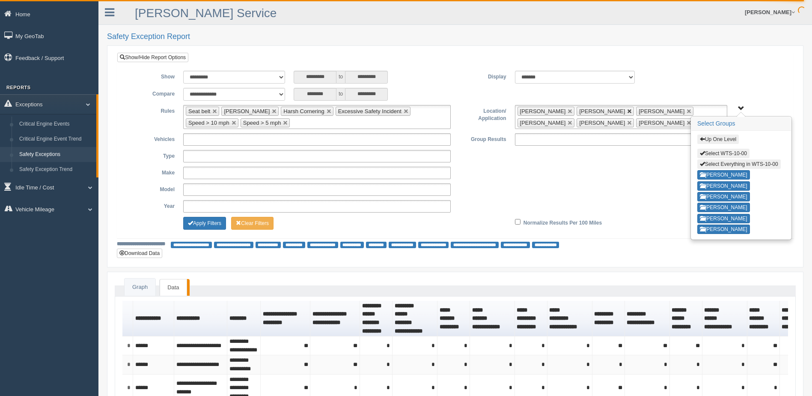
click at [627, 110] on link at bounding box center [629, 111] width 5 height 5
click at [627, 111] on link at bounding box center [629, 111] width 5 height 5
click at [627, 110] on link at bounding box center [629, 111] width 5 height 5
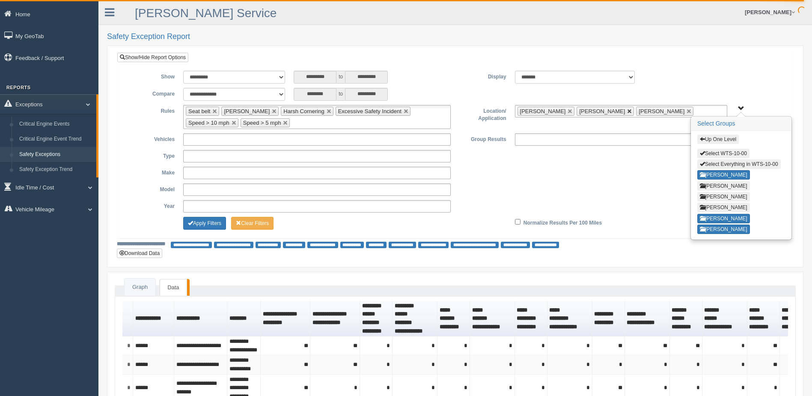
click at [627, 110] on link at bounding box center [629, 111] width 5 height 5
click at [627, 112] on link at bounding box center [629, 111] width 5 height 5
click at [743, 106] on span "Up One Level Select WTS-10-00 Select Everything in WTS-10-00 Cory Edwards Grego…" at bounding box center [741, 108] width 6 height 6
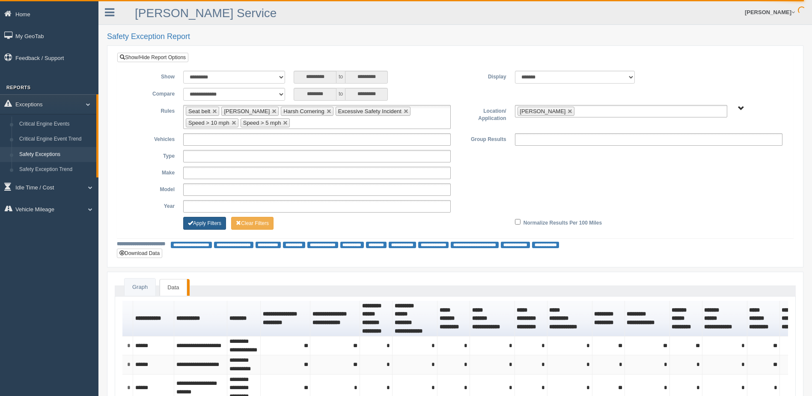
click at [203, 220] on button "Apply Filters" at bounding box center [204, 223] width 43 height 13
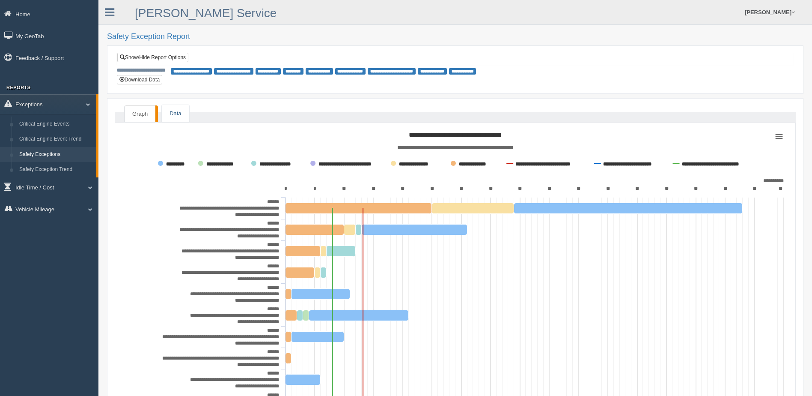
click at [173, 114] on link "Data" at bounding box center [175, 114] width 27 height 18
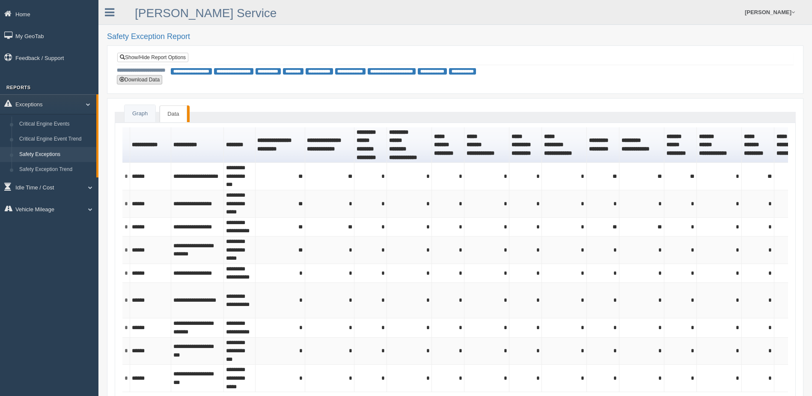
click at [151, 80] on button "Download Data" at bounding box center [139, 79] width 45 height 9
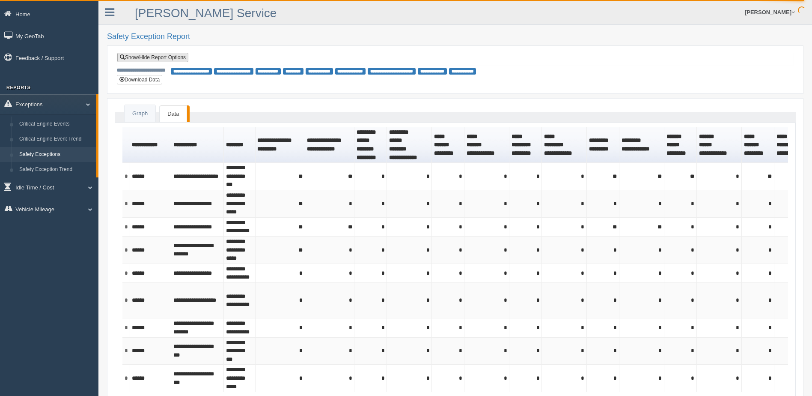
click at [134, 55] on link "Show/Hide Report Options" at bounding box center [152, 57] width 71 height 9
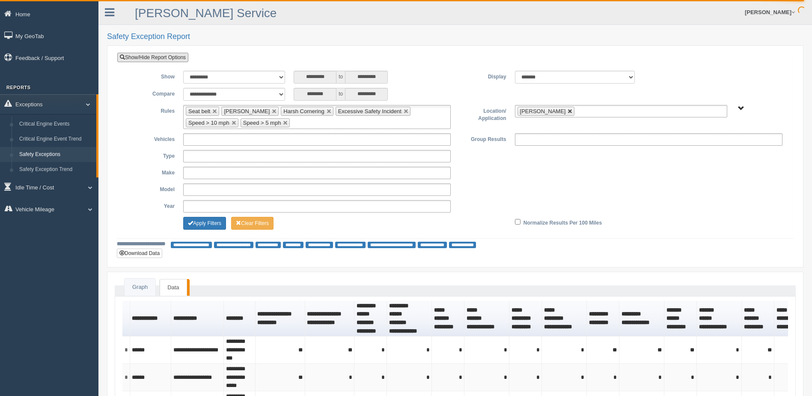
click at [568, 111] on link at bounding box center [570, 111] width 5 height 5
type input "**********"
click at [217, 110] on link at bounding box center [214, 111] width 5 height 5
click at [236, 110] on link at bounding box center [238, 111] width 5 height 5
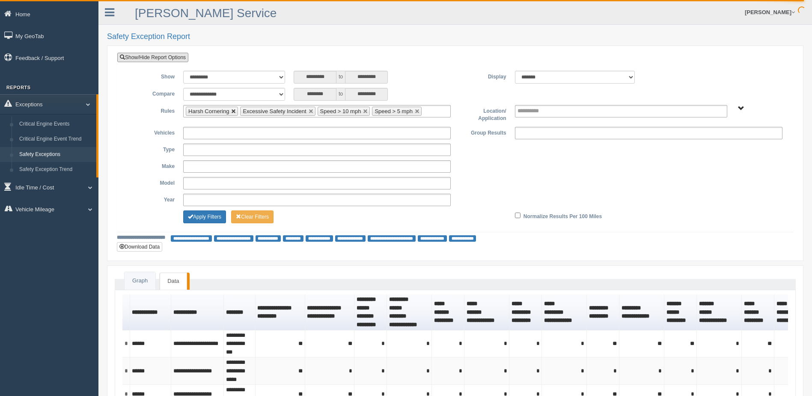
click at [233, 110] on link at bounding box center [233, 111] width 5 height 5
click at [257, 110] on link at bounding box center [256, 111] width 5 height 5
click at [234, 110] on link at bounding box center [234, 111] width 5 height 5
click at [230, 112] on link at bounding box center [231, 111] width 5 height 5
type input "**********"
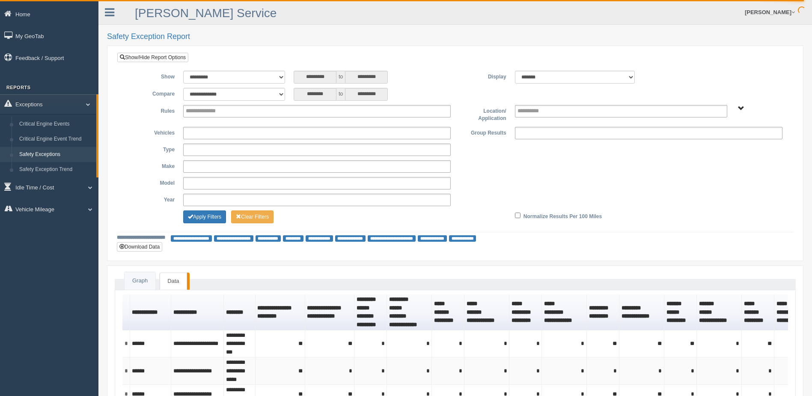
click at [423, 45] on div "**********" at bounding box center [456, 312] width 714 height 625
click at [740, 108] on span "B. Vehicle Class C. Emergency Response WTS-10-00 WTS-10-00 Mgr Vehicles WTS-15-…" at bounding box center [741, 108] width 6 height 6
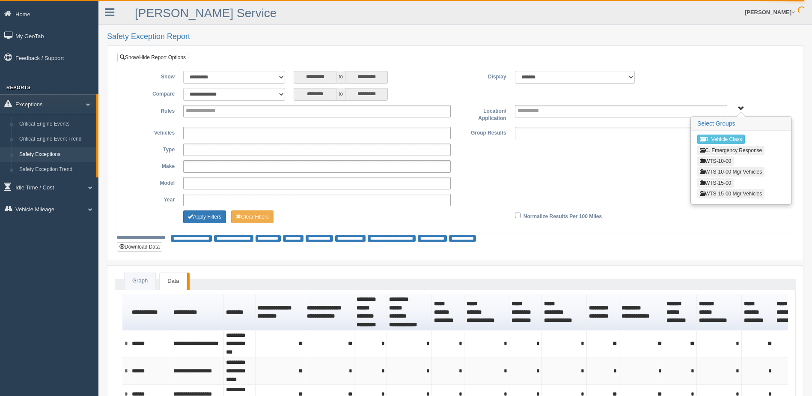
click at [613, 161] on div "**********" at bounding box center [455, 166] width 663 height 12
click at [727, 69] on div "**********" at bounding box center [455, 147] width 676 height 167
click at [742, 107] on span "B. Vehicle Class C. Emergency Response WTS-10-00 WTS-10-00 Mgr Vehicles WTS-15-…" at bounding box center [741, 108] width 6 height 6
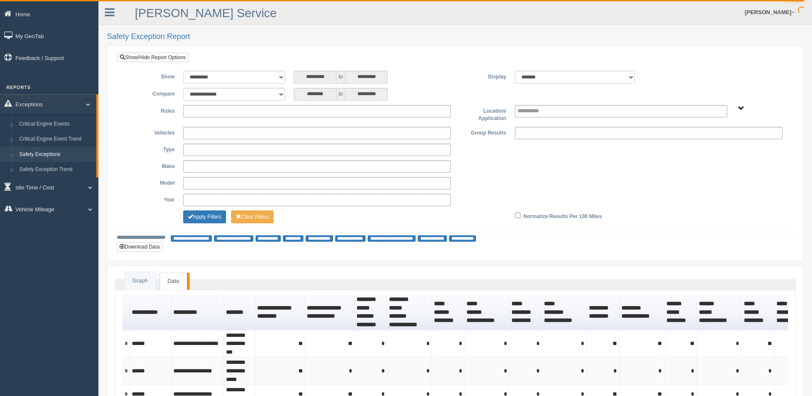
click at [292, 111] on ul at bounding box center [317, 111] width 268 height 12
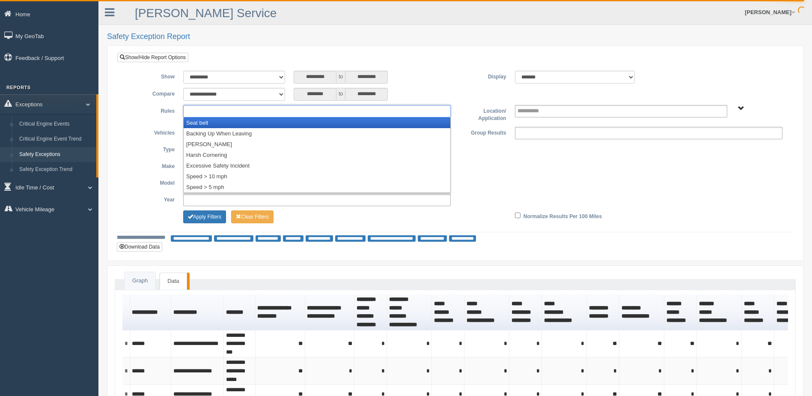
click at [269, 121] on li "Seat belt" at bounding box center [317, 122] width 267 height 11
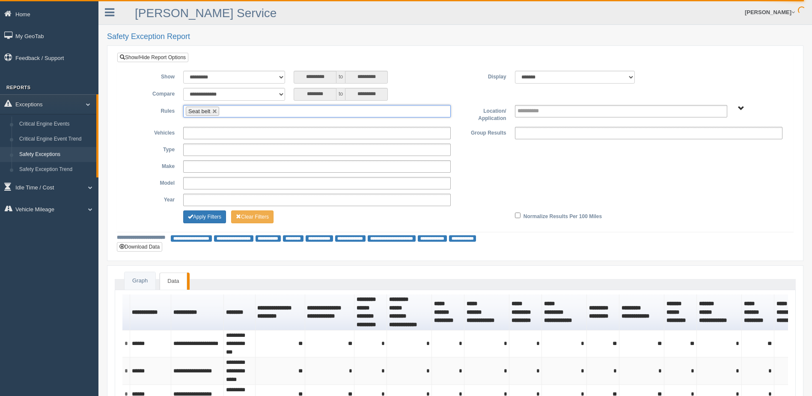
click at [272, 107] on ul "Seat belt" at bounding box center [317, 111] width 268 height 12
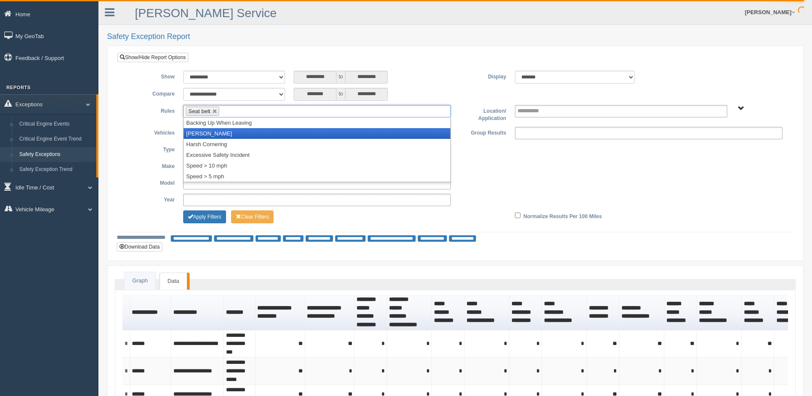
click at [257, 132] on li "[PERSON_NAME]" at bounding box center [317, 133] width 267 height 11
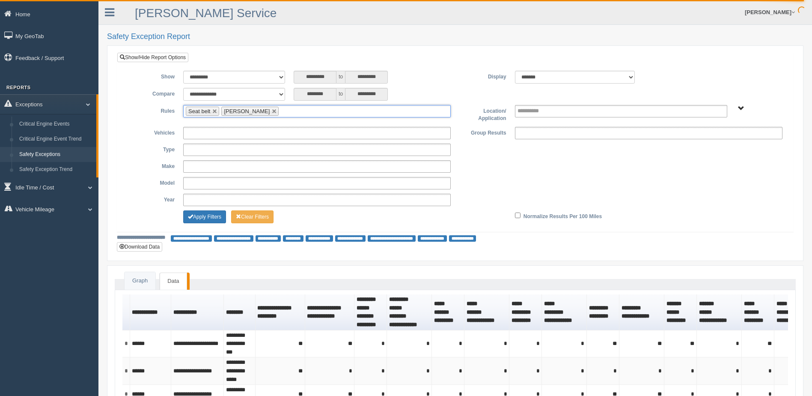
click at [282, 111] on ul "Seat belt Harsh Braking" at bounding box center [317, 111] width 268 height 12
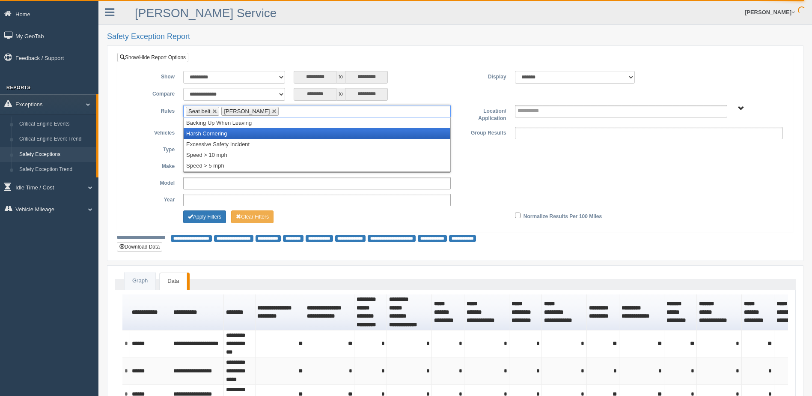
click at [266, 134] on li "Harsh Cornering" at bounding box center [317, 133] width 267 height 11
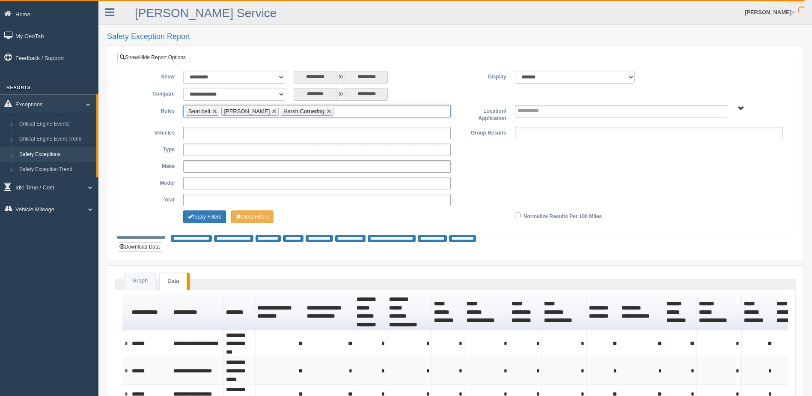
click at [336, 109] on input "text" at bounding box center [341, 111] width 11 height 11
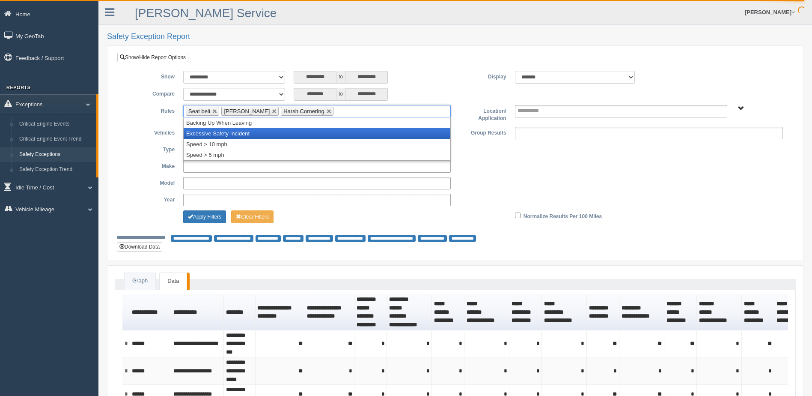
drag, startPoint x: 316, startPoint y: 137, endPoint x: 320, endPoint y: 132, distance: 6.4
click at [316, 137] on li "Excessive Safety Incident" at bounding box center [317, 133] width 267 height 11
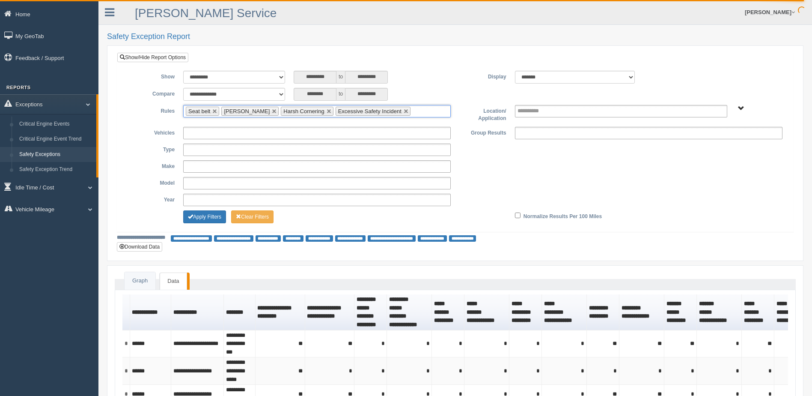
click at [413, 111] on input "text" at bounding box center [418, 111] width 11 height 11
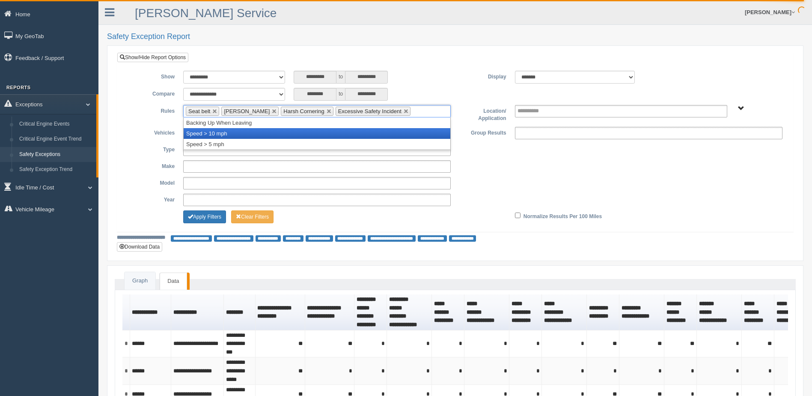
drag, startPoint x: 372, startPoint y: 136, endPoint x: 428, endPoint y: 113, distance: 60.4
click at [373, 135] on li "Speed > 10 mph" at bounding box center [317, 133] width 267 height 11
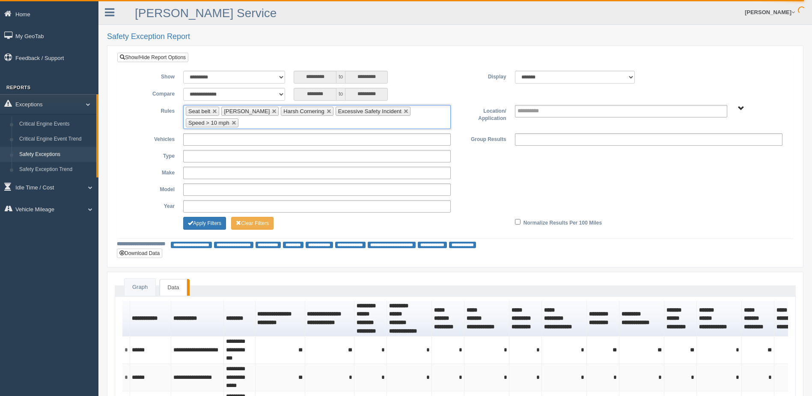
click at [428, 112] on ul "Seat belt Harsh Braking Harsh Cornering Excessive Safety Incident Speed > 10 mph" at bounding box center [317, 117] width 268 height 24
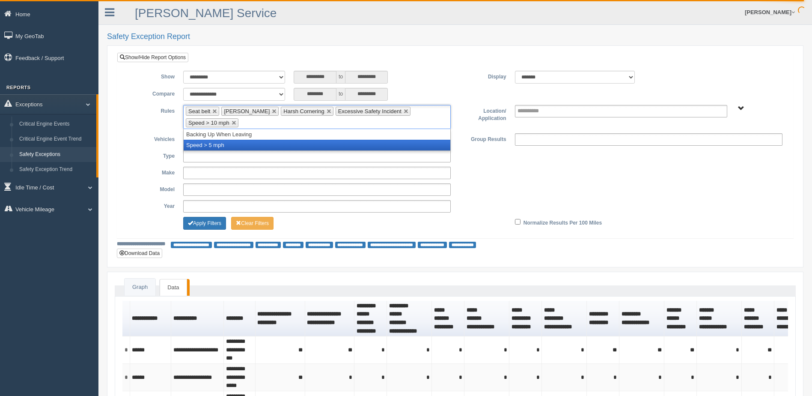
click at [333, 148] on li "Speed > 5 mph" at bounding box center [317, 145] width 267 height 11
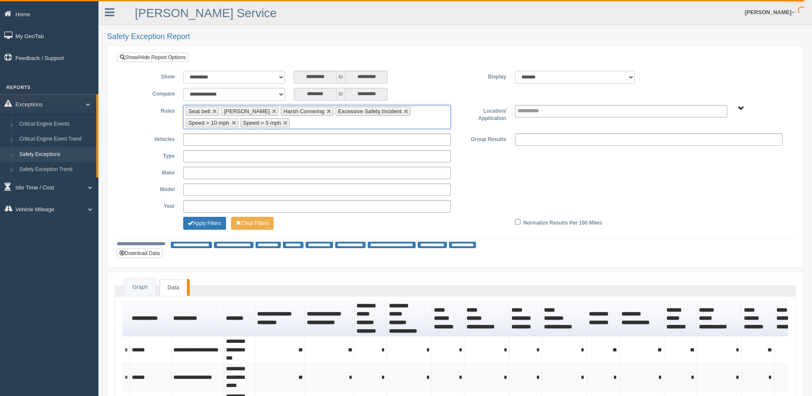
click at [438, 83] on div "********* to *********" at bounding box center [372, 77] width 157 height 13
click at [741, 109] on span "B. Vehicle Class C. Emergency Response WTS-10-00 WTS-10-00 Mgr Vehicles WTS-15-…" at bounding box center [741, 108] width 6 height 6
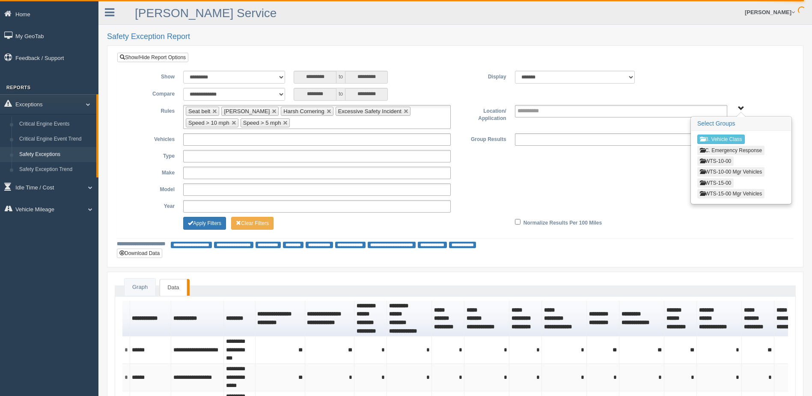
click at [717, 159] on button "WTS-10-00" at bounding box center [716, 160] width 36 height 9
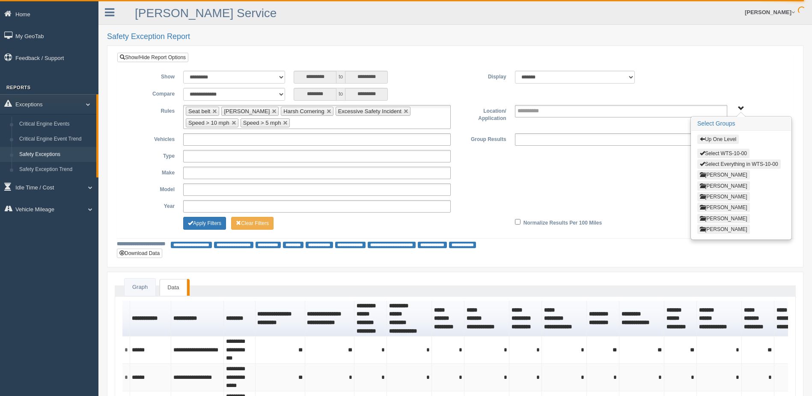
click at [705, 194] on button "Lance Even" at bounding box center [724, 196] width 53 height 9
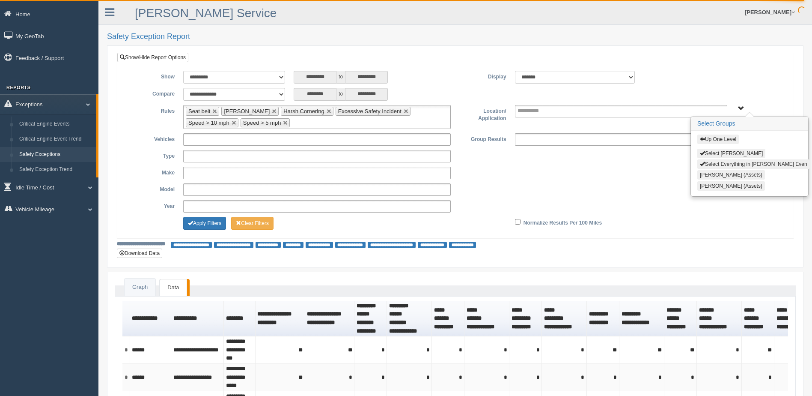
click at [707, 152] on button "Select Lance Even" at bounding box center [732, 153] width 68 height 9
drag, startPoint x: 740, startPoint y: 107, endPoint x: 734, endPoint y: 109, distance: 6.2
click at [740, 107] on span "Up One Level Select Lance Even Select Everything in Lance Even Lance Even (Asse…" at bounding box center [741, 108] width 6 height 6
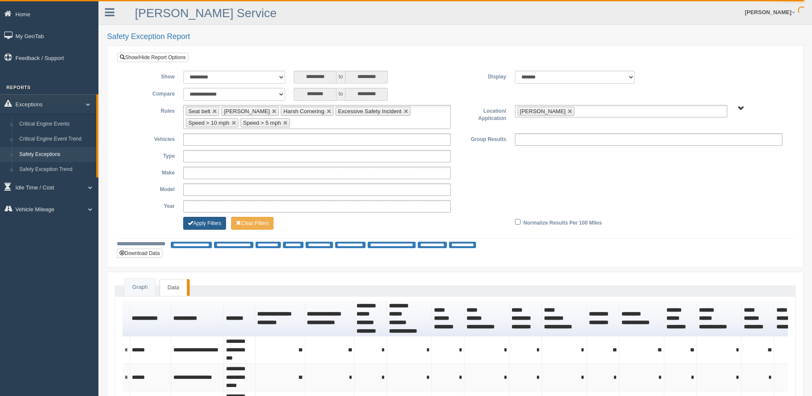
click at [206, 223] on button "Apply Filters" at bounding box center [204, 223] width 43 height 13
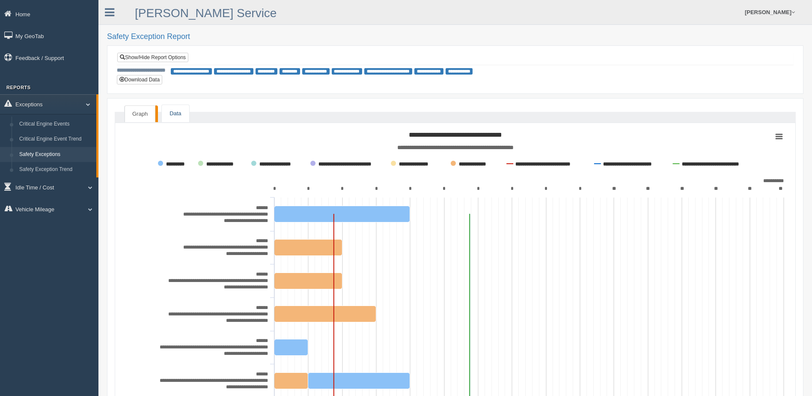
click at [176, 111] on link "Data" at bounding box center [175, 114] width 27 height 18
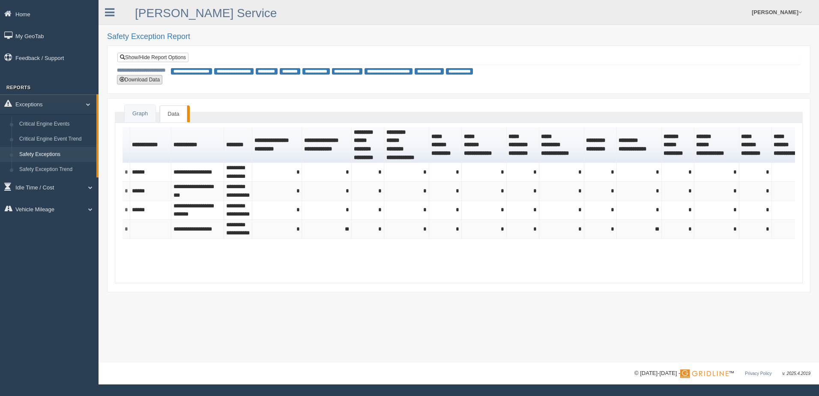
click at [149, 78] on button "Download Data" at bounding box center [139, 79] width 45 height 9
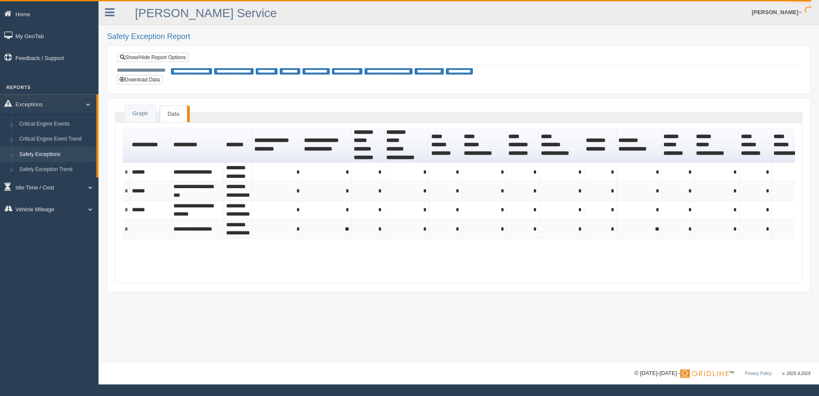
click at [549, 7] on ul "[PERSON_NAME] Feedback/Support Log Off" at bounding box center [629, 12] width 353 height 24
drag, startPoint x: 173, startPoint y: 59, endPoint x: 178, endPoint y: 57, distance: 5.2
click at [173, 59] on link "Show/Hide Report Options" at bounding box center [152, 57] width 71 height 9
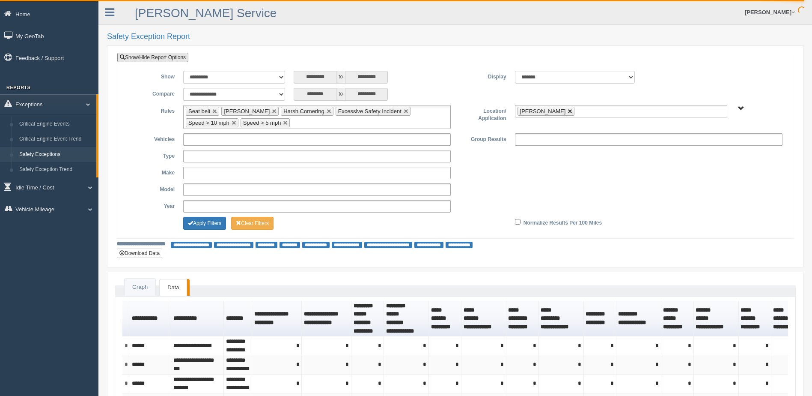
click at [568, 111] on link at bounding box center [570, 111] width 5 height 5
type input "**********"
click at [740, 108] on span "B. Vehicle Class C. Emergency Response WTS-10-00 WTS-10-00 Mgr Vehicles WTS-15-…" at bounding box center [741, 108] width 6 height 6
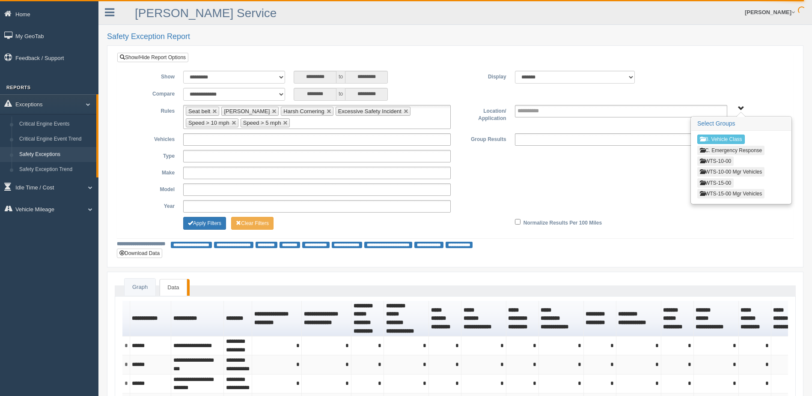
click at [724, 162] on button "WTS-10-00" at bounding box center [716, 160] width 36 height 9
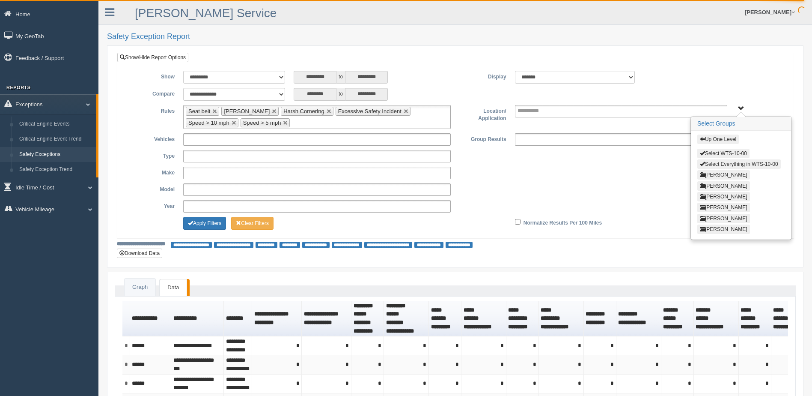
click at [717, 205] on button "[PERSON_NAME]" at bounding box center [724, 207] width 53 height 9
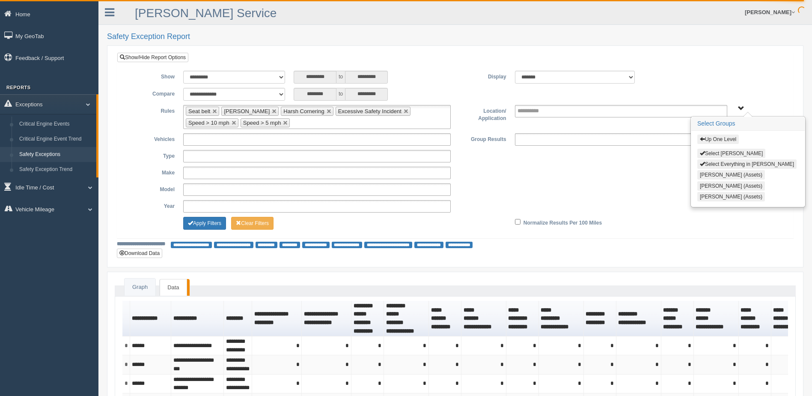
click at [705, 152] on button "Select [PERSON_NAME]" at bounding box center [732, 153] width 68 height 9
click at [741, 105] on span "Up One Level Select [PERSON_NAME] Select Everything in [PERSON_NAME] [PERSON_NA…" at bounding box center [741, 108] width 6 height 6
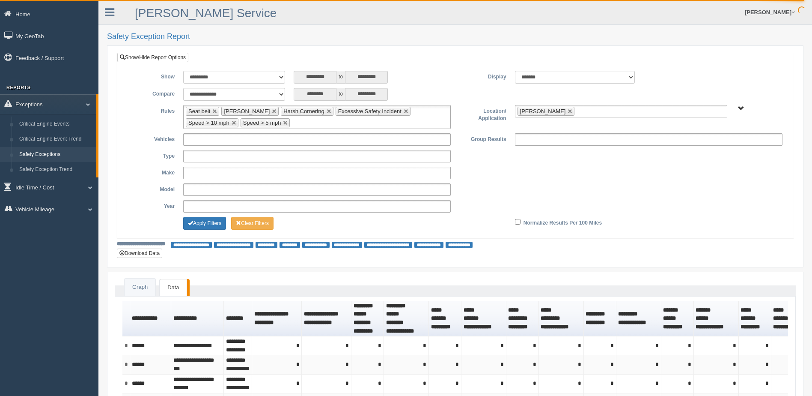
click at [743, 106] on span "Up One Level Select [PERSON_NAME] Select Everything in [PERSON_NAME] [PERSON_NA…" at bounding box center [741, 108] width 6 height 6
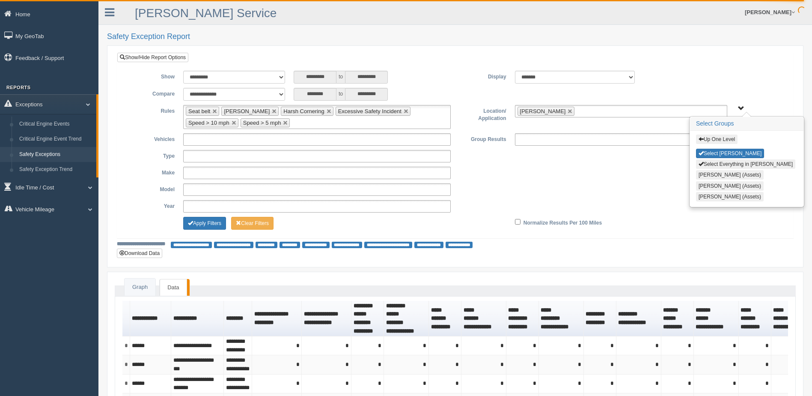
click at [599, 8] on ul "[PERSON_NAME] Feedback/Support Log Off" at bounding box center [625, 12] width 350 height 24
click at [743, 108] on span "Up One Level Select [PERSON_NAME] Select Everything in [PERSON_NAME] [PERSON_NA…" at bounding box center [741, 108] width 6 height 6
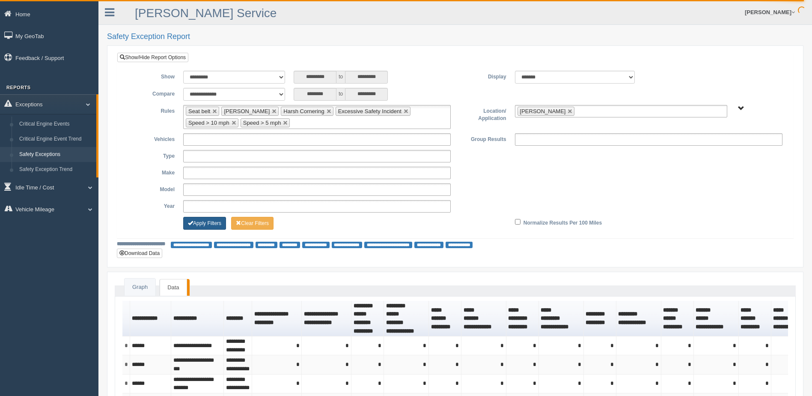
click at [207, 224] on button "Apply Filters" at bounding box center [204, 223] width 43 height 13
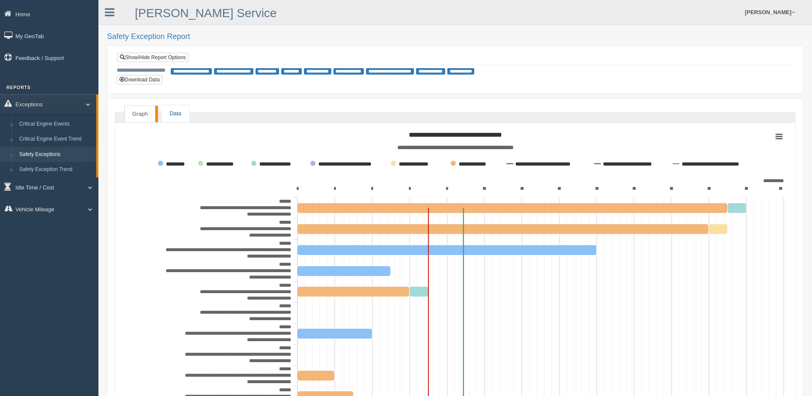
click at [177, 113] on link "Data" at bounding box center [175, 114] width 27 height 18
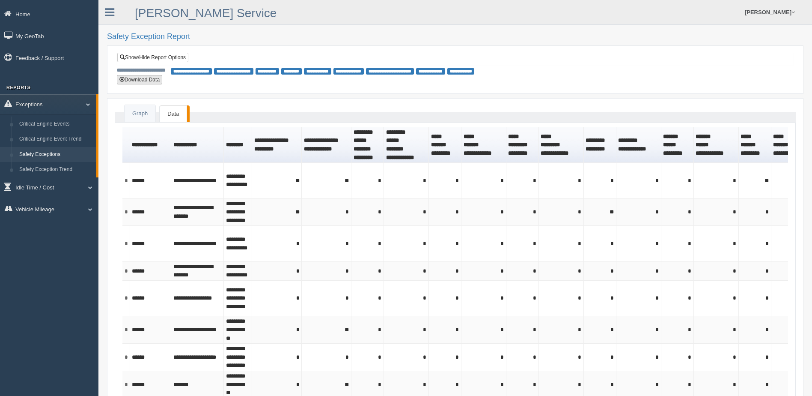
click at [150, 79] on button "Download Data" at bounding box center [139, 79] width 45 height 9
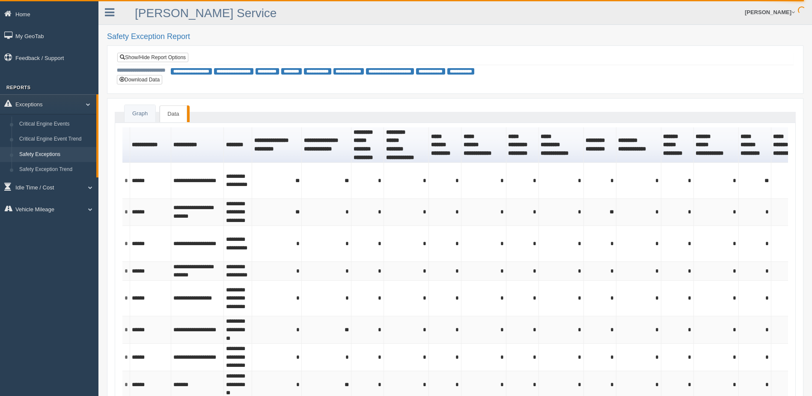
click at [467, 9] on ul "Jessica Campbell Feedback/Support Log Off" at bounding box center [625, 12] width 350 height 24
click at [179, 59] on link "Show/Hide Report Options" at bounding box center [152, 57] width 71 height 9
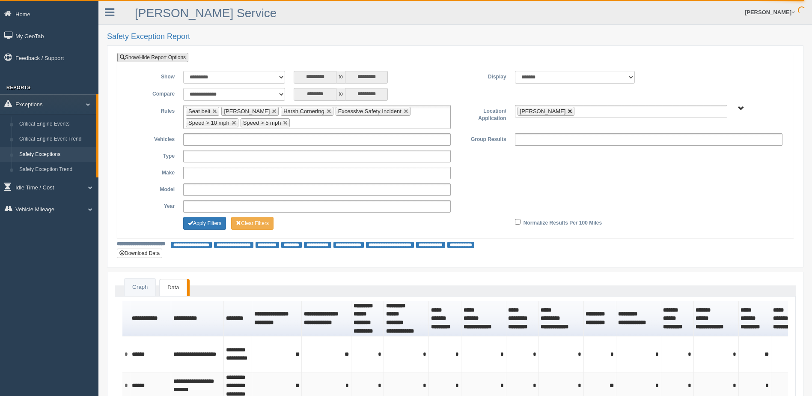
click at [568, 112] on link at bounding box center [570, 111] width 5 height 5
type input "**********"
click at [740, 109] on span "B. Vehicle Class C. Emergency Response WTS-10-00 WTS-10-00 Mgr Vehicles WTS-15-…" at bounding box center [741, 108] width 6 height 6
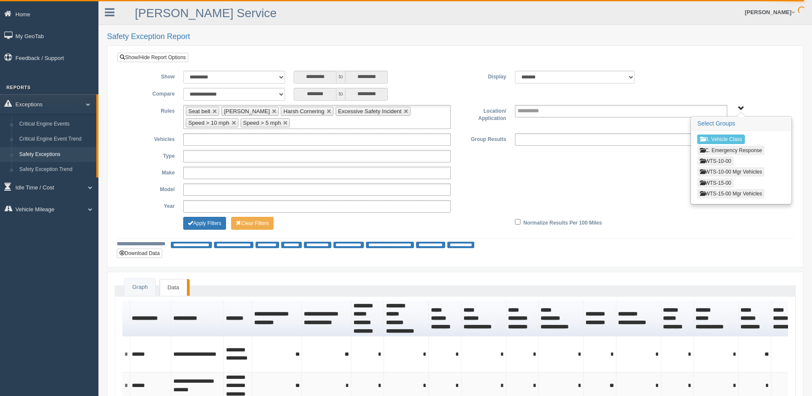
click at [717, 159] on button "WTS-10-00" at bounding box center [716, 160] width 36 height 9
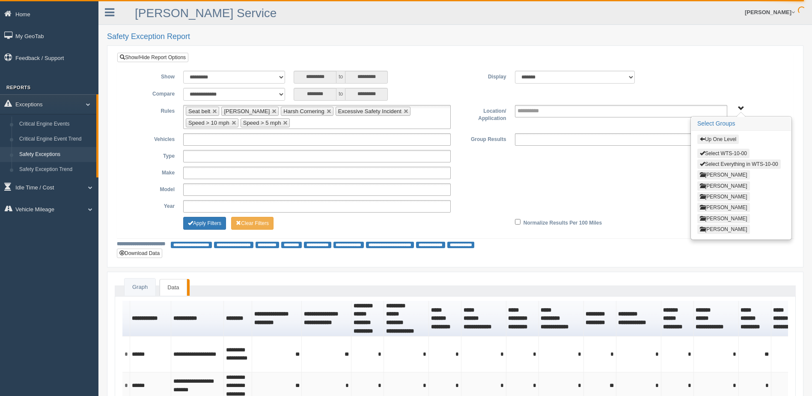
click at [711, 218] on button "[PERSON_NAME]" at bounding box center [724, 218] width 53 height 9
click at [707, 152] on button "Select Thomas Anderson" at bounding box center [732, 153] width 68 height 9
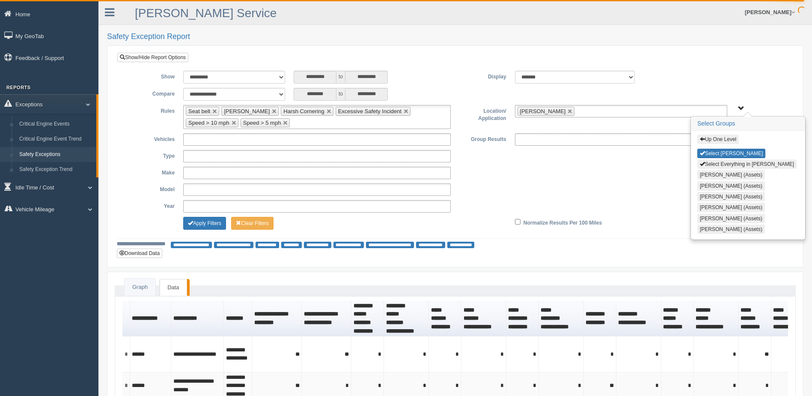
drag, startPoint x: 742, startPoint y: 108, endPoint x: 739, endPoint y: 116, distance: 8.7
click at [742, 108] on span "Up One Level Select Thomas Anderson Select Everything in Thomas Anderson Hector…" at bounding box center [741, 108] width 6 height 6
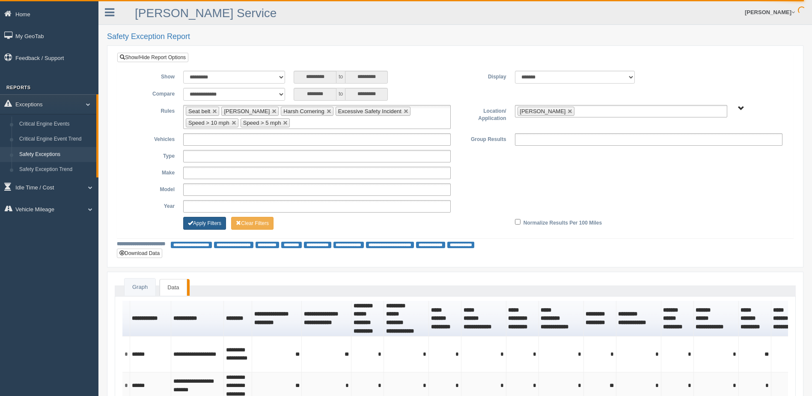
click at [207, 221] on button "Apply Filters" at bounding box center [204, 223] width 43 height 13
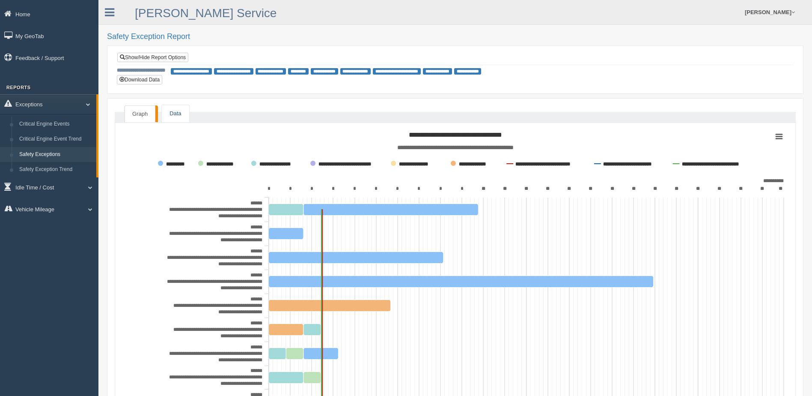
click at [170, 108] on link "Data" at bounding box center [175, 114] width 27 height 18
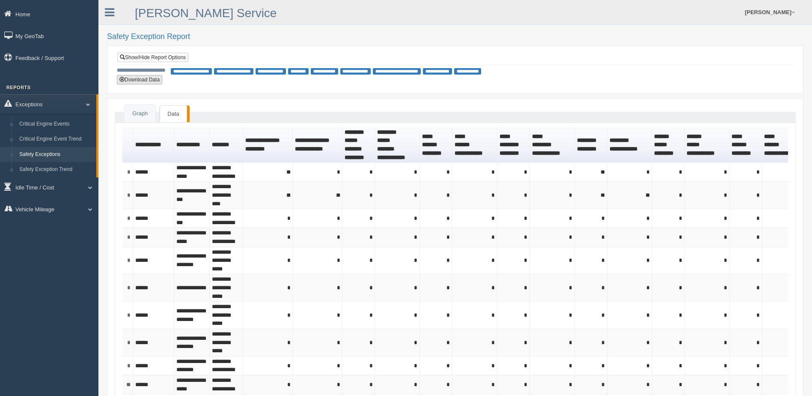
click at [154, 79] on button "Download Data" at bounding box center [139, 79] width 45 height 9
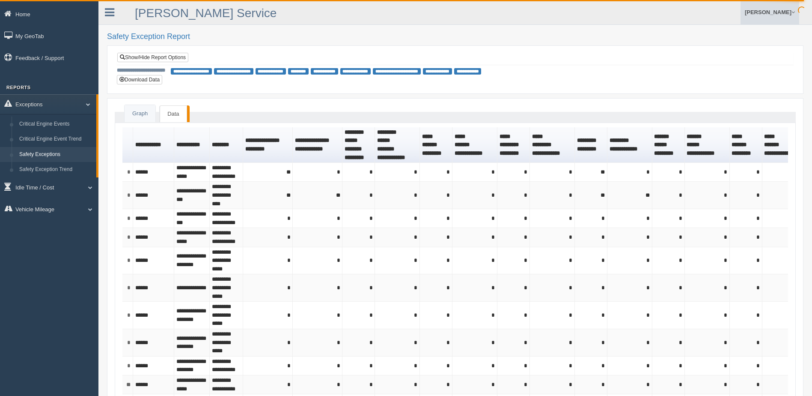
click at [794, 12] on span at bounding box center [793, 12] width 3 height 6
click at [726, 54] on link "Log Off" at bounding box center [752, 51] width 93 height 18
